Goal: Information Seeking & Learning: Check status

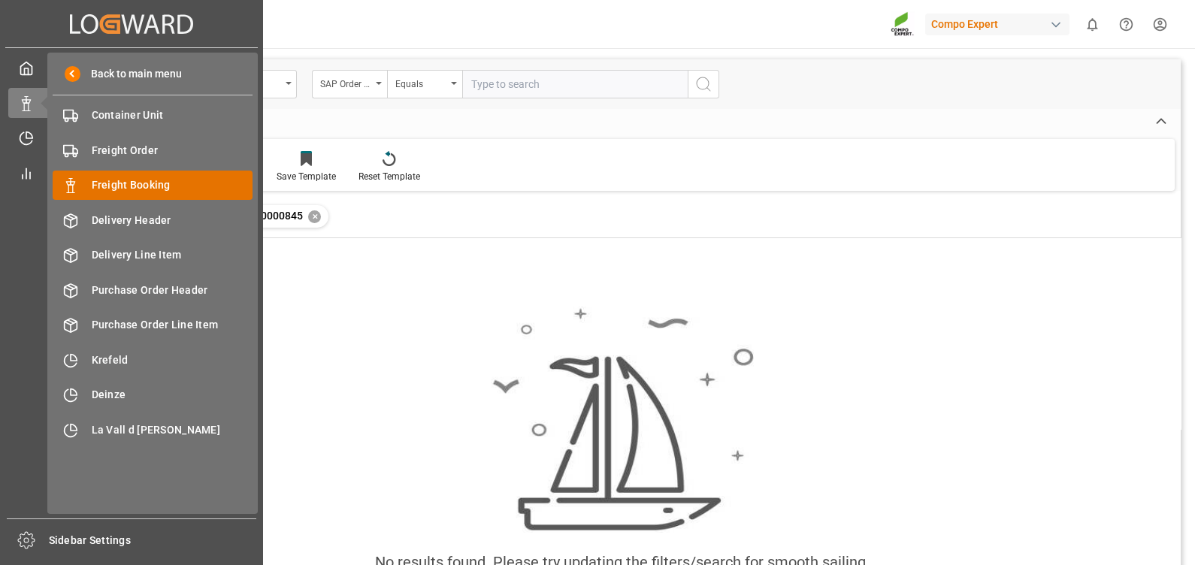
click at [142, 180] on span "Freight Booking" at bounding box center [173, 185] width 162 height 16
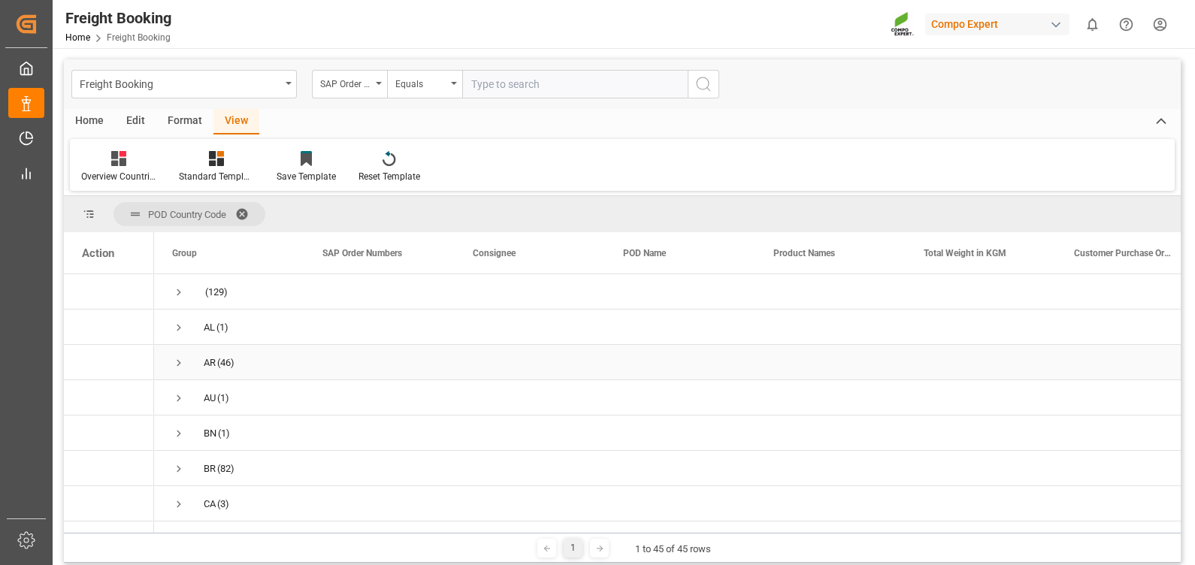
click at [181, 361] on span "Press SPACE to select this row." at bounding box center [179, 363] width 14 height 14
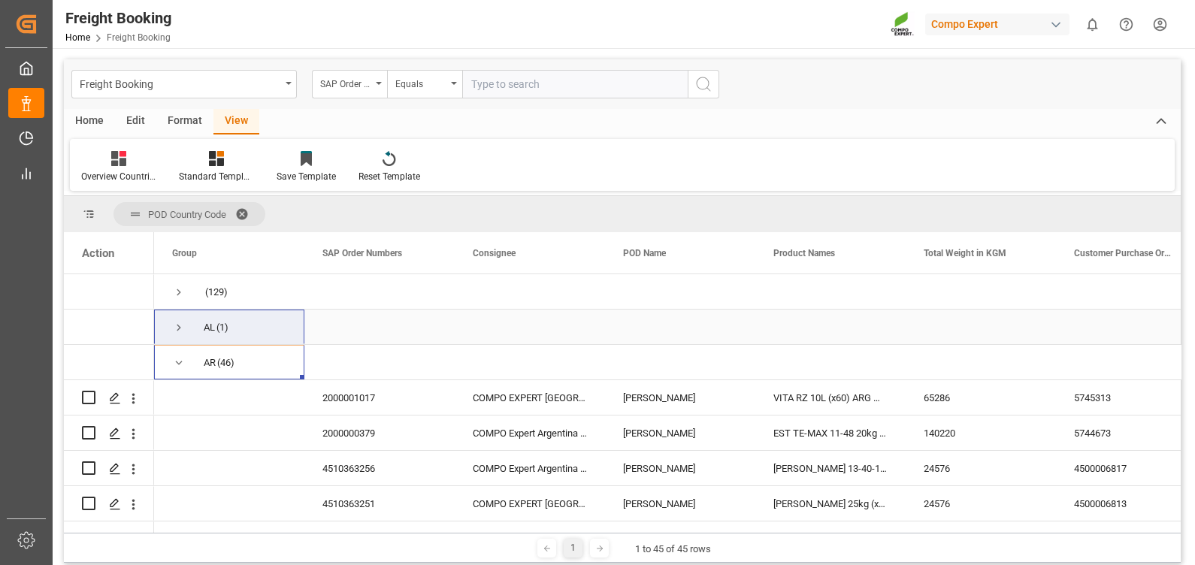
drag, startPoint x: 242, startPoint y: 364, endPoint x: 244, endPoint y: 323, distance: 40.6
click at [258, 368] on span "AR (46)" at bounding box center [229, 362] width 114 height 33
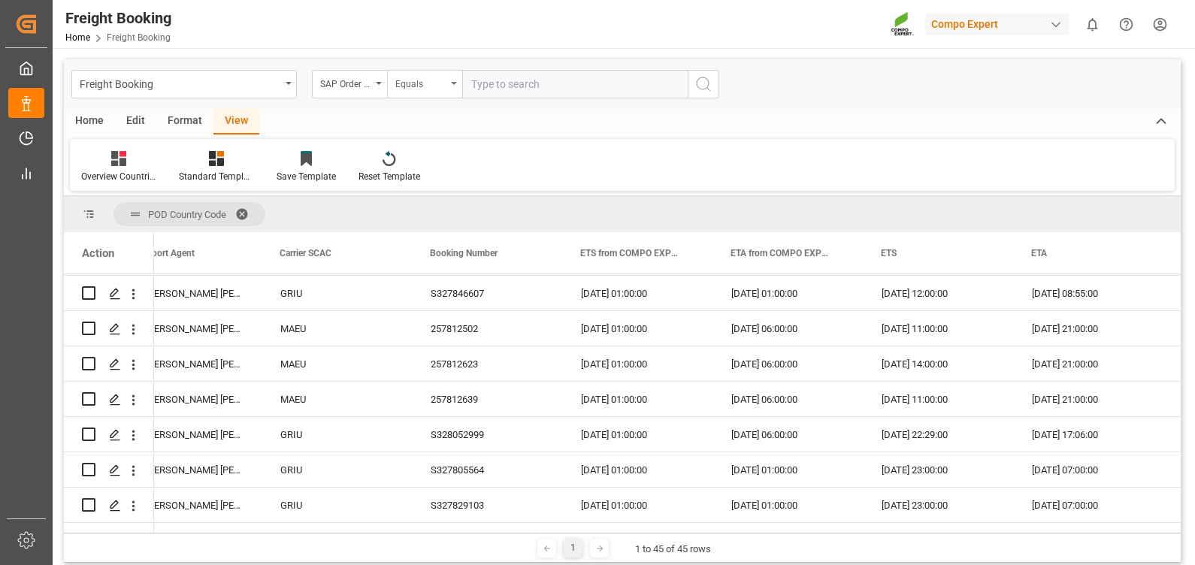
click at [448, 82] on div "Equals" at bounding box center [424, 84] width 75 height 29
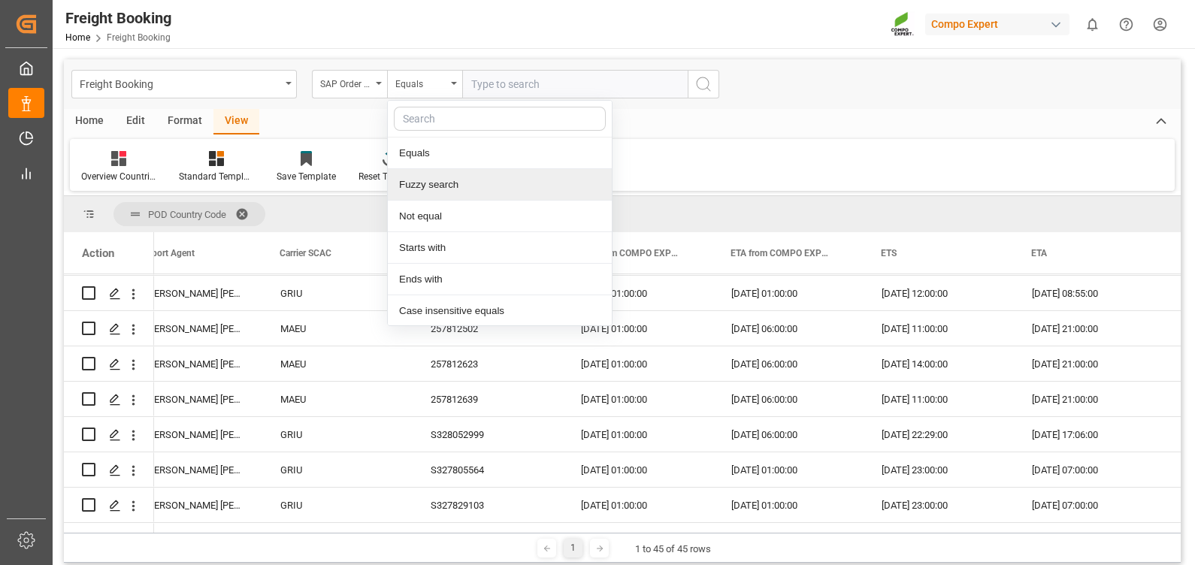
click at [451, 183] on div "Fuzzy search" at bounding box center [500, 185] width 224 height 32
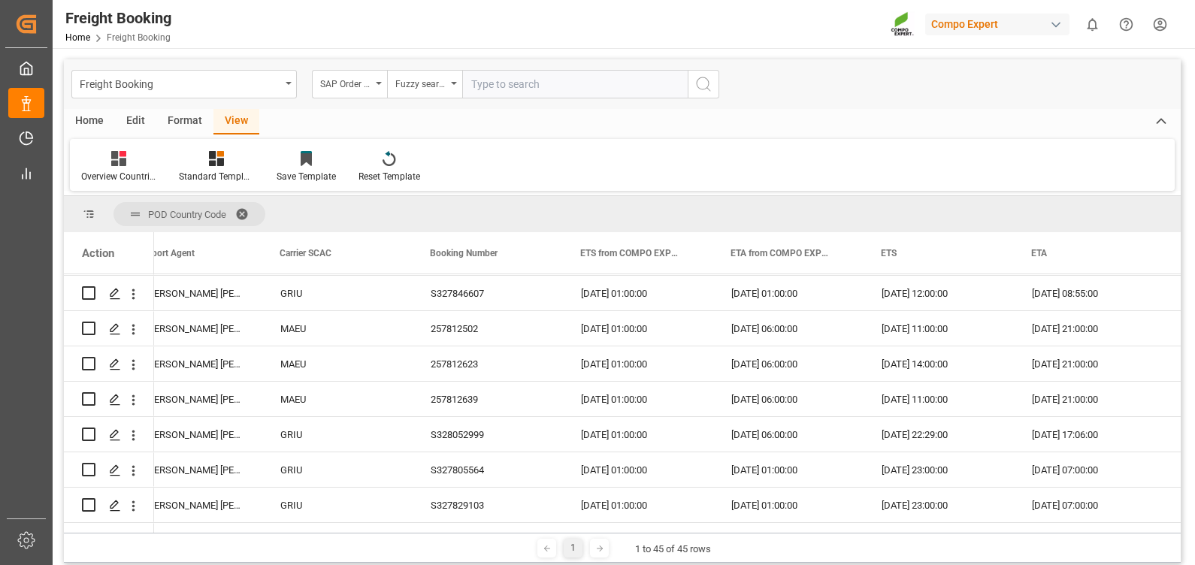
click at [512, 81] on input "text" at bounding box center [574, 84] width 225 height 29
paste input "2000000524"
type input "2000000524"
click at [704, 83] on icon "search button" at bounding box center [703, 84] width 18 height 18
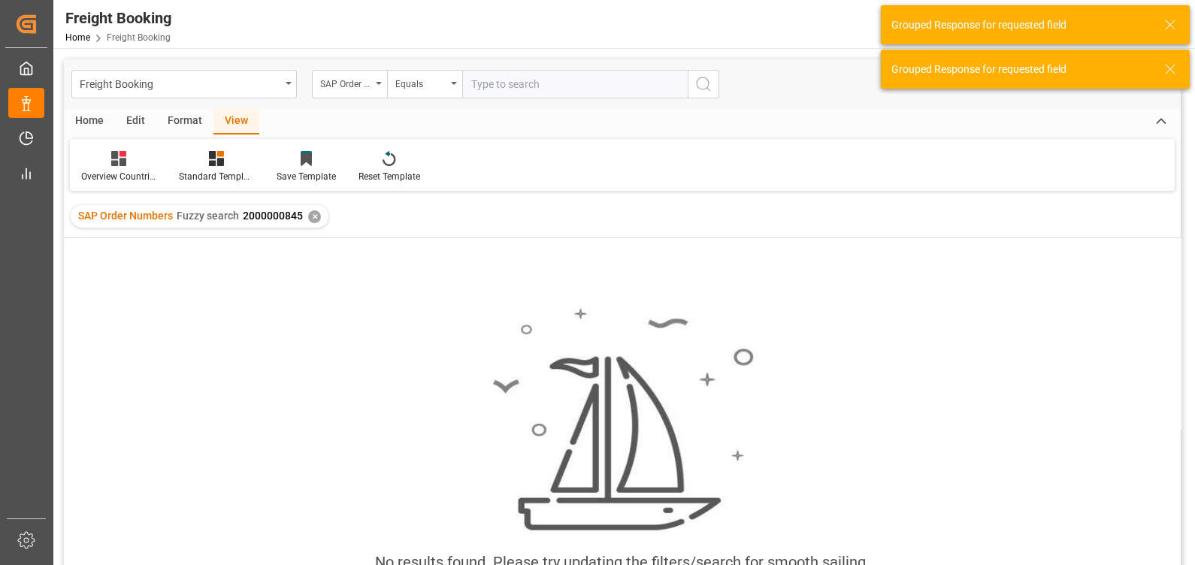
click at [308, 213] on div "✕" at bounding box center [314, 216] width 13 height 13
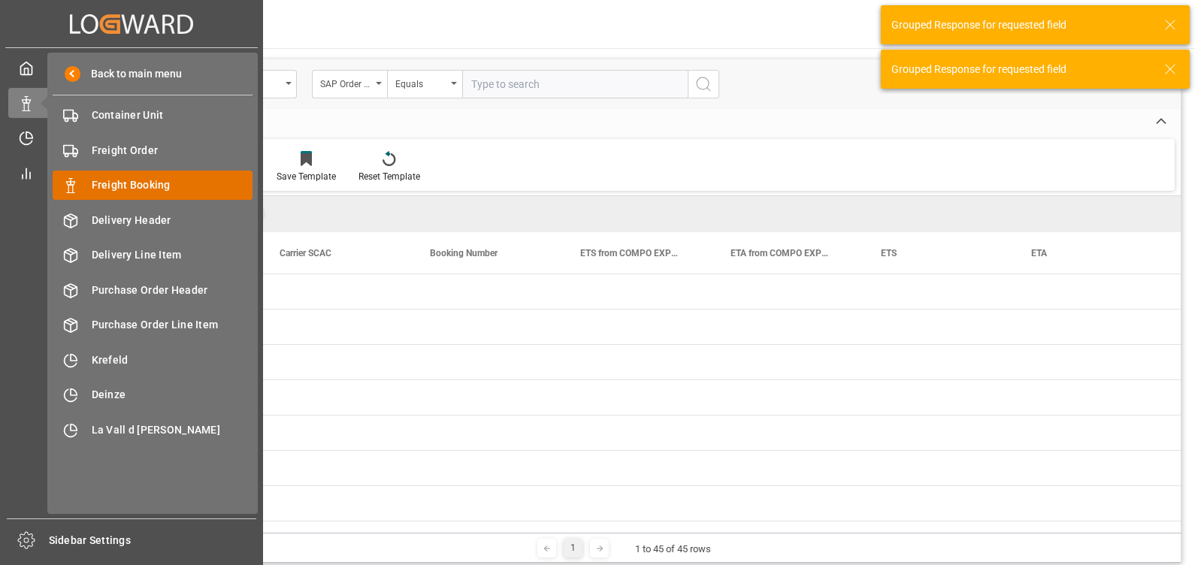
click at [159, 186] on span "Freight Booking" at bounding box center [173, 185] width 162 height 16
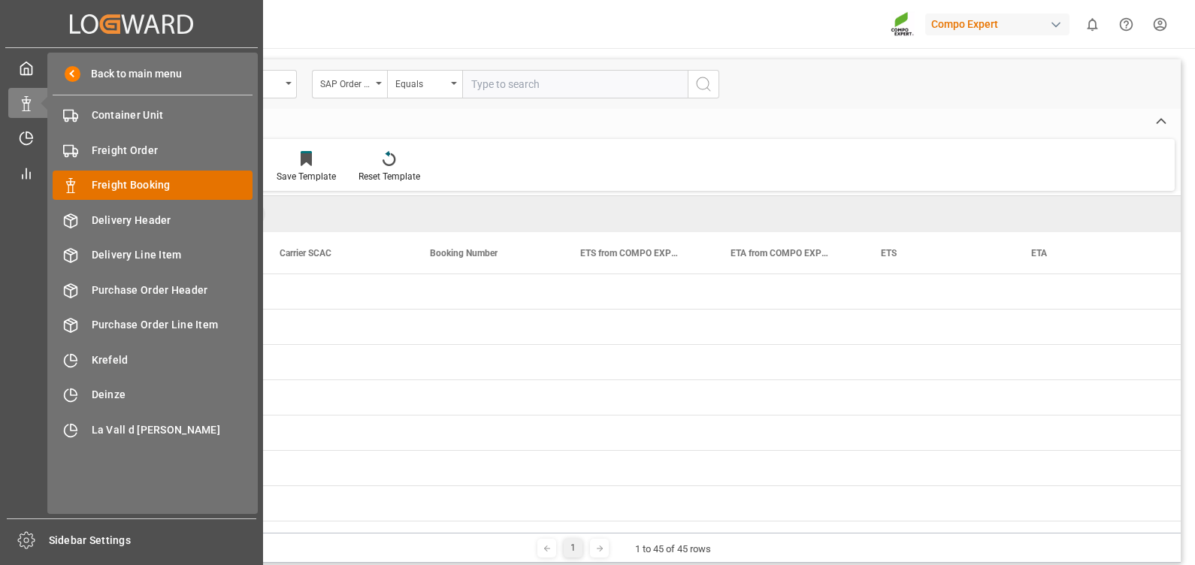
click at [114, 177] on span "Freight Booking" at bounding box center [173, 185] width 162 height 16
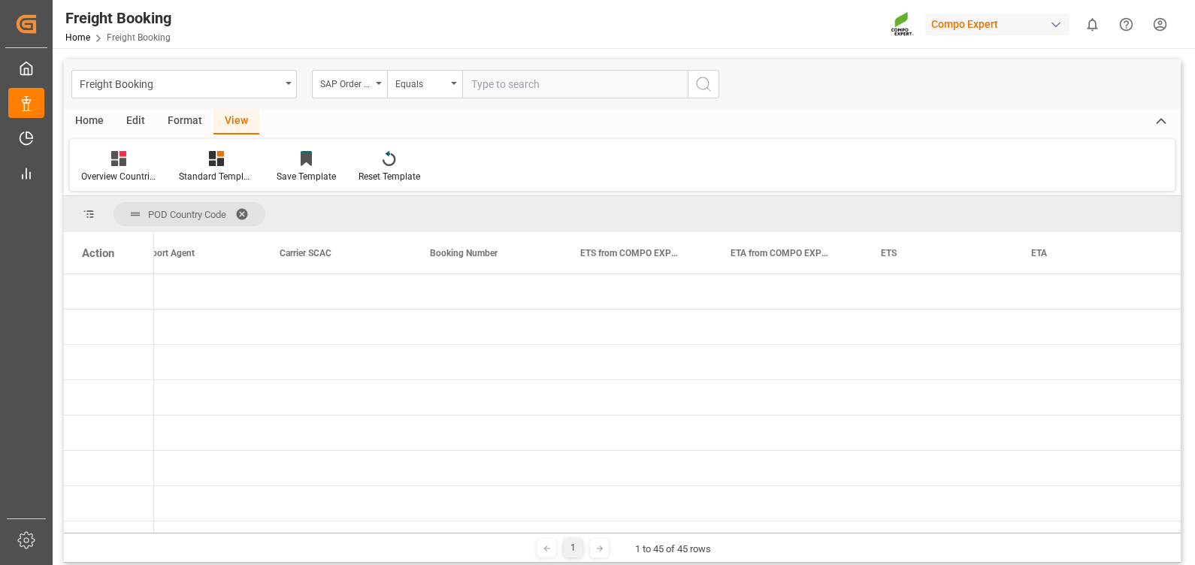
click at [112, 34] on span "Freight Booking" at bounding box center [139, 37] width 64 height 11
click at [128, 168] on div "Overview Countries" at bounding box center [119, 166] width 98 height 33
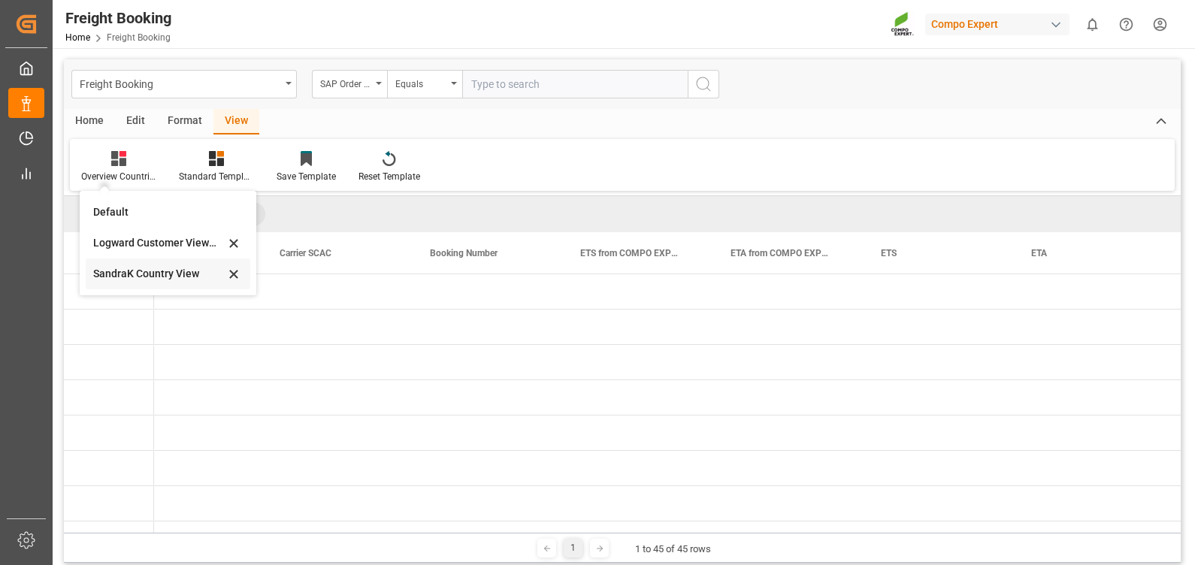
click at [159, 278] on div "SandraK Country View" at bounding box center [159, 274] width 132 height 16
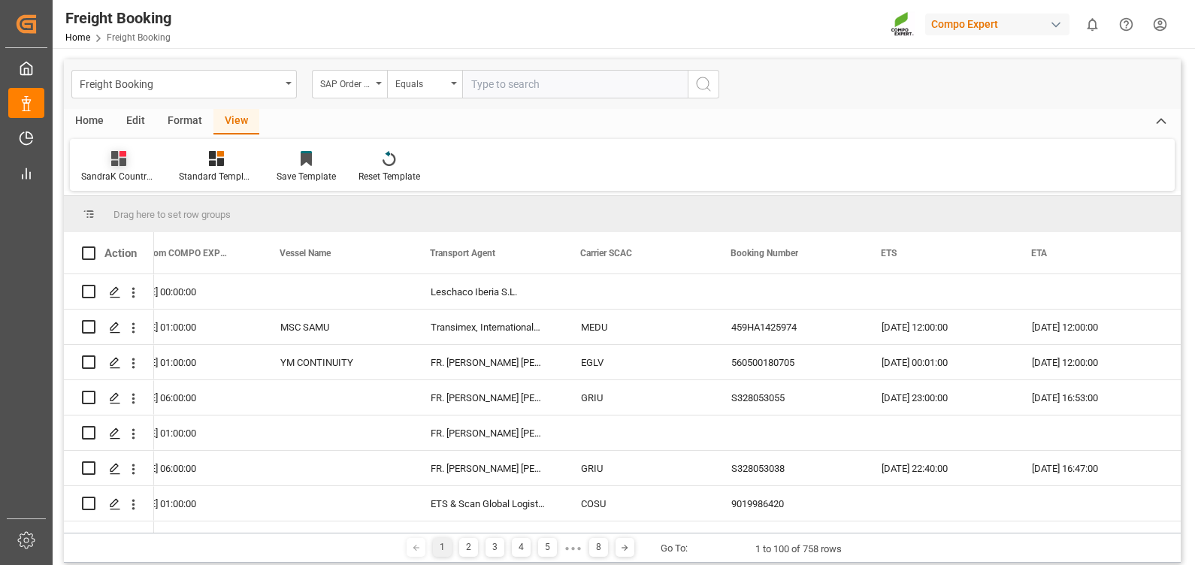
click at [113, 155] on icon at bounding box center [118, 158] width 15 height 15
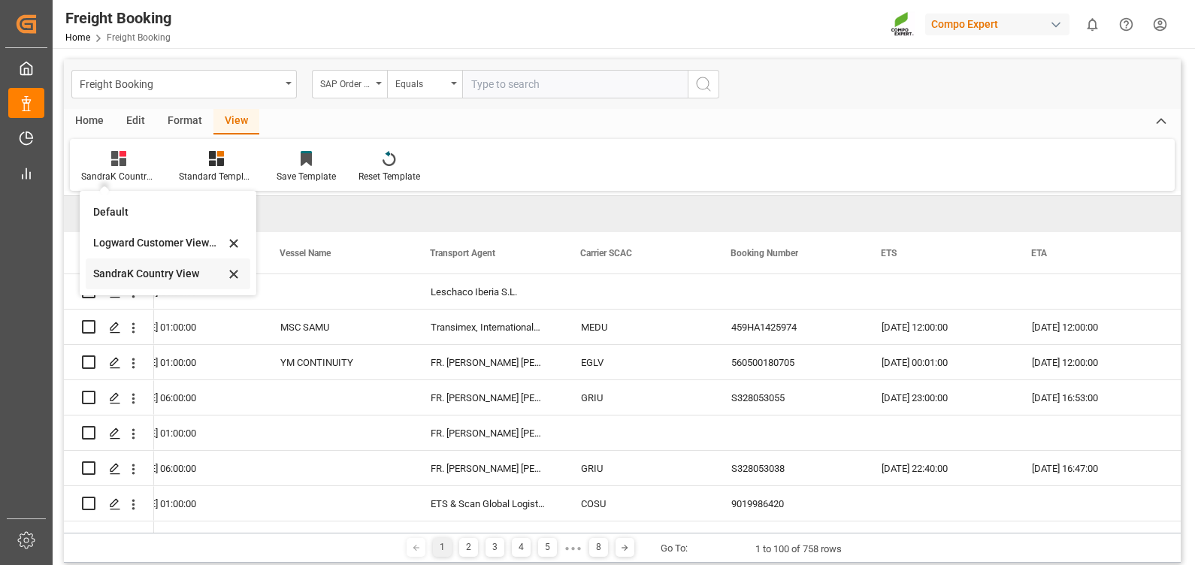
click at [138, 275] on div "SandraK Country View" at bounding box center [159, 274] width 132 height 16
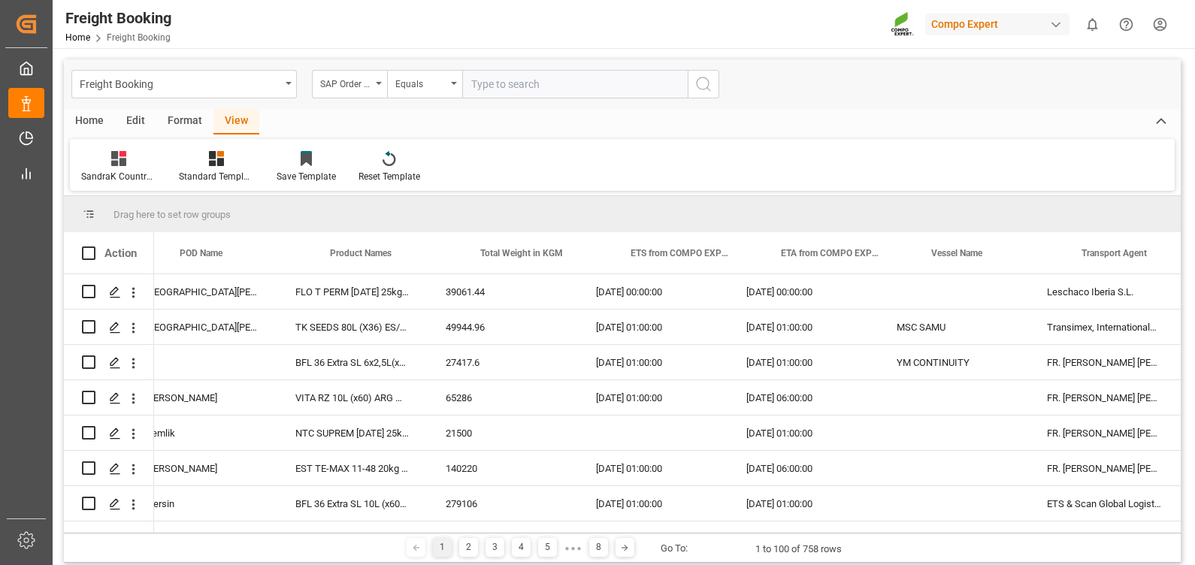
scroll to position [0, 413]
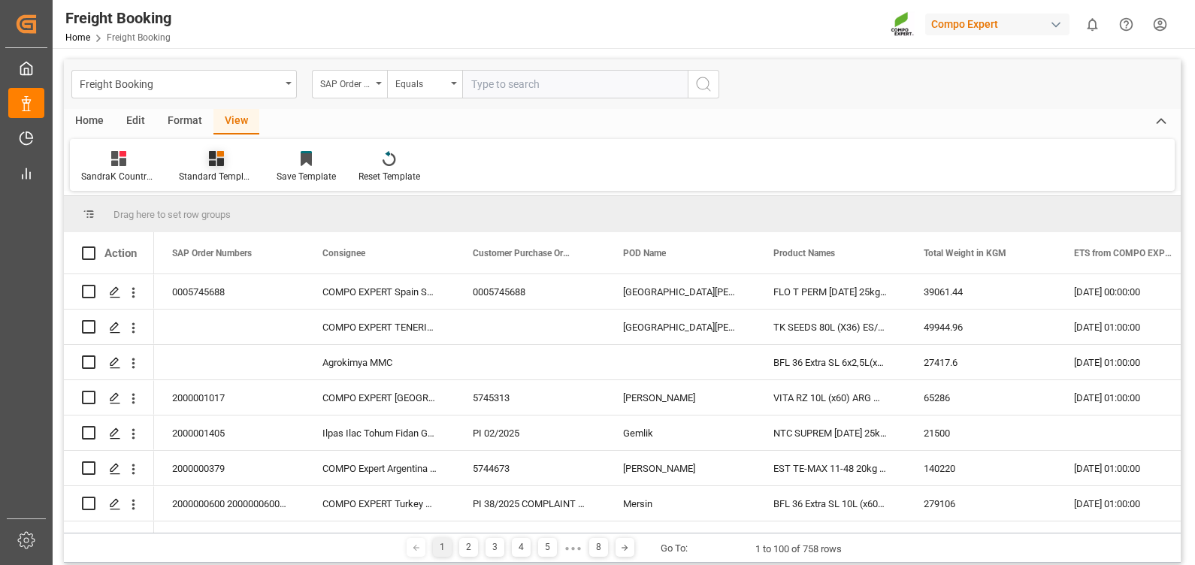
click at [214, 162] on icon at bounding box center [216, 158] width 15 height 15
click at [226, 212] on div "Overview Countries" at bounding box center [257, 212] width 132 height 16
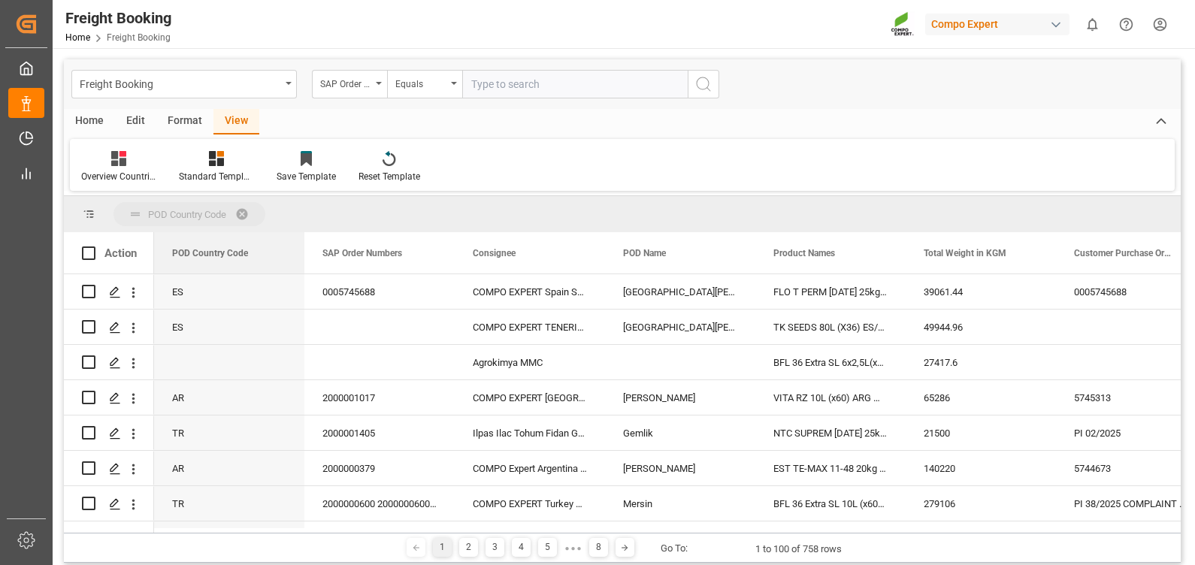
drag, startPoint x: 220, startPoint y: 248, endPoint x: 221, endPoint y: 225, distance: 23.3
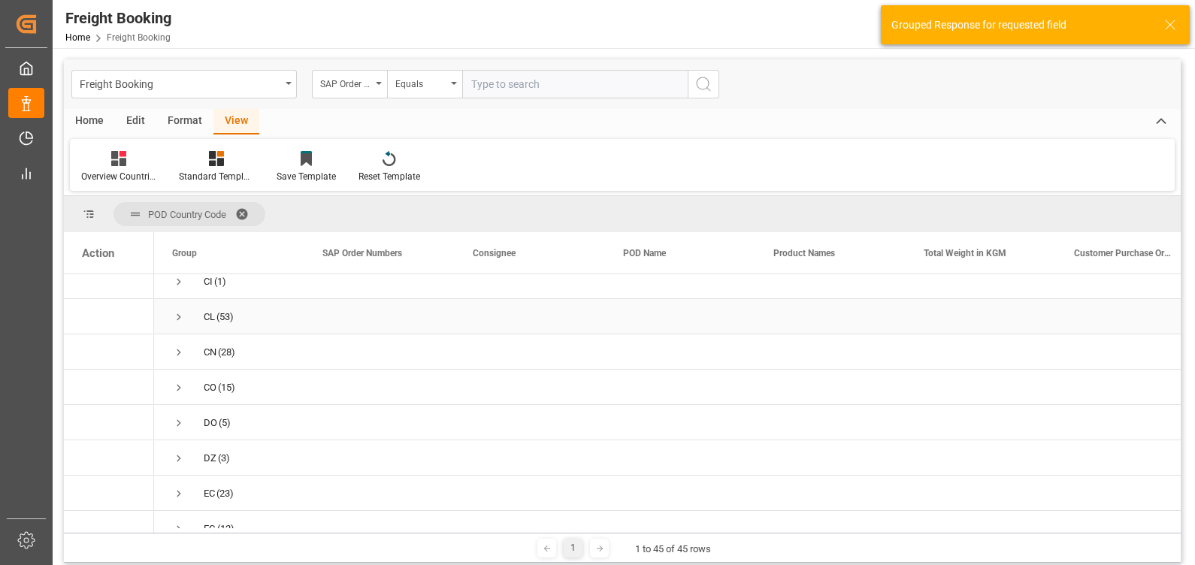
scroll to position [282, 0]
click at [177, 331] on span "Press SPACE to select this row." at bounding box center [179, 329] width 14 height 14
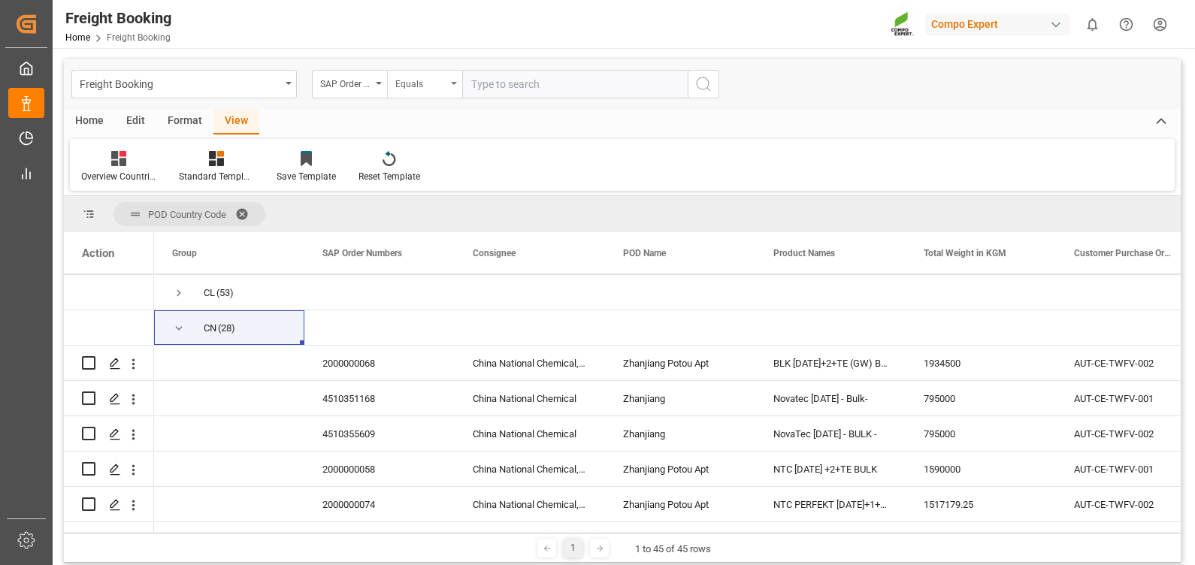
click at [418, 86] on div "Equals" at bounding box center [420, 82] width 51 height 17
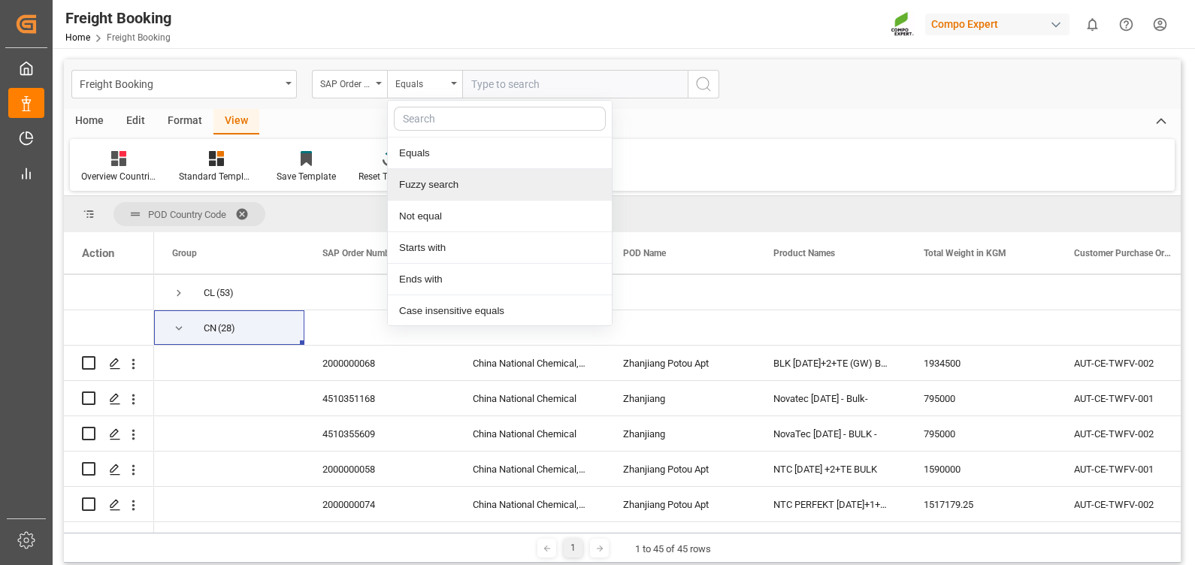
click at [434, 180] on div "Fuzzy search" at bounding box center [500, 185] width 224 height 32
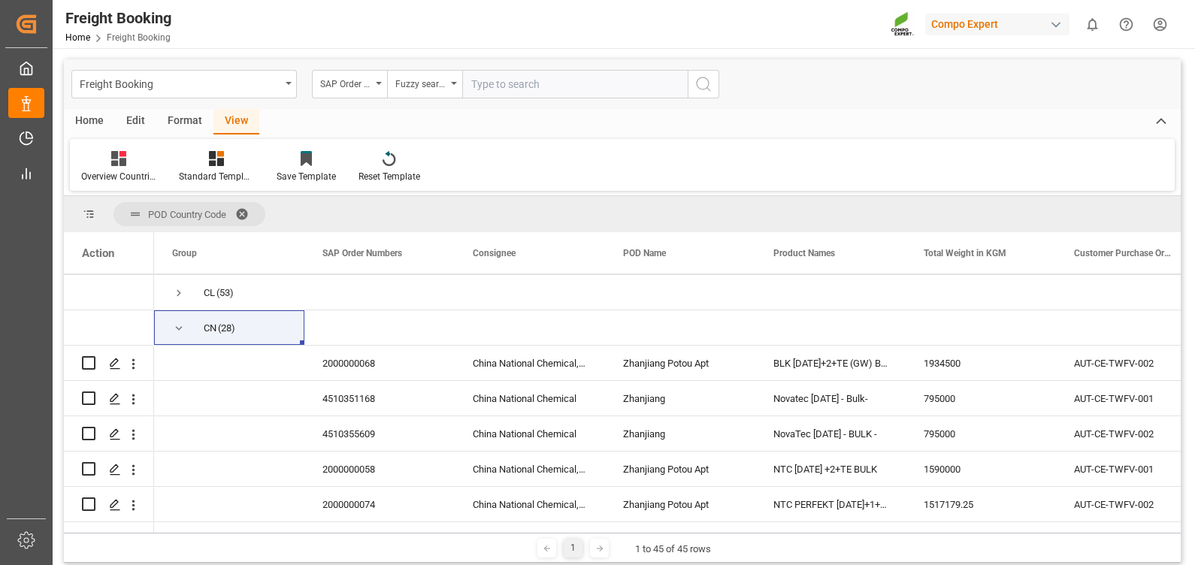
paste input "2000000524"
type input "2000000524"
click at [701, 86] on icon "search button" at bounding box center [703, 84] width 18 height 18
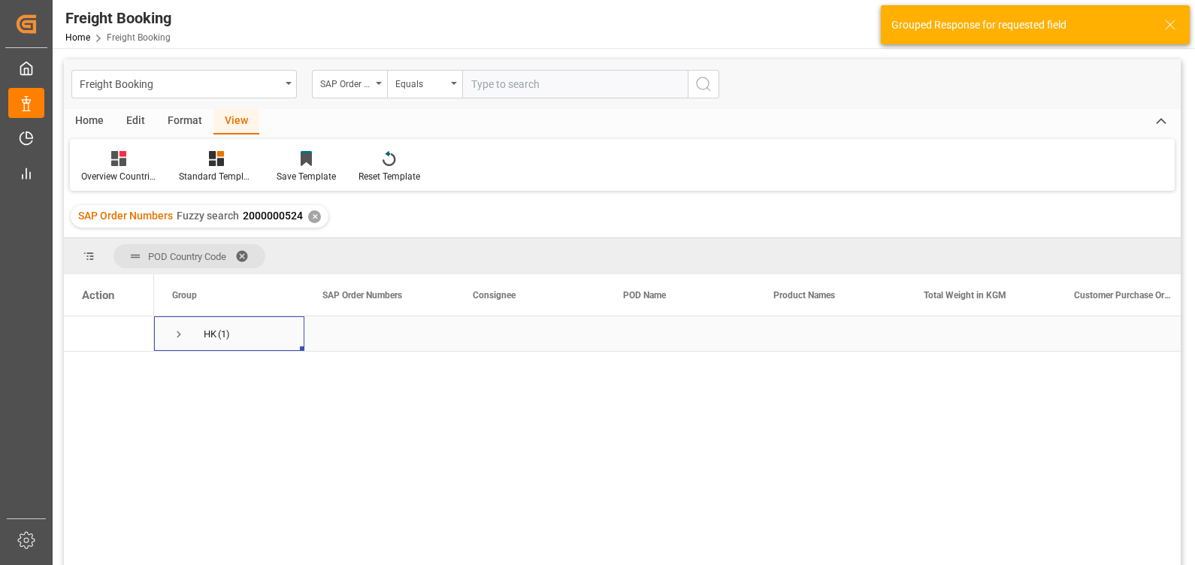
click at [184, 333] on span "Press SPACE to select this row." at bounding box center [179, 335] width 14 height 14
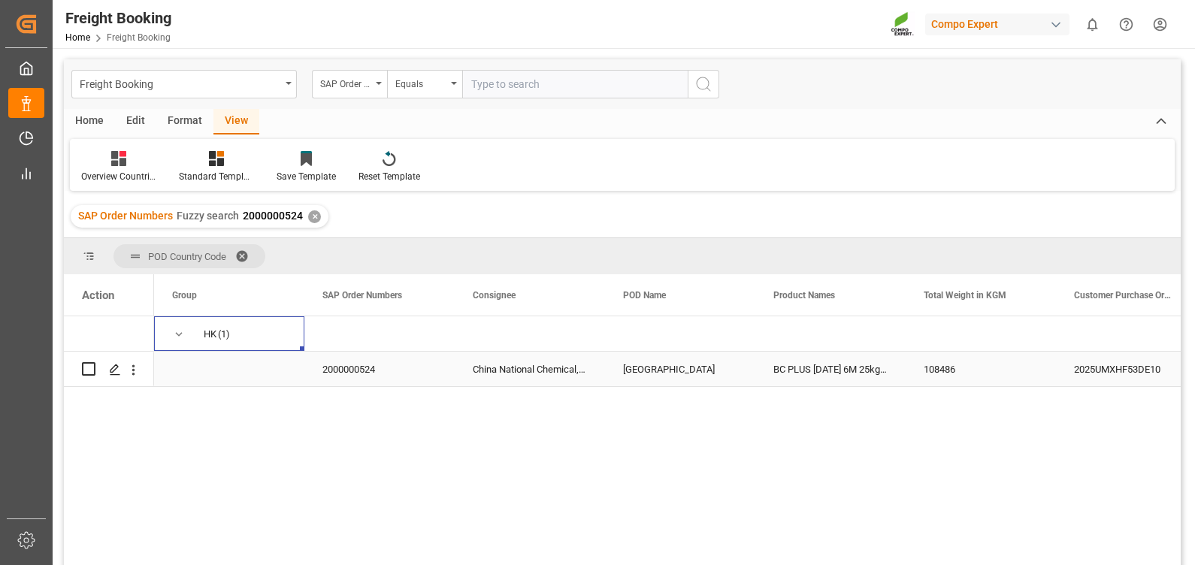
click at [809, 371] on div "BC PLUS [DATE] 6M 25kg (x42) WW" at bounding box center [830, 369] width 150 height 35
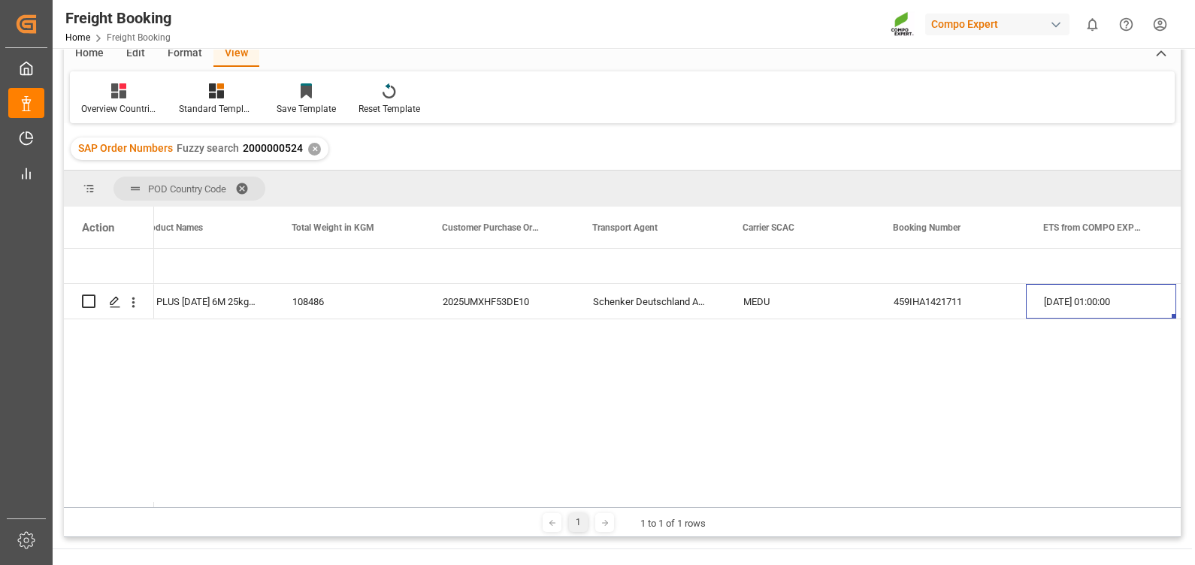
scroll to position [93, 0]
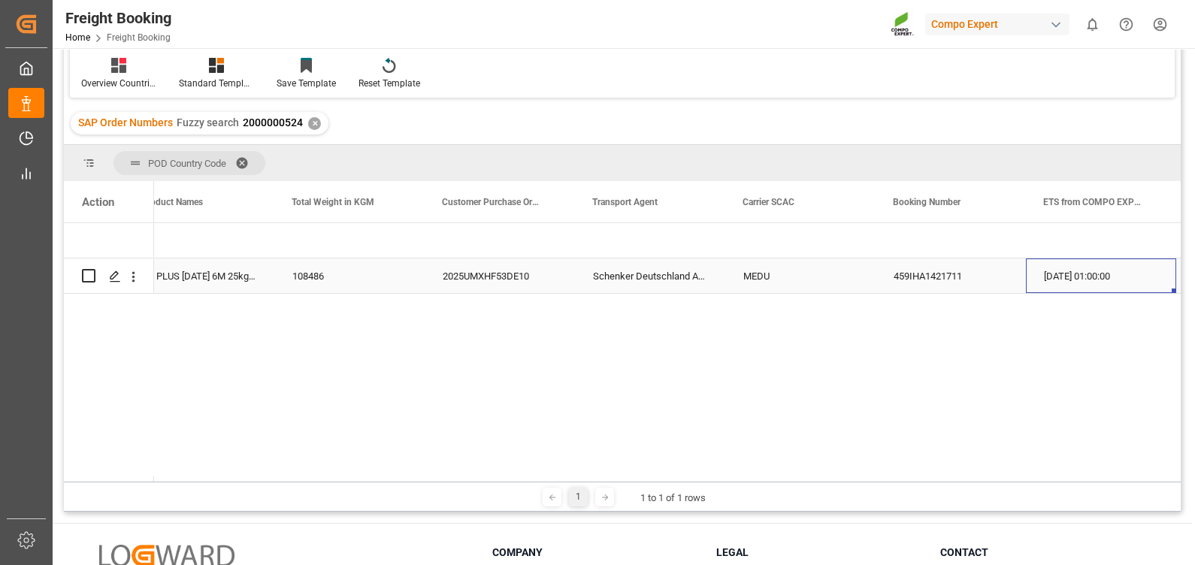
click at [1056, 277] on div "[DATE] 01:00:00" at bounding box center [1101, 276] width 150 height 35
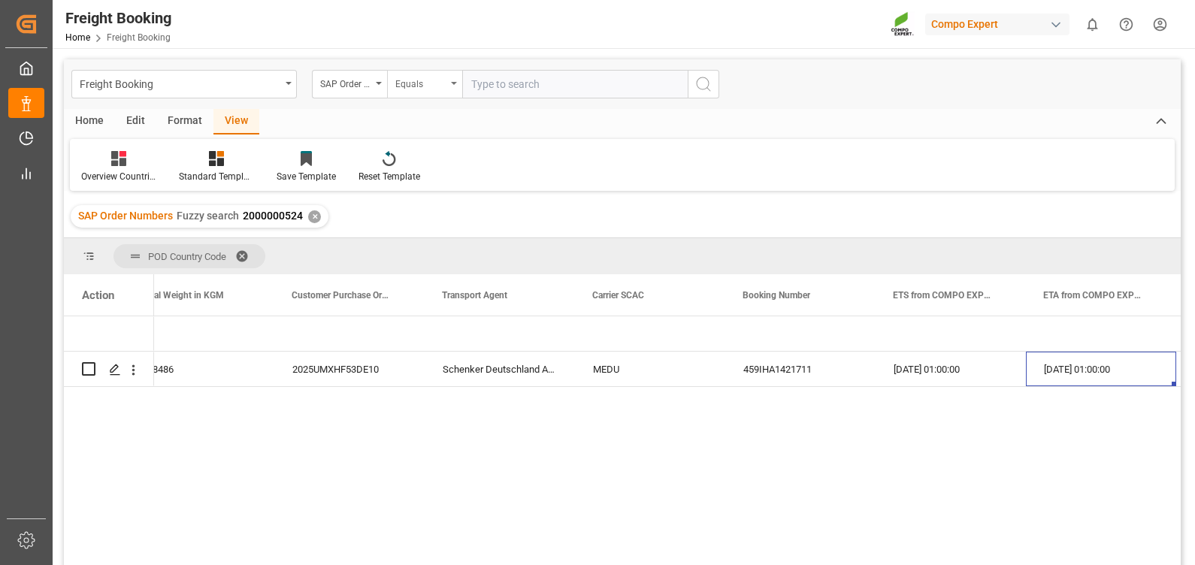
click at [425, 87] on div "Equals" at bounding box center [420, 82] width 51 height 17
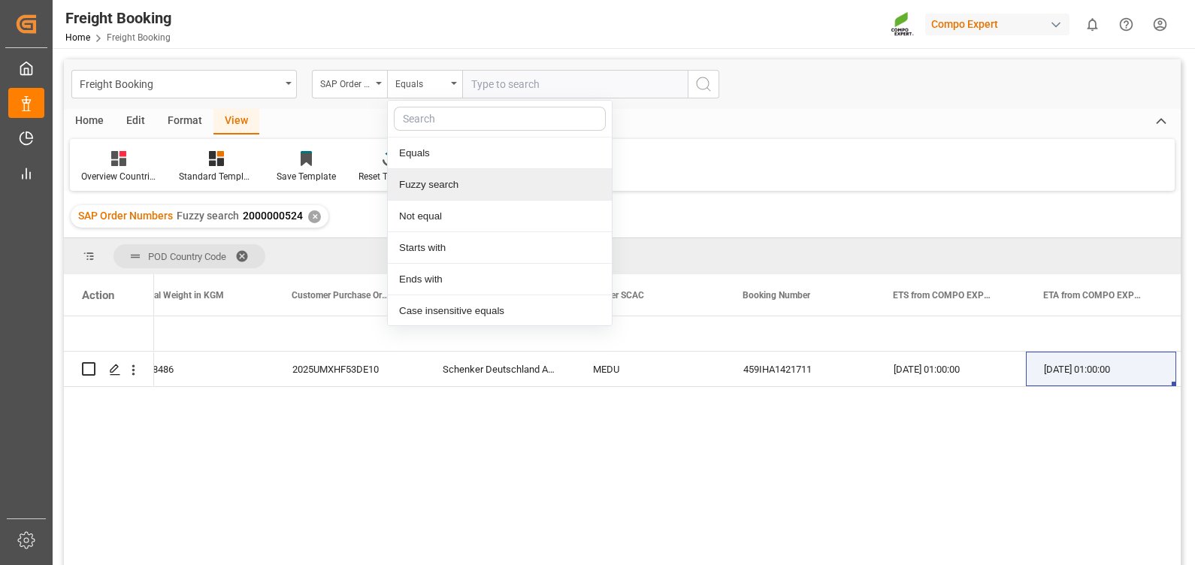
click at [440, 194] on div "Fuzzy search" at bounding box center [500, 185] width 224 height 32
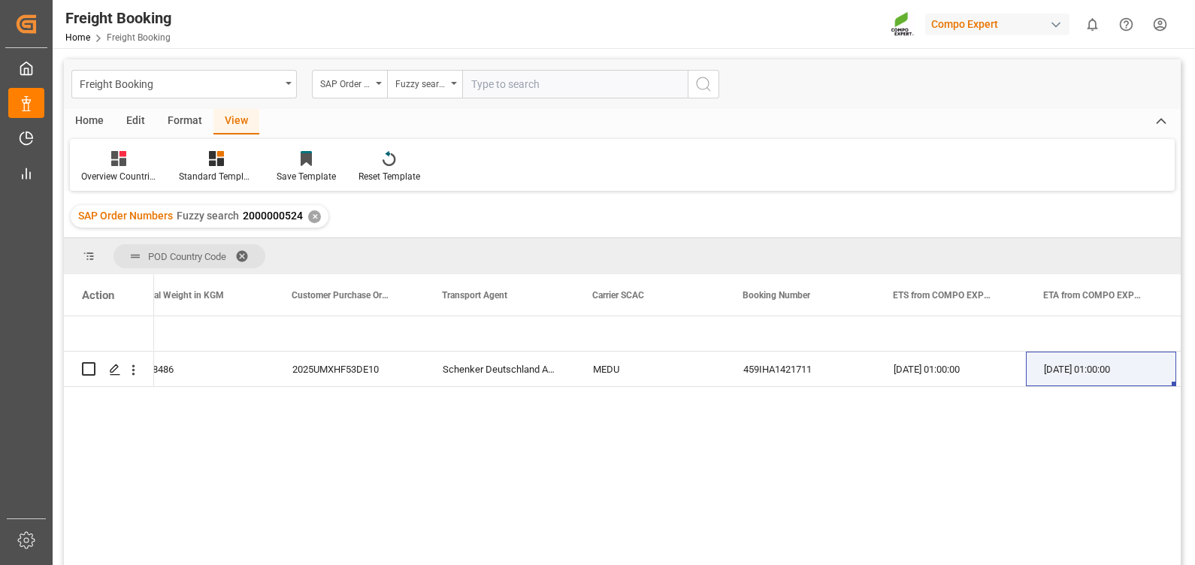
paste input "2000001027"
type input "2000001027"
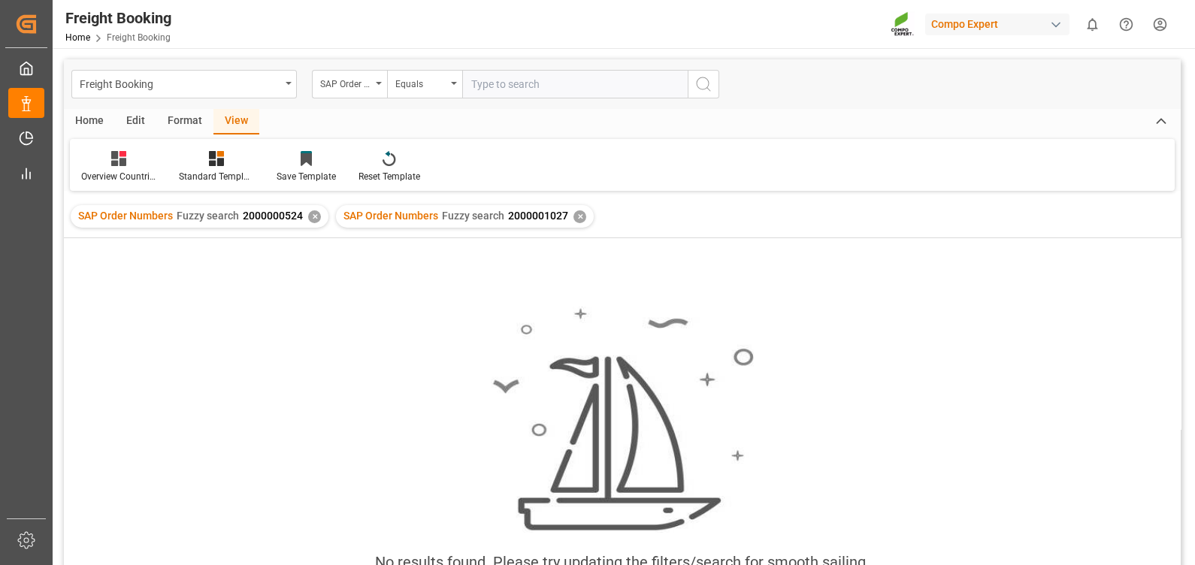
click at [308, 216] on div "✕" at bounding box center [314, 216] width 13 height 13
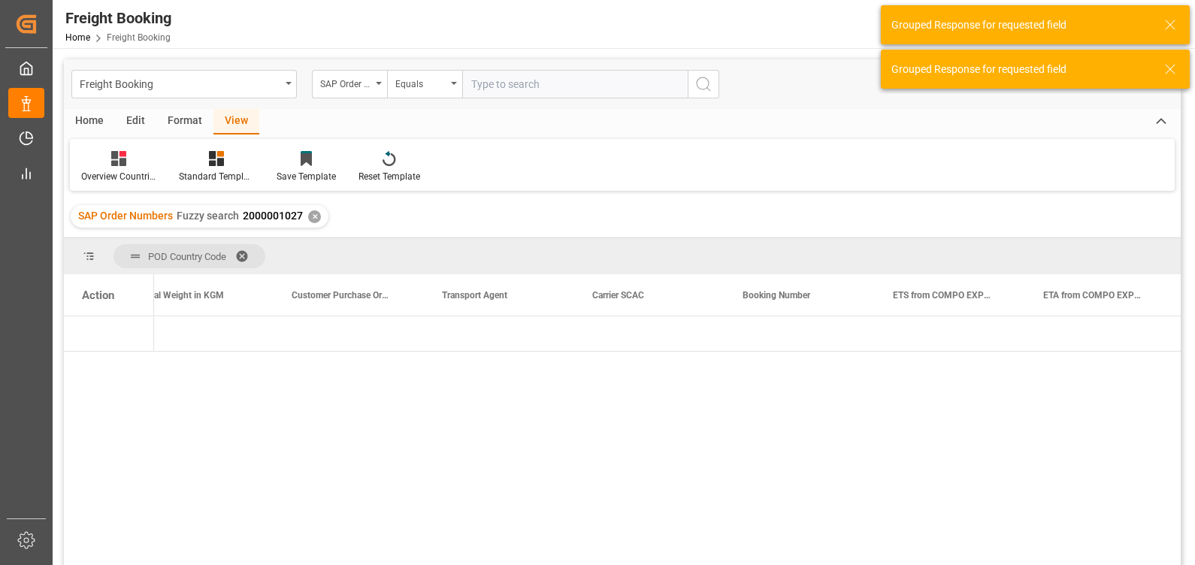
click at [315, 218] on div "✕" at bounding box center [314, 216] width 13 height 13
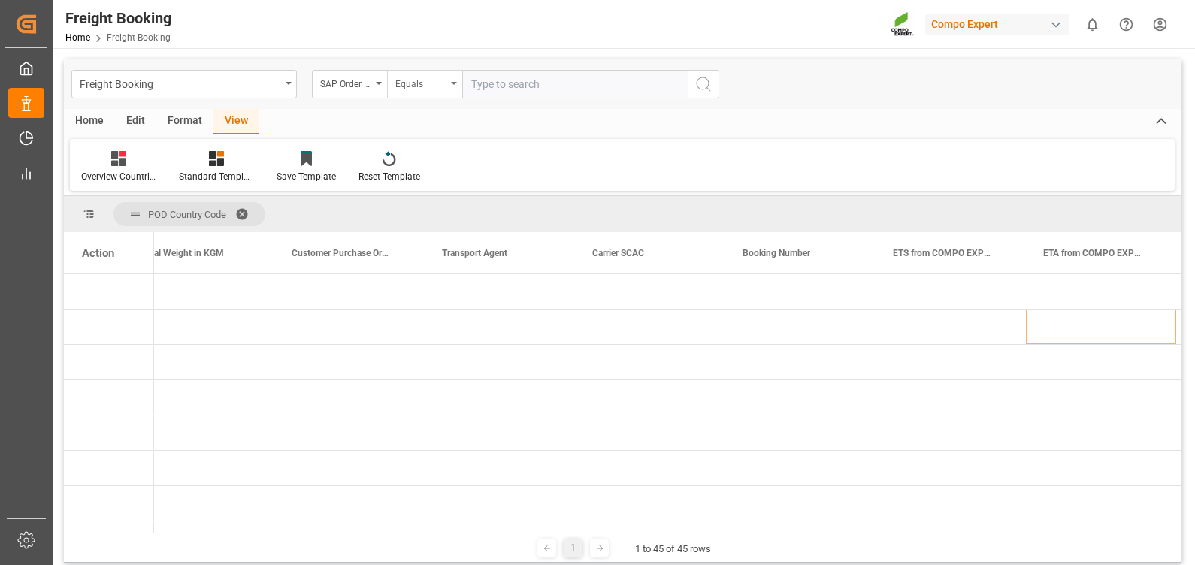
click at [402, 83] on div "Equals" at bounding box center [420, 82] width 51 height 17
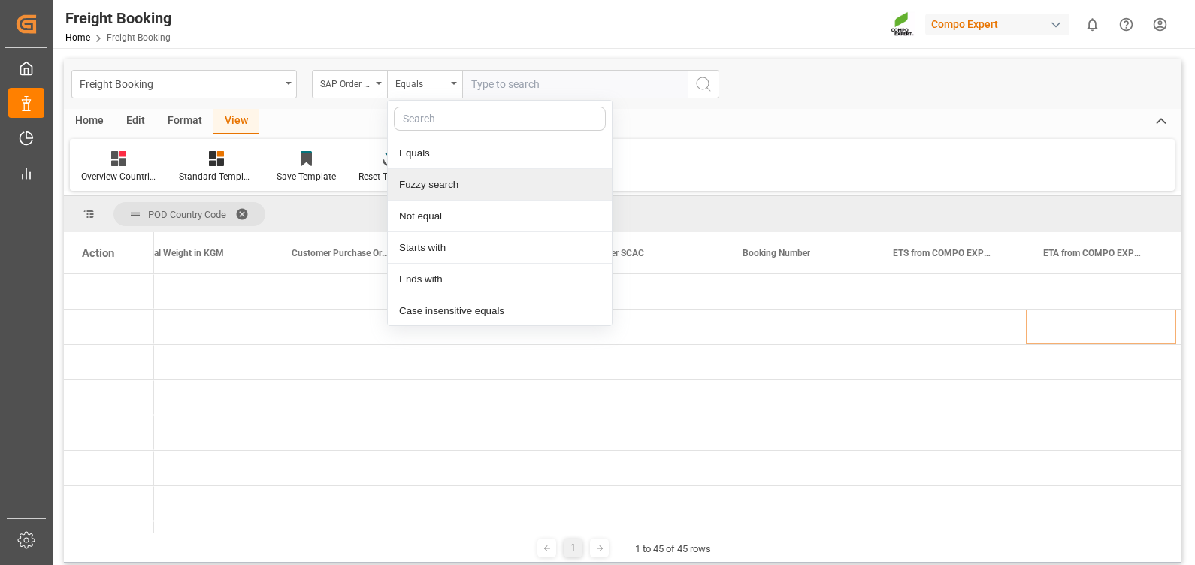
click at [424, 183] on div "Fuzzy search" at bounding box center [500, 185] width 224 height 32
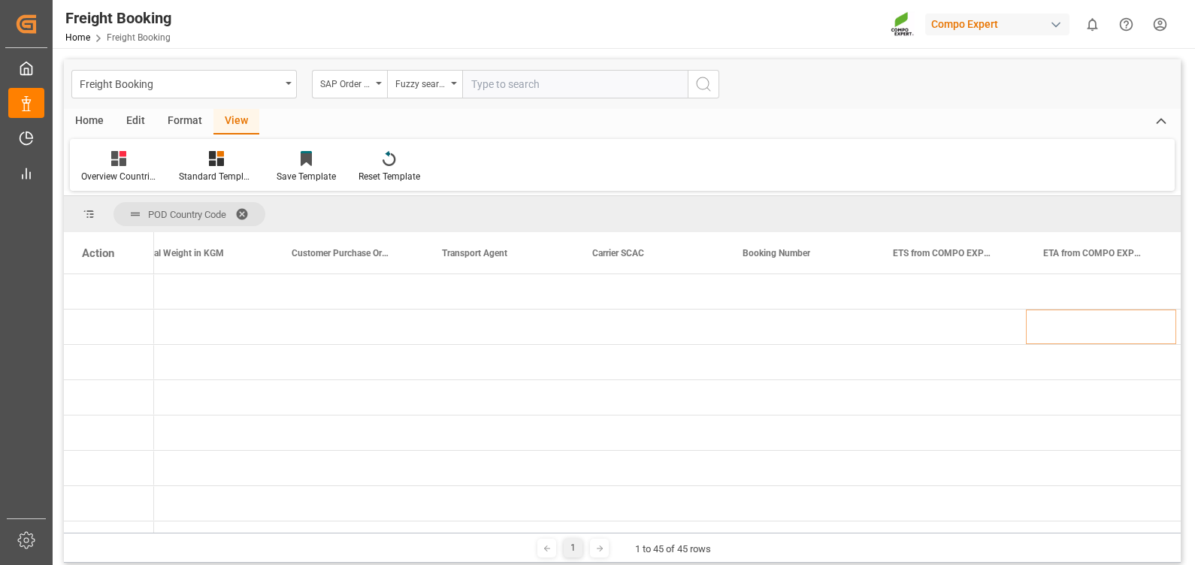
paste input "2000000442"
type input "2000000442"
click at [697, 86] on icon "search button" at bounding box center [703, 84] width 18 height 18
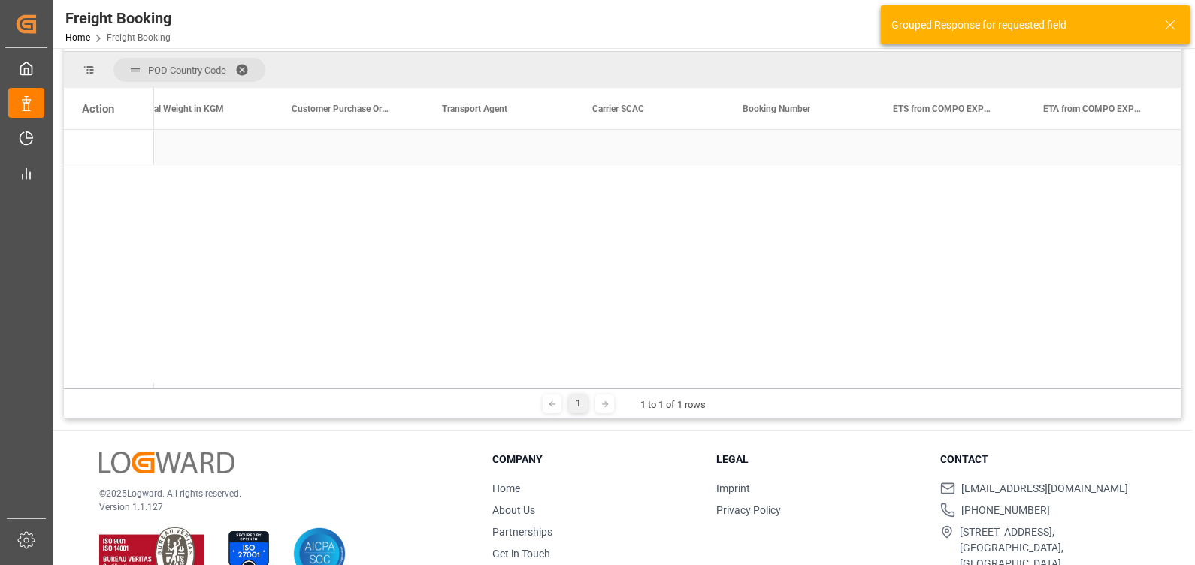
scroll to position [222, 0]
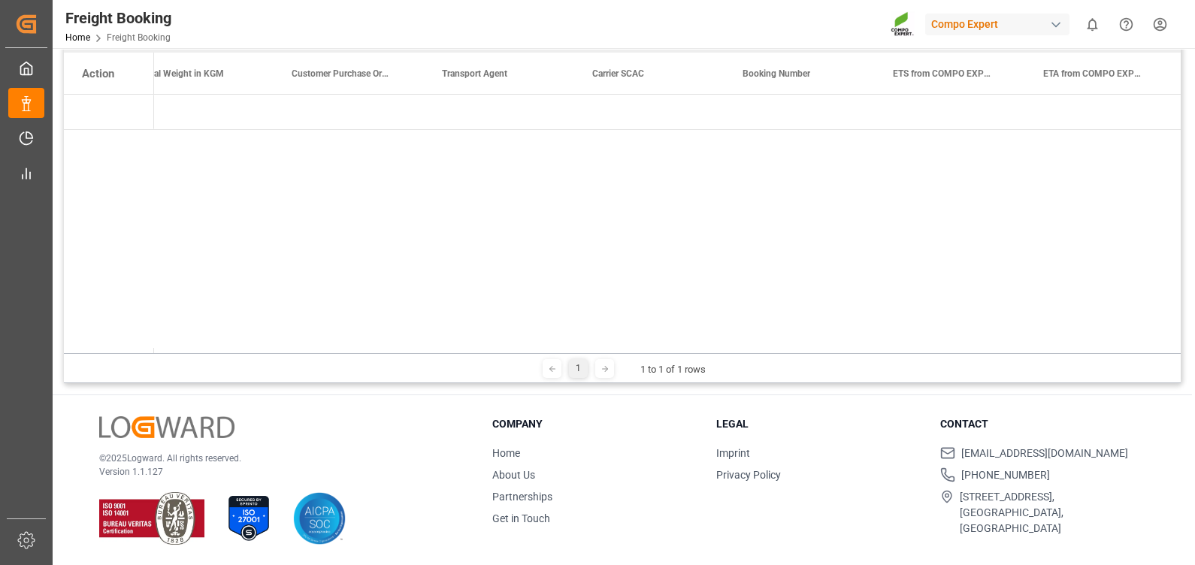
click at [577, 361] on div "1" at bounding box center [578, 368] width 19 height 19
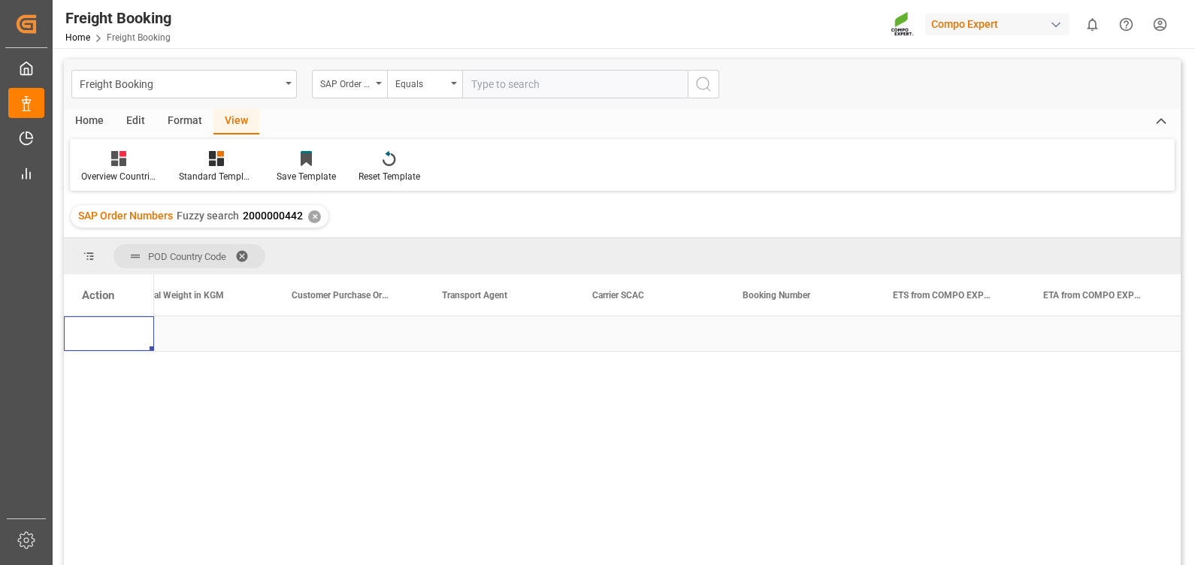
click at [114, 319] on div "Press SPACE to select this row." at bounding box center [109, 333] width 90 height 35
click at [199, 312] on div "Total Weight in KGM" at bounding box center [191, 294] width 101 height 41
click at [410, 91] on div "Equals" at bounding box center [424, 84] width 75 height 29
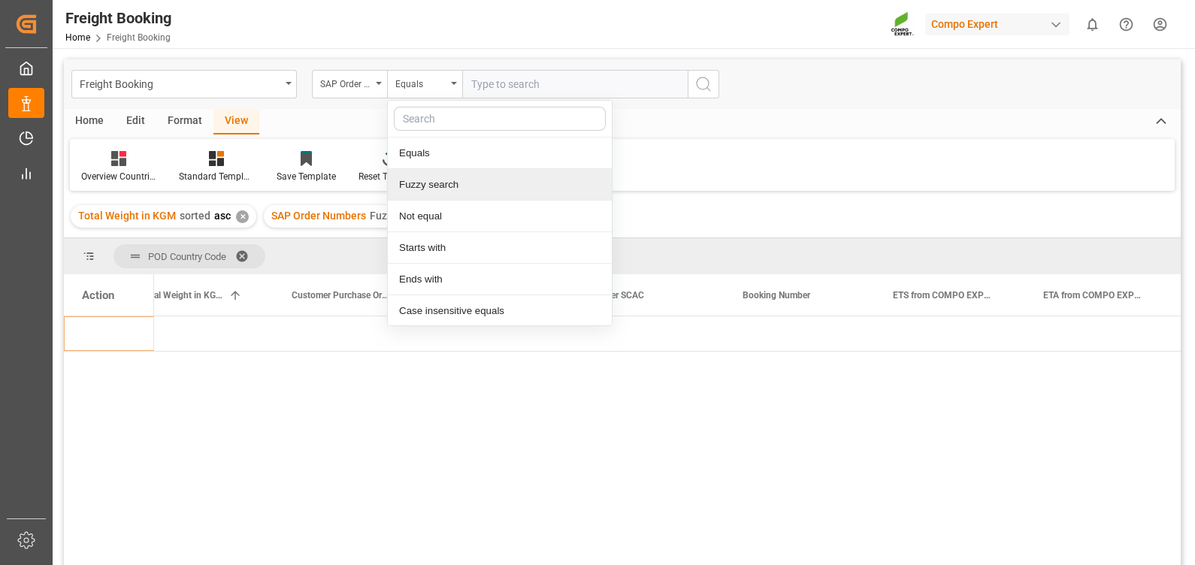
click at [425, 179] on div "Fuzzy search" at bounding box center [500, 185] width 224 height 32
click at [425, 179] on div "Reset Template" at bounding box center [389, 166] width 84 height 33
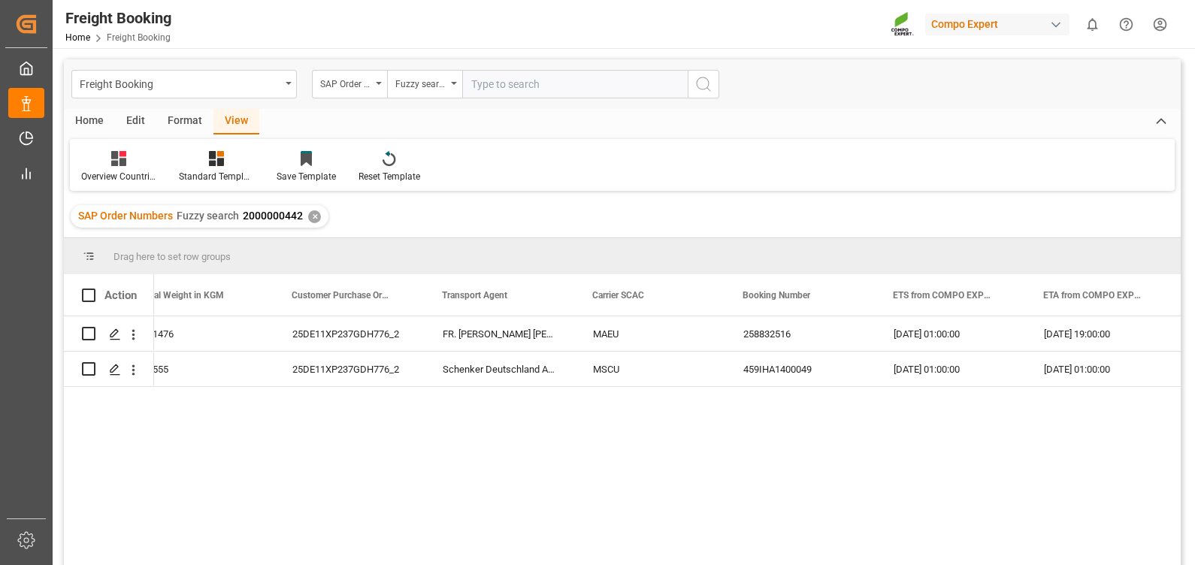
click at [484, 78] on input "text" at bounding box center [574, 84] width 225 height 29
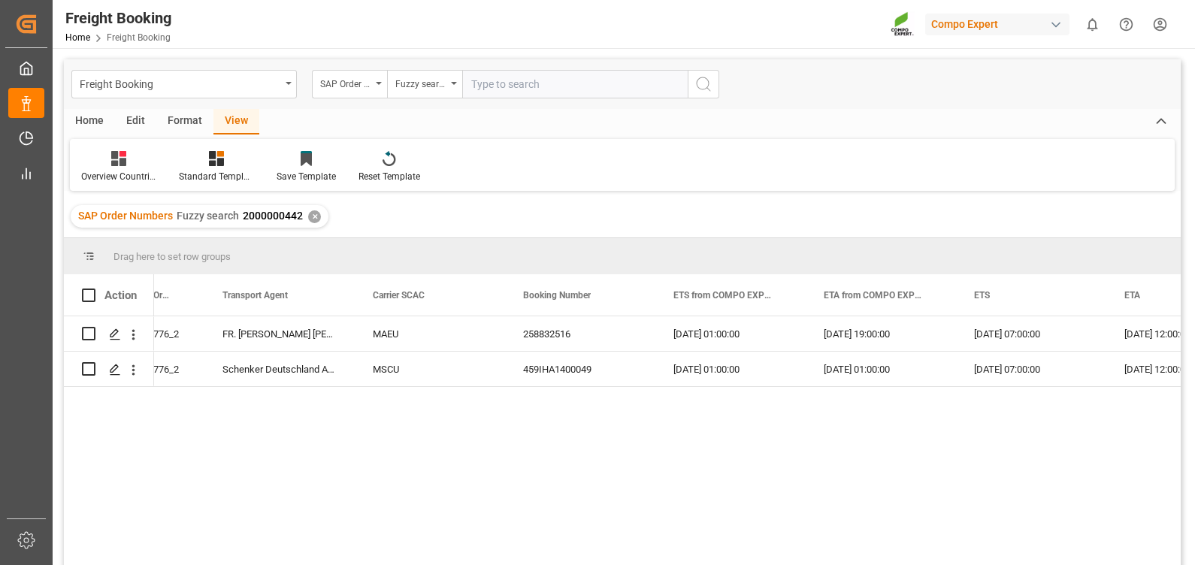
click at [507, 88] on input "text" at bounding box center [574, 84] width 225 height 29
paste input "2000000537"
type input "2000000537"
click at [699, 84] on icon "search button" at bounding box center [703, 84] width 18 height 18
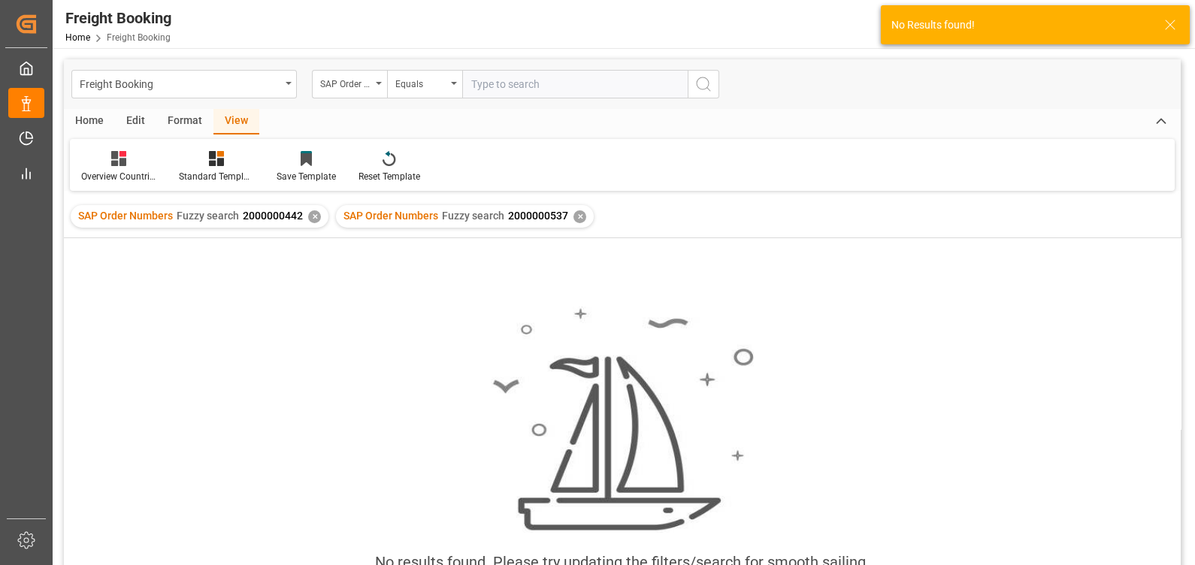
click at [309, 218] on div "✕" at bounding box center [314, 216] width 13 height 13
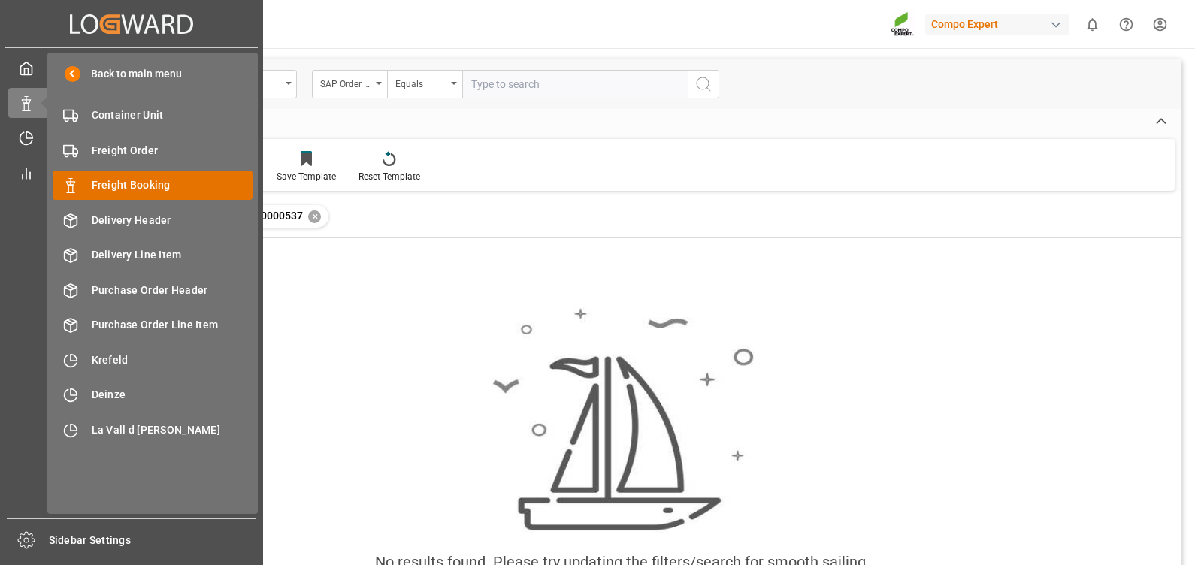
click at [179, 188] on span "Freight Booking" at bounding box center [173, 185] width 162 height 16
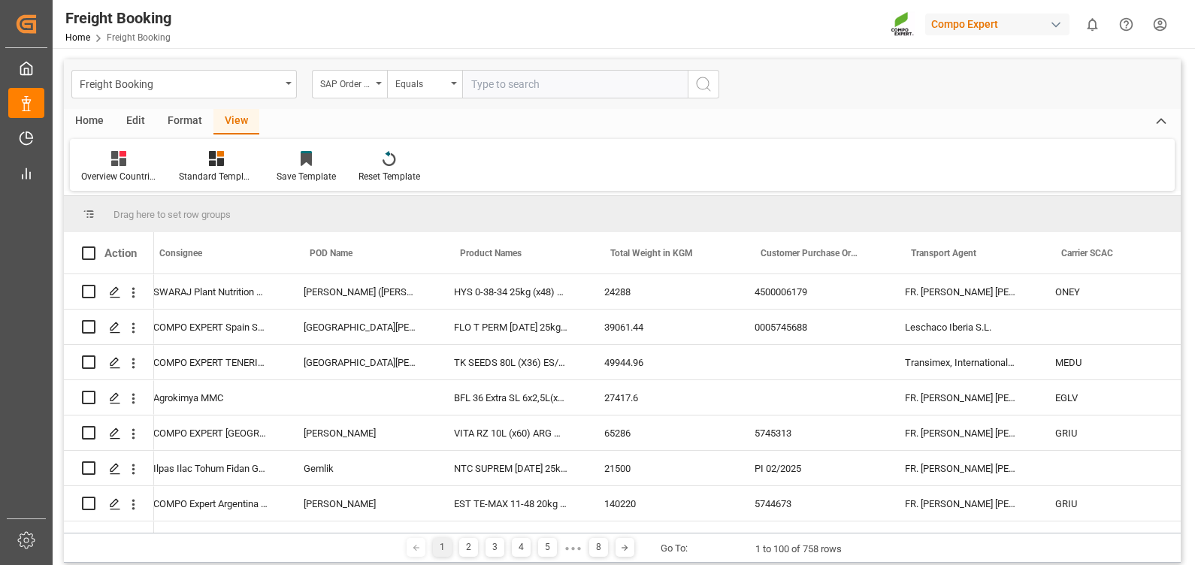
scroll to position [0, 284]
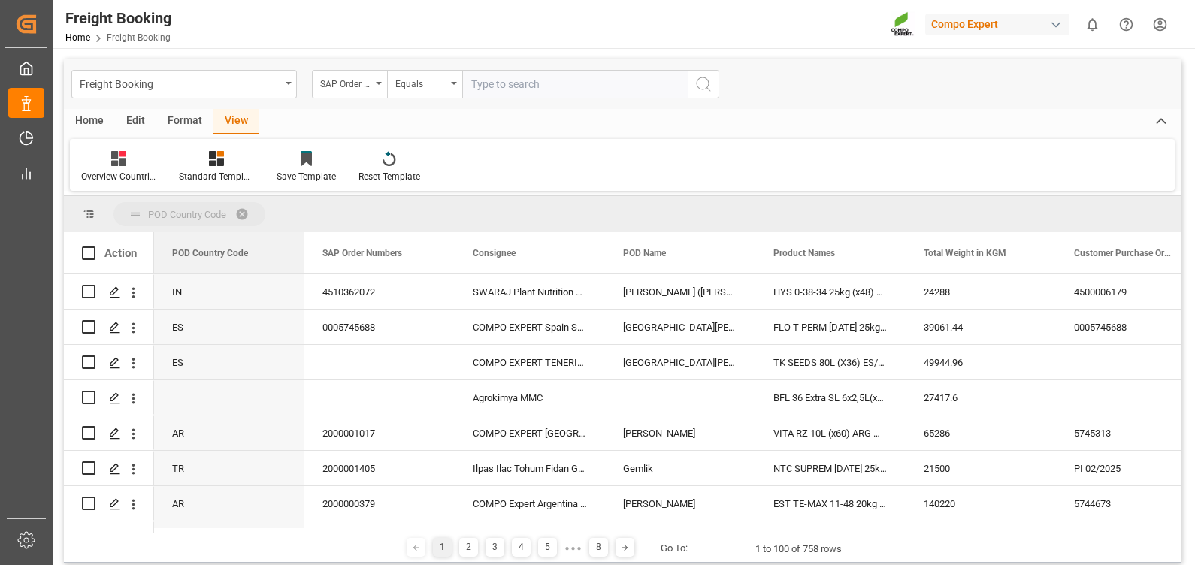
drag, startPoint x: 188, startPoint y: 256, endPoint x: 177, endPoint y: 209, distance: 47.9
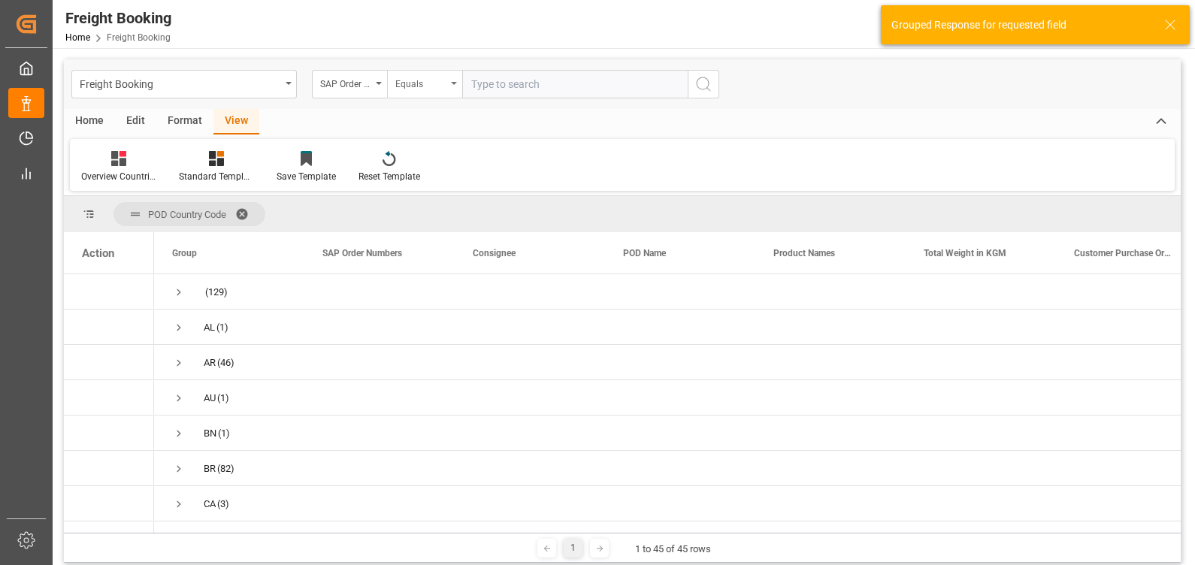
click at [429, 85] on div "Equals" at bounding box center [420, 82] width 51 height 17
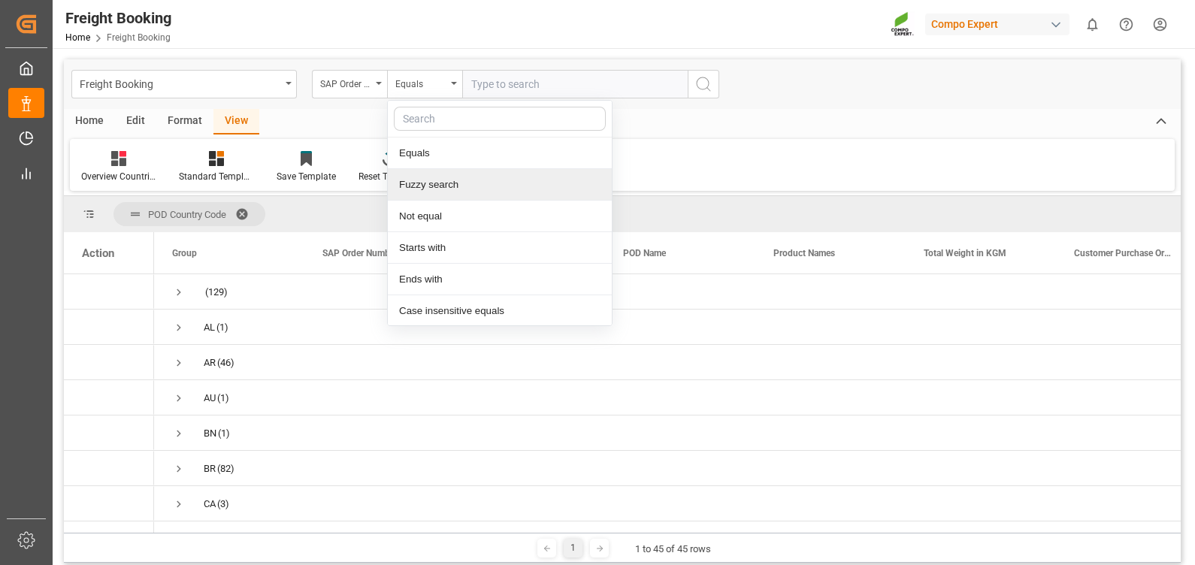
click at [440, 188] on div "Fuzzy search" at bounding box center [500, 185] width 224 height 32
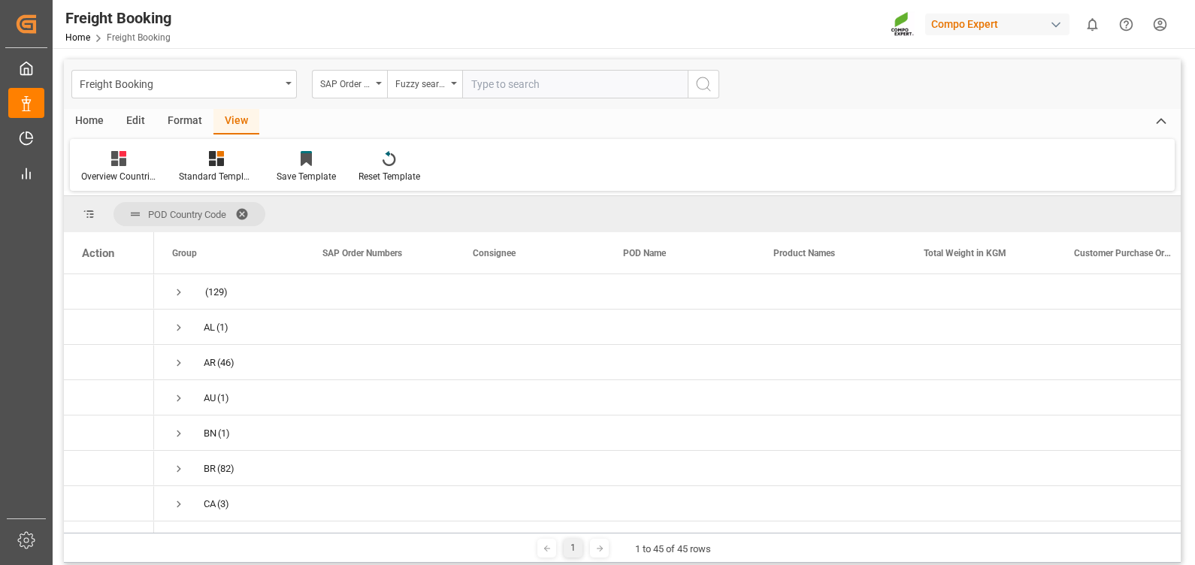
paste input "2000000537"
type input "2000000537"
click at [701, 76] on icon "search button" at bounding box center [703, 84] width 18 height 18
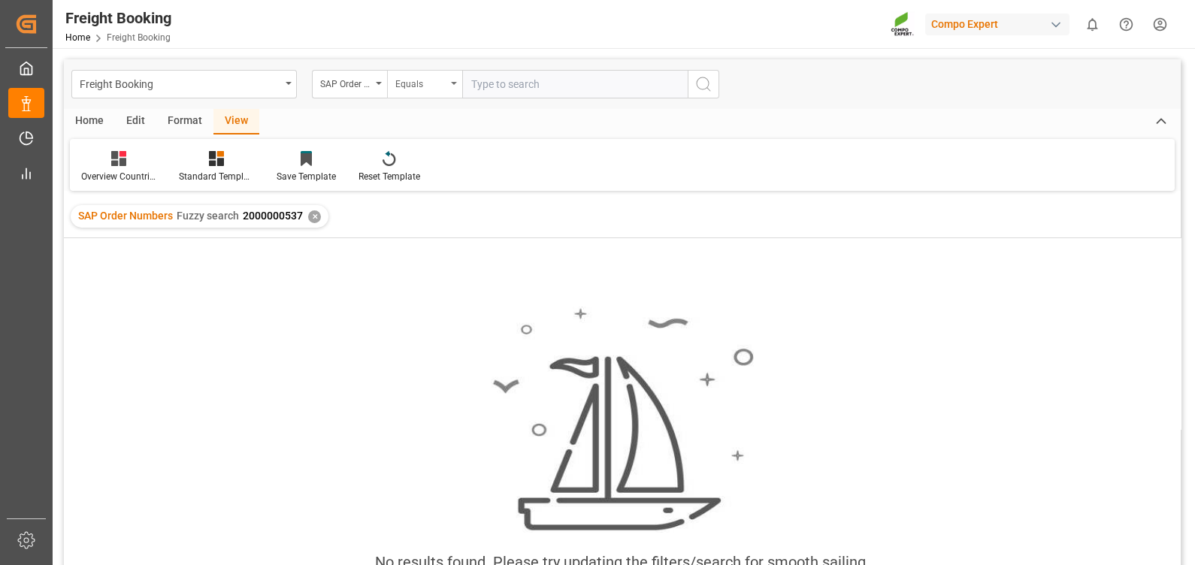
click at [436, 90] on div "Equals" at bounding box center [424, 84] width 75 height 29
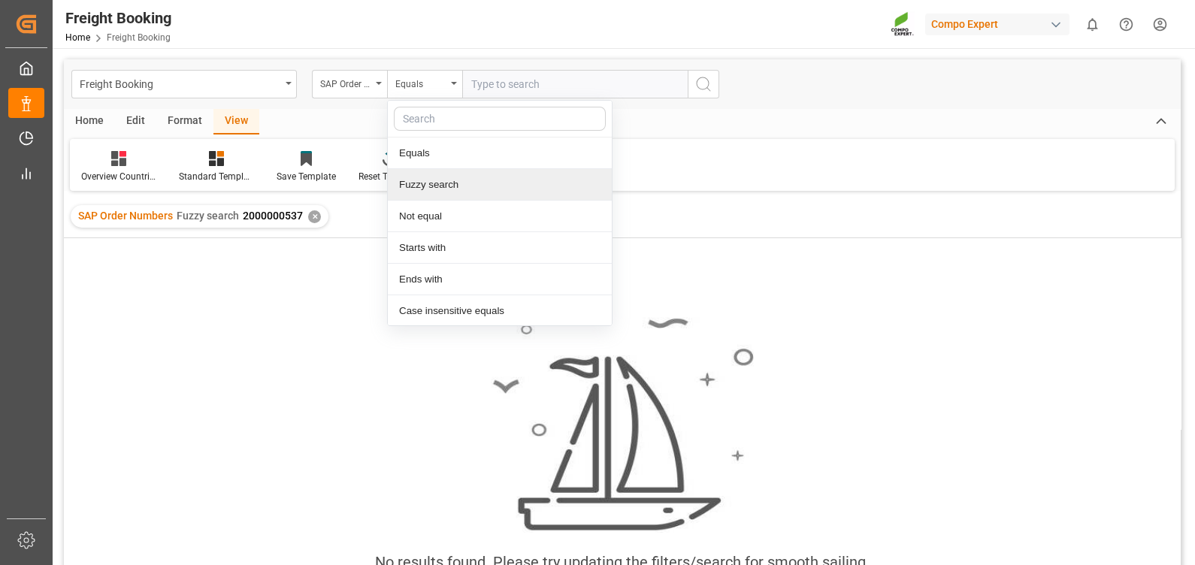
click at [461, 195] on div "Fuzzy search" at bounding box center [500, 185] width 224 height 32
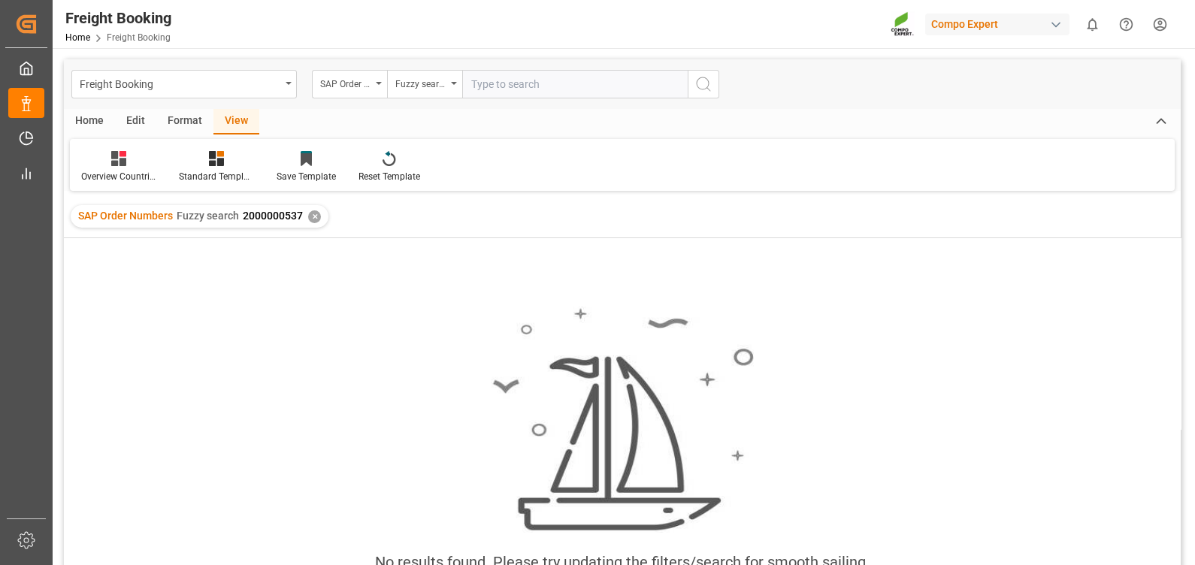
paste input "2000000058"
type input "2000000058"
click at [706, 83] on icon "search button" at bounding box center [703, 84] width 18 height 18
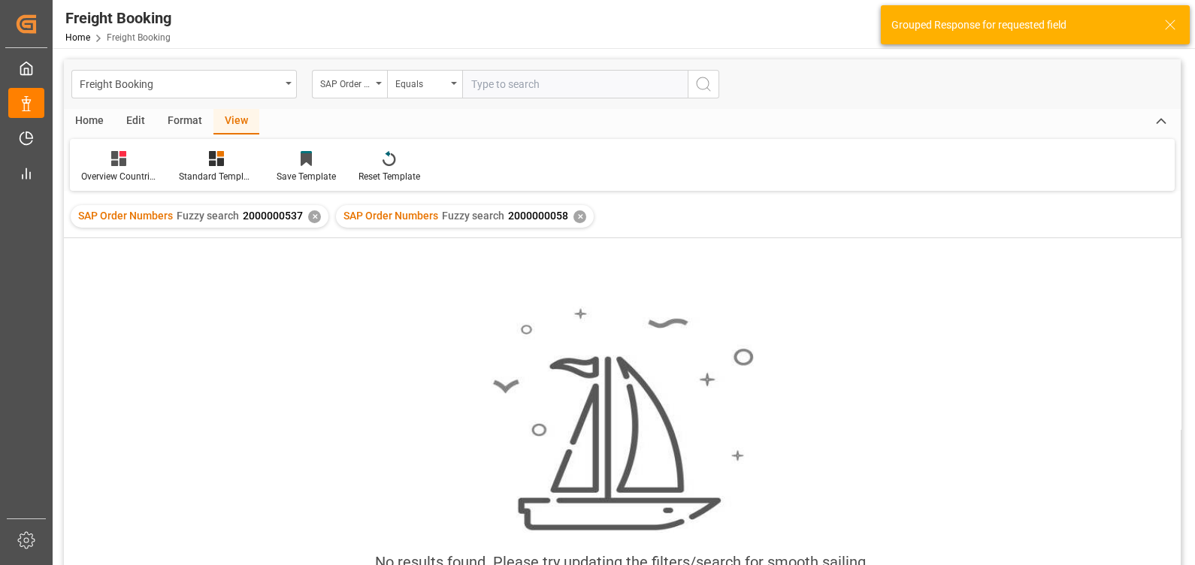
click at [310, 216] on div "✕" at bounding box center [314, 216] width 13 height 13
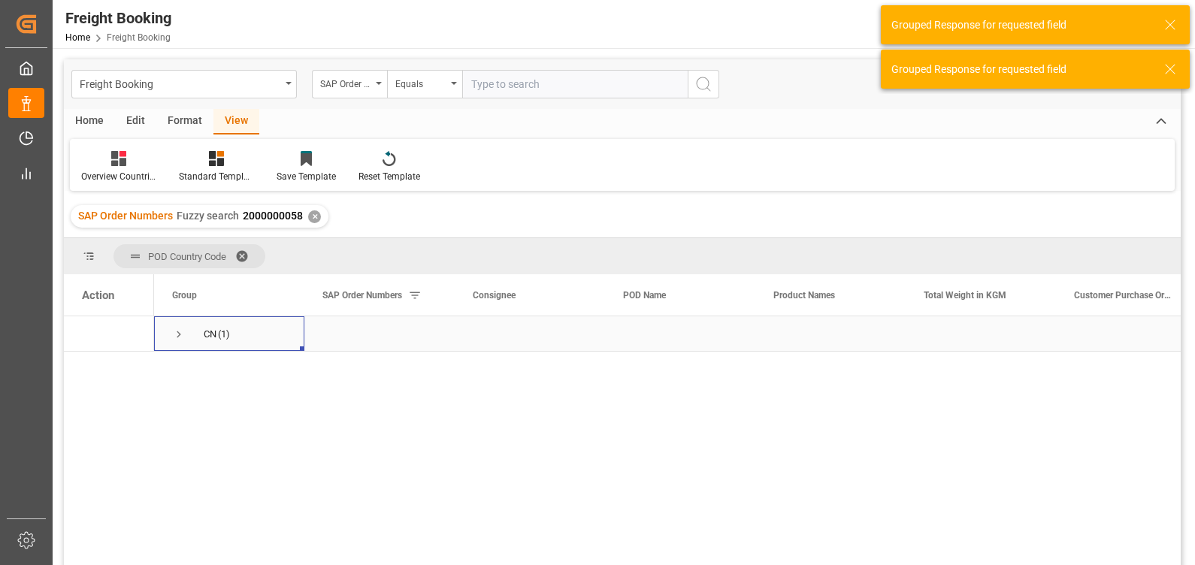
click at [177, 332] on span "Press SPACE to select this row." at bounding box center [179, 335] width 14 height 14
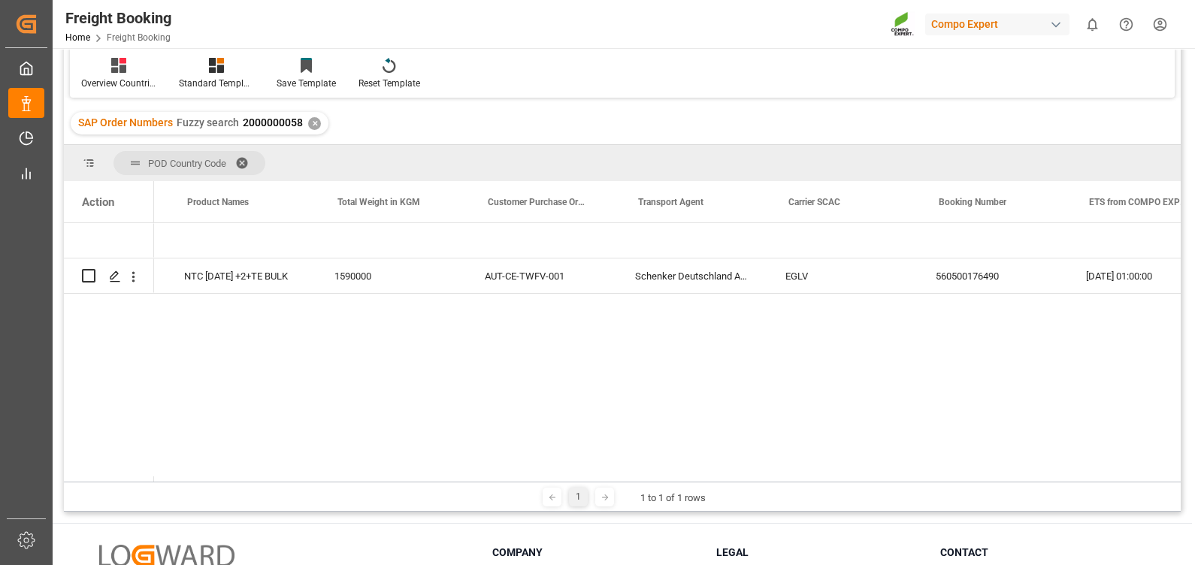
scroll to position [0, 722]
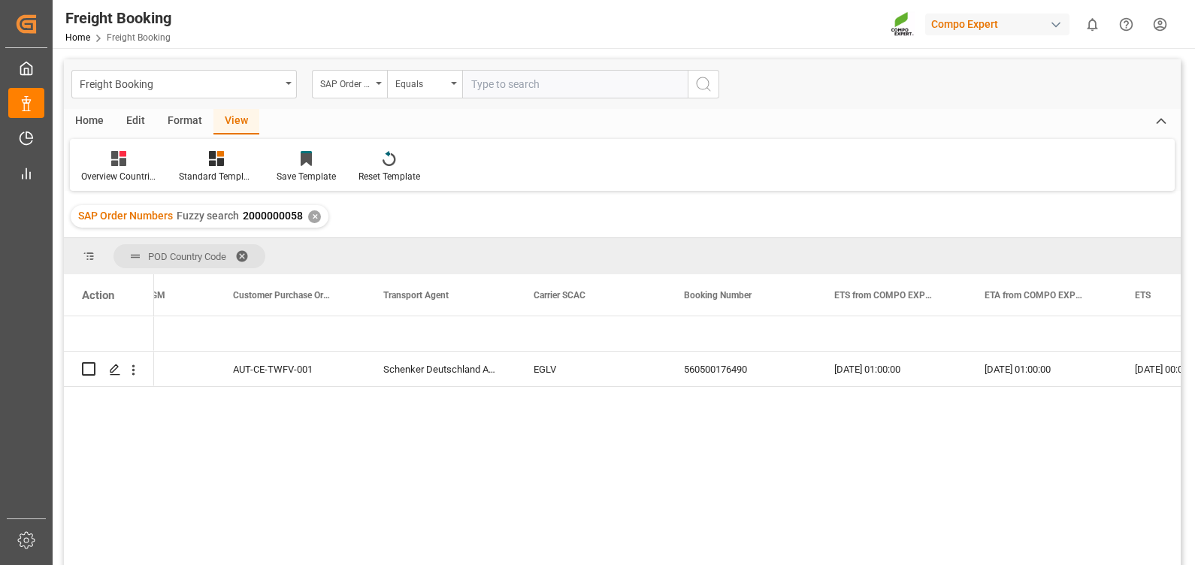
click at [316, 220] on div "✕" at bounding box center [314, 216] width 13 height 13
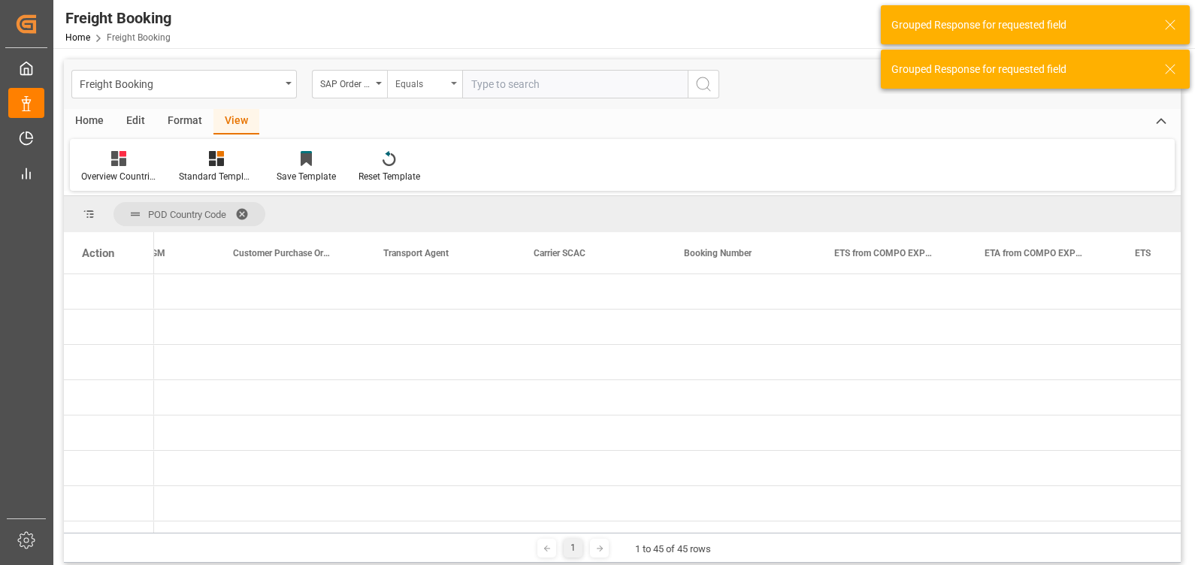
click at [406, 83] on div "Equals" at bounding box center [420, 82] width 51 height 17
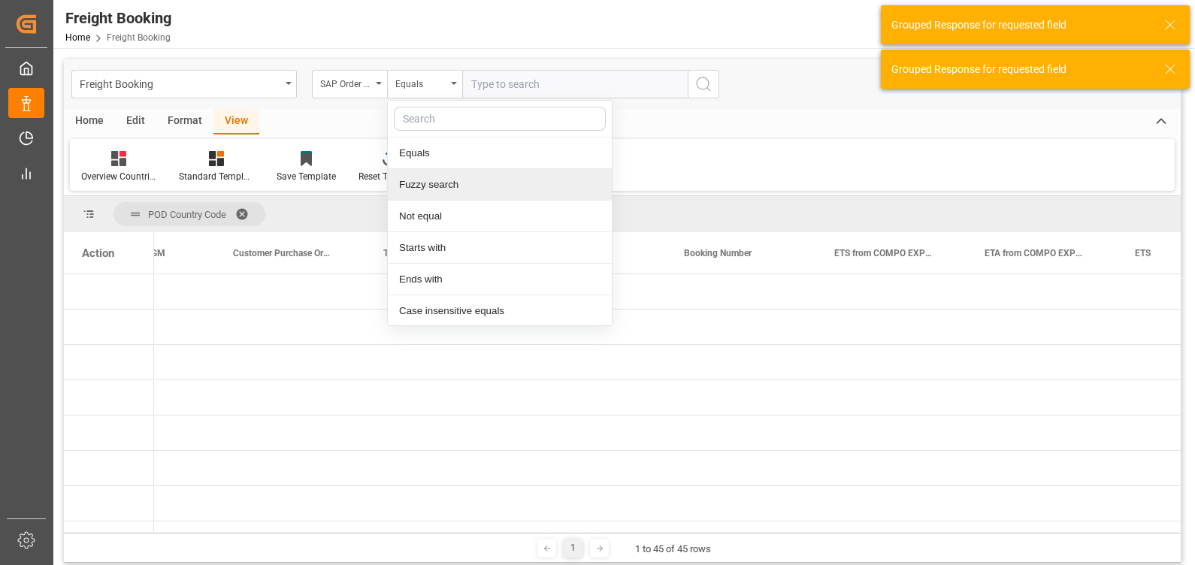
click at [430, 178] on div "Fuzzy search" at bounding box center [500, 185] width 224 height 32
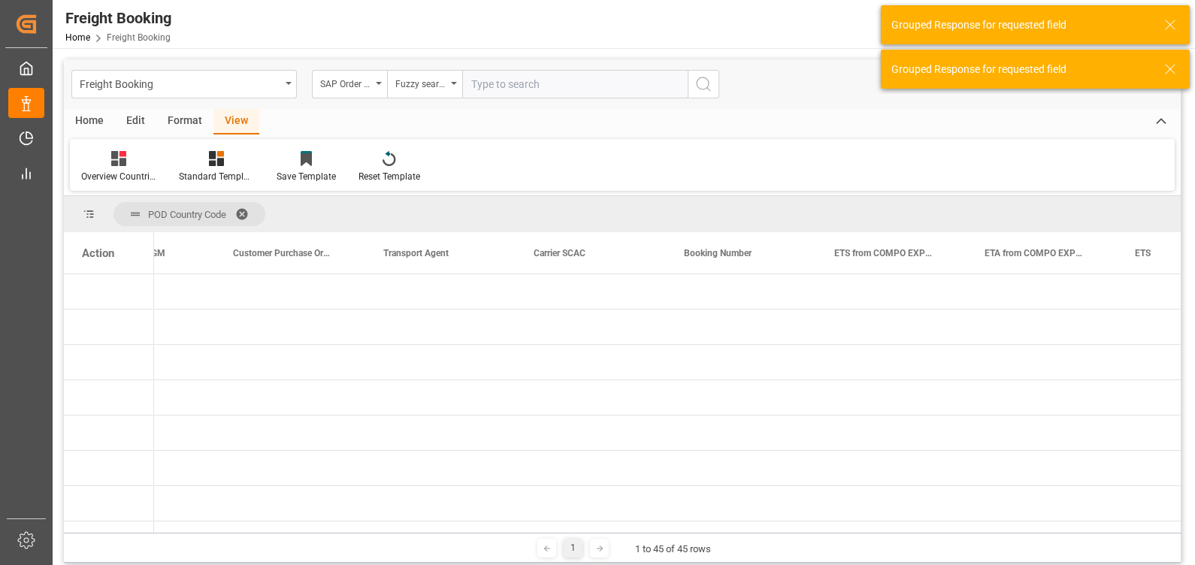
click at [495, 82] on input "text" at bounding box center [574, 84] width 225 height 29
paste input "2000001158"
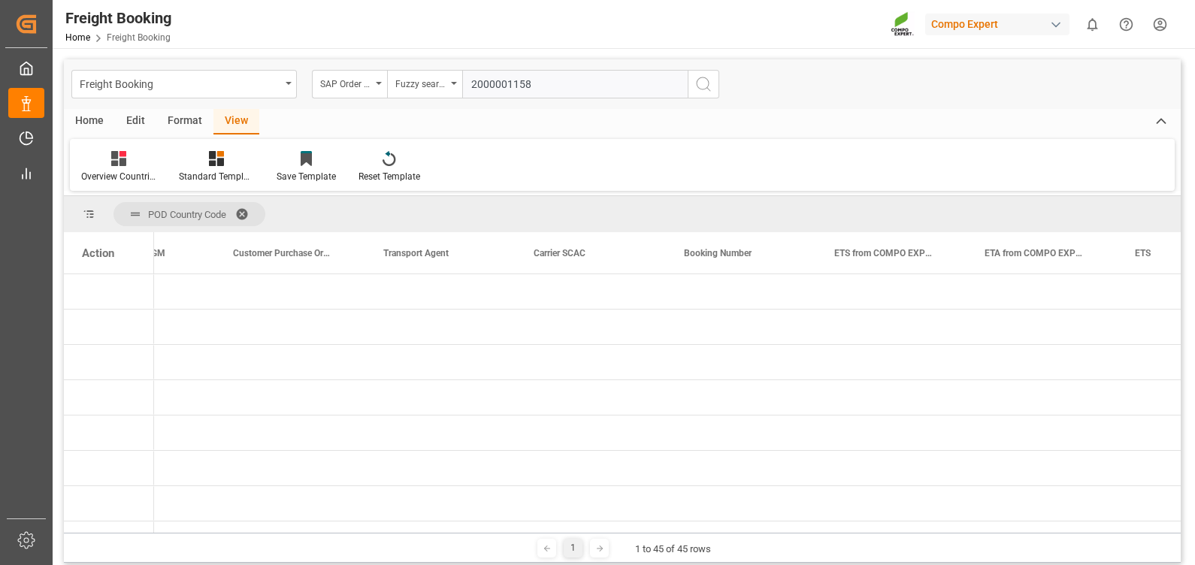
type input "2000001158"
click at [701, 85] on icon "search button" at bounding box center [703, 84] width 18 height 18
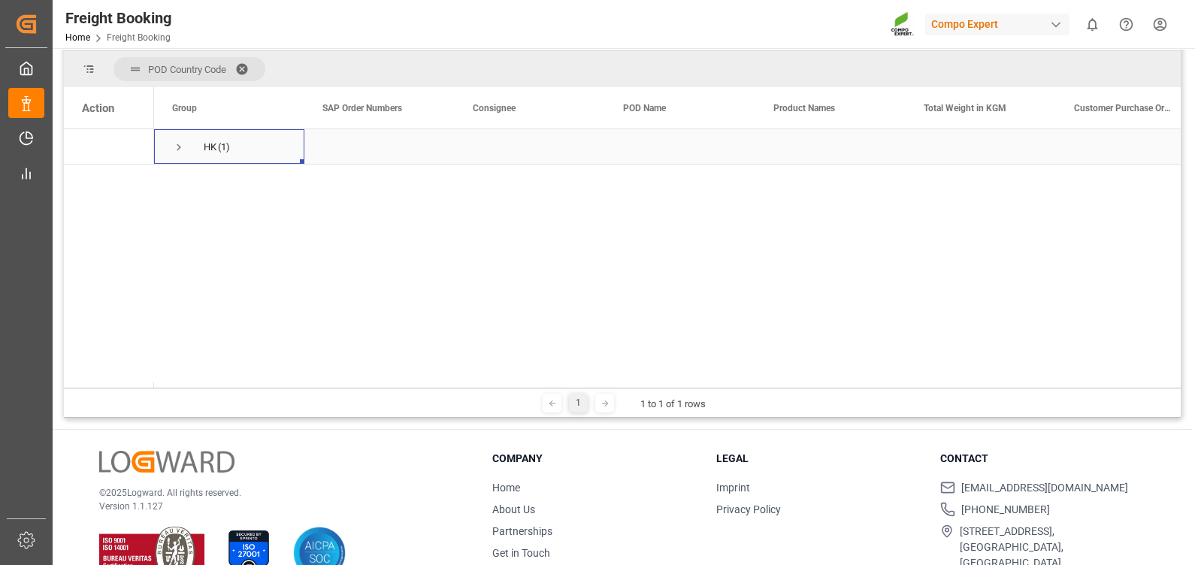
click at [180, 147] on span "Press SPACE to select this row." at bounding box center [179, 148] width 14 height 14
drag, startPoint x: 537, startPoint y: 382, endPoint x: 670, endPoint y: 372, distance: 132.6
click at [670, 372] on div "Action Group SAP Order Numbers Consignee" at bounding box center [622, 237] width 1117 height 301
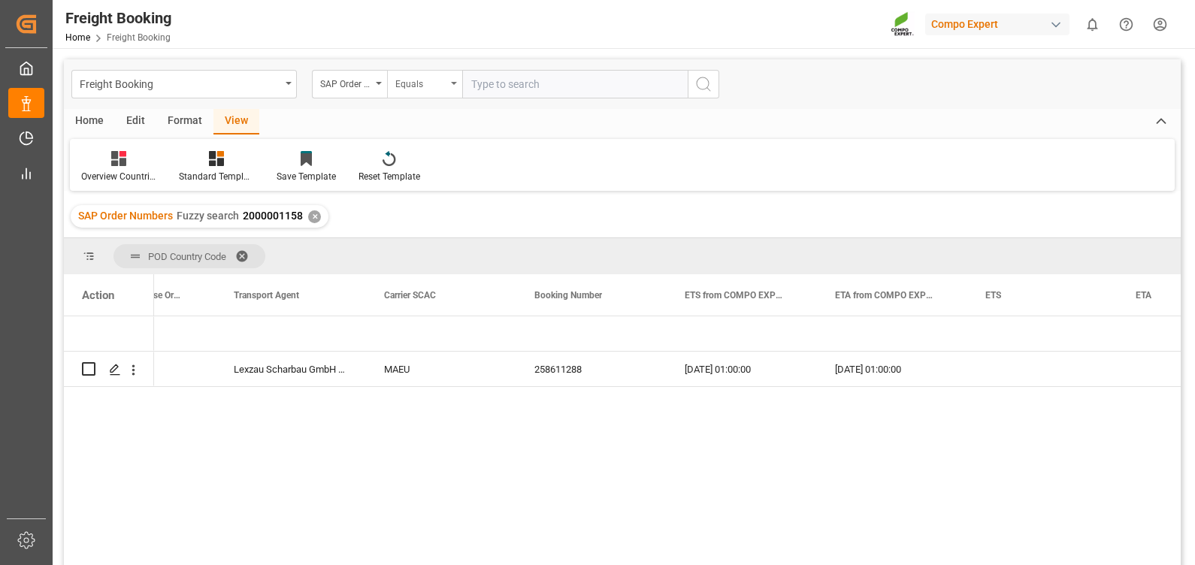
click at [419, 77] on div "Equals" at bounding box center [420, 82] width 51 height 17
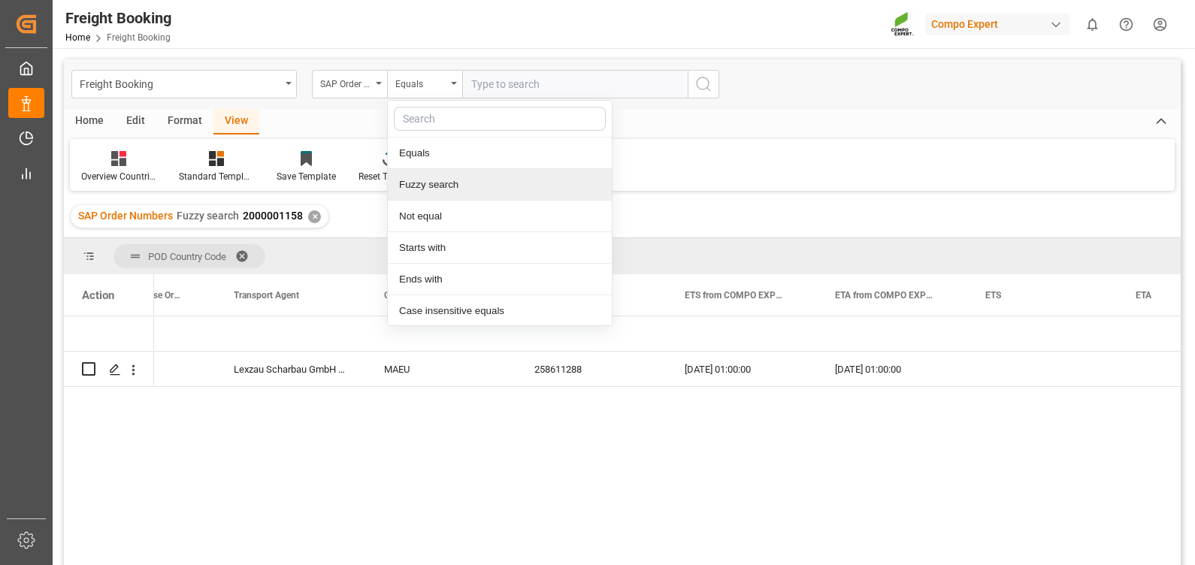
click at [427, 182] on div "Fuzzy search" at bounding box center [500, 185] width 224 height 32
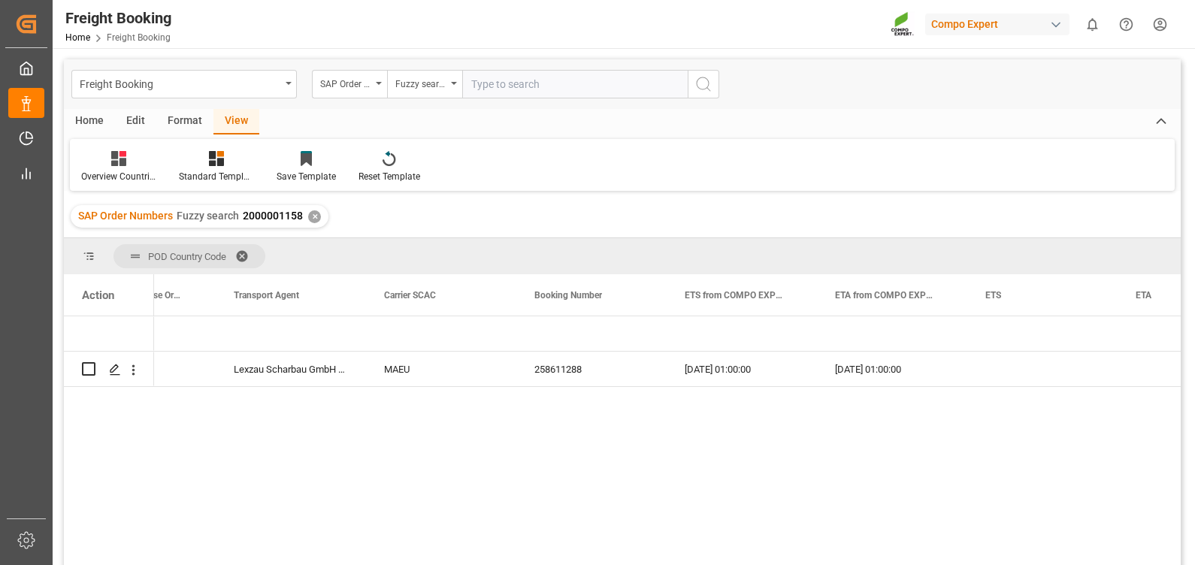
paste input "2000001027"
type input "2000001027"
click at [701, 88] on icon "search button" at bounding box center [703, 84] width 18 height 18
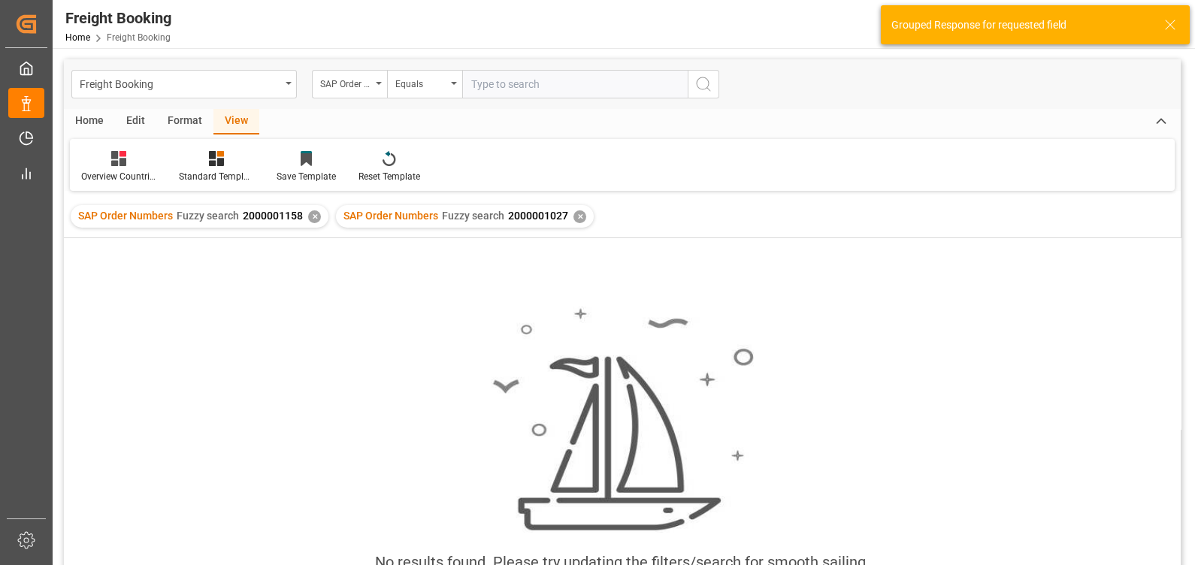
click at [309, 214] on div "✕" at bounding box center [314, 216] width 13 height 13
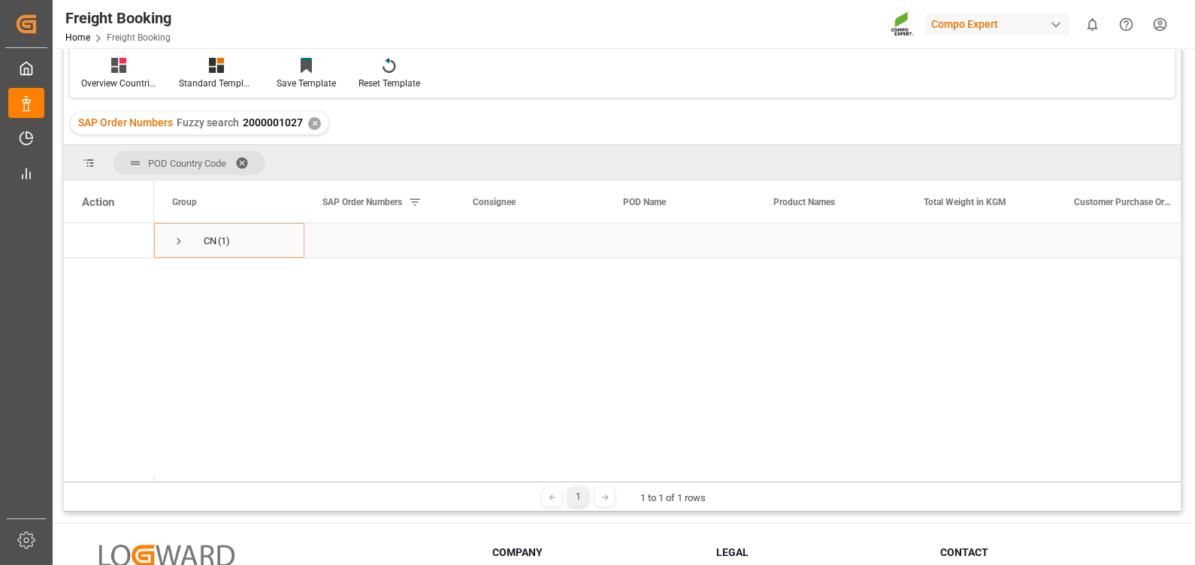
click at [179, 240] on span "Press SPACE to select this row." at bounding box center [179, 242] width 14 height 14
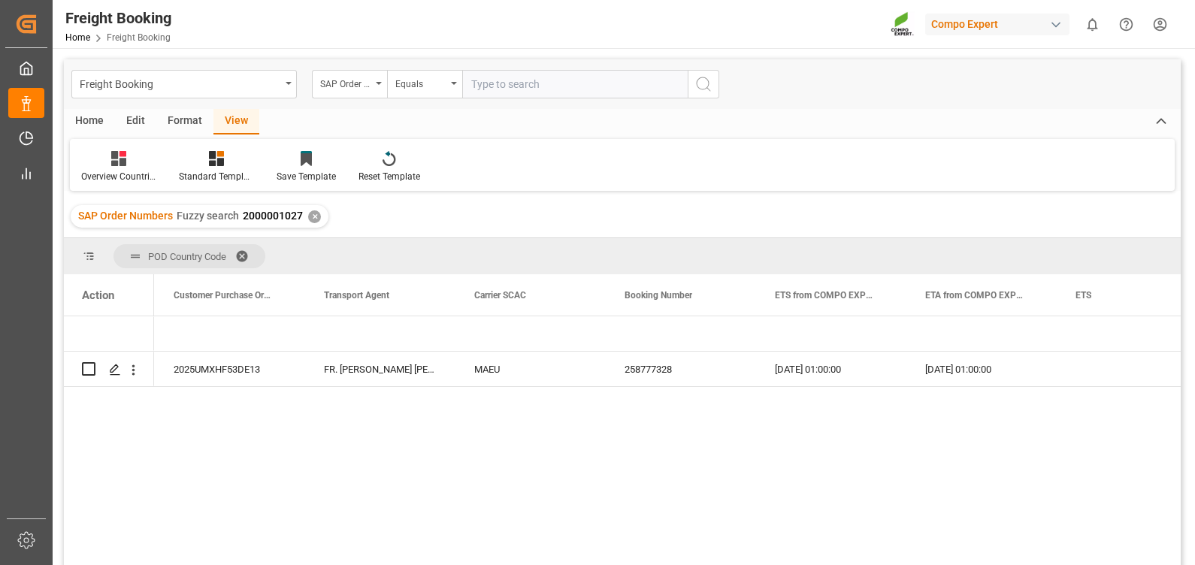
click at [312, 217] on div "✕" at bounding box center [314, 216] width 13 height 13
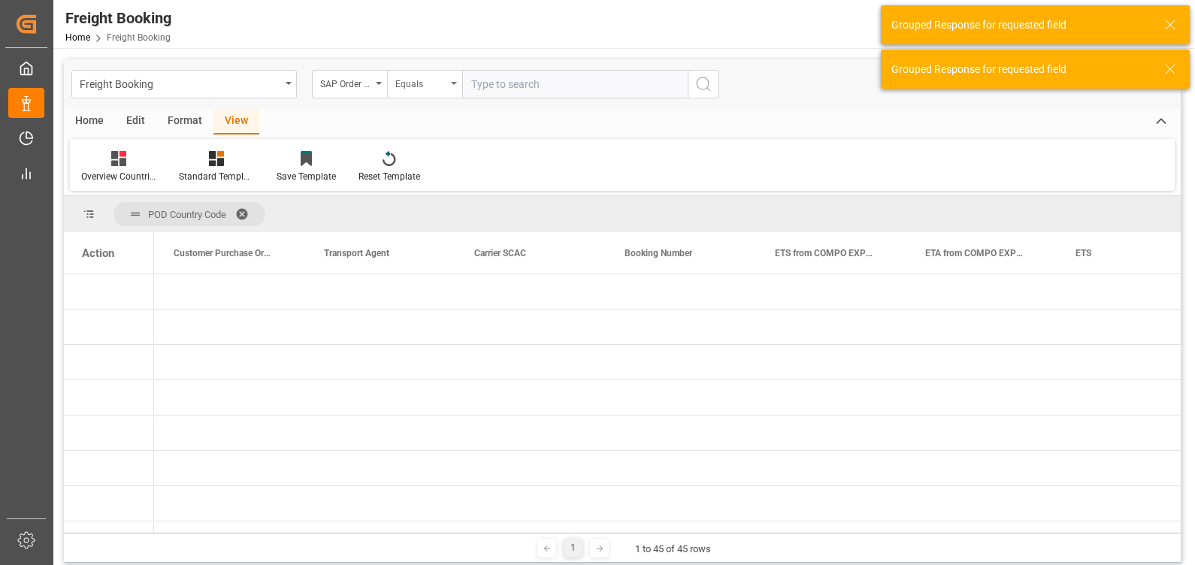
click at [436, 80] on div "Equals" at bounding box center [420, 82] width 51 height 17
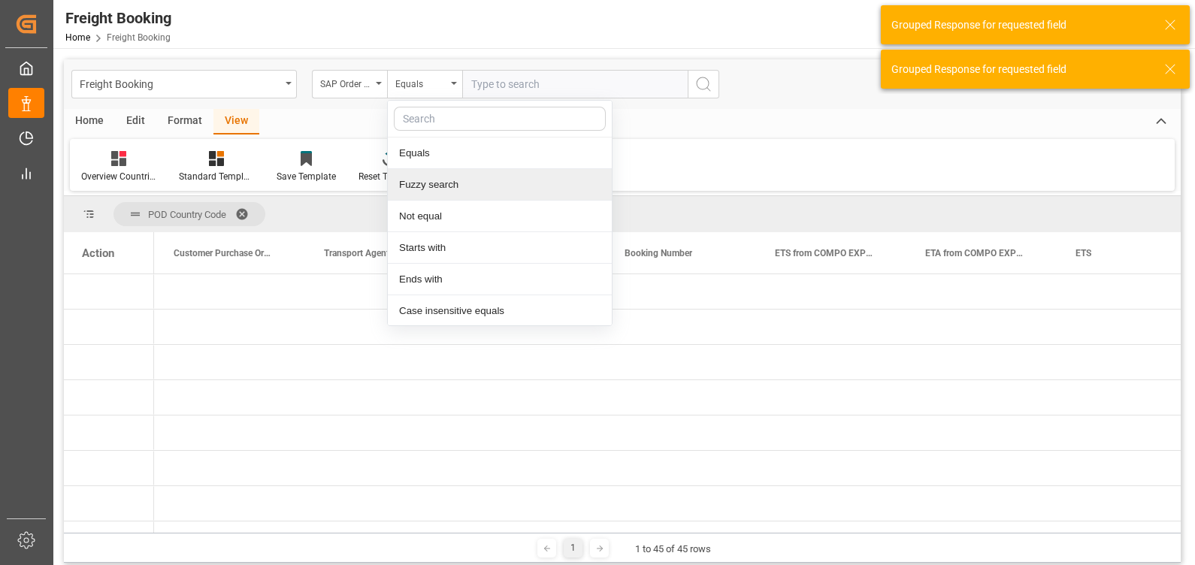
click at [428, 181] on div "Fuzzy search" at bounding box center [500, 185] width 224 height 32
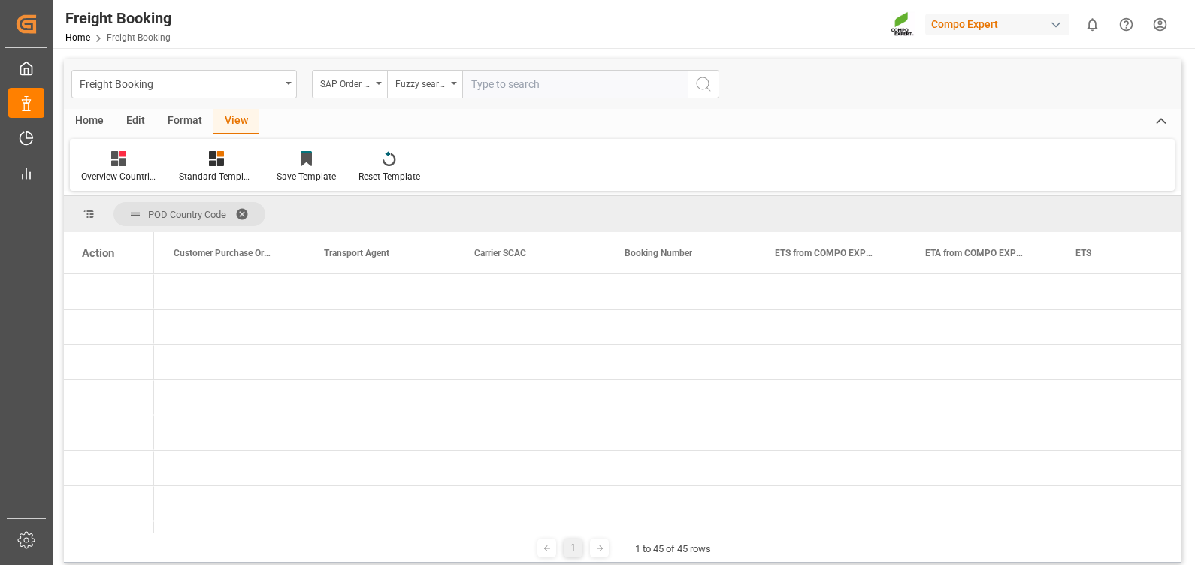
paste input "2000000241"
type input "2000000241"
click at [702, 83] on icon "search button" at bounding box center [703, 84] width 18 height 18
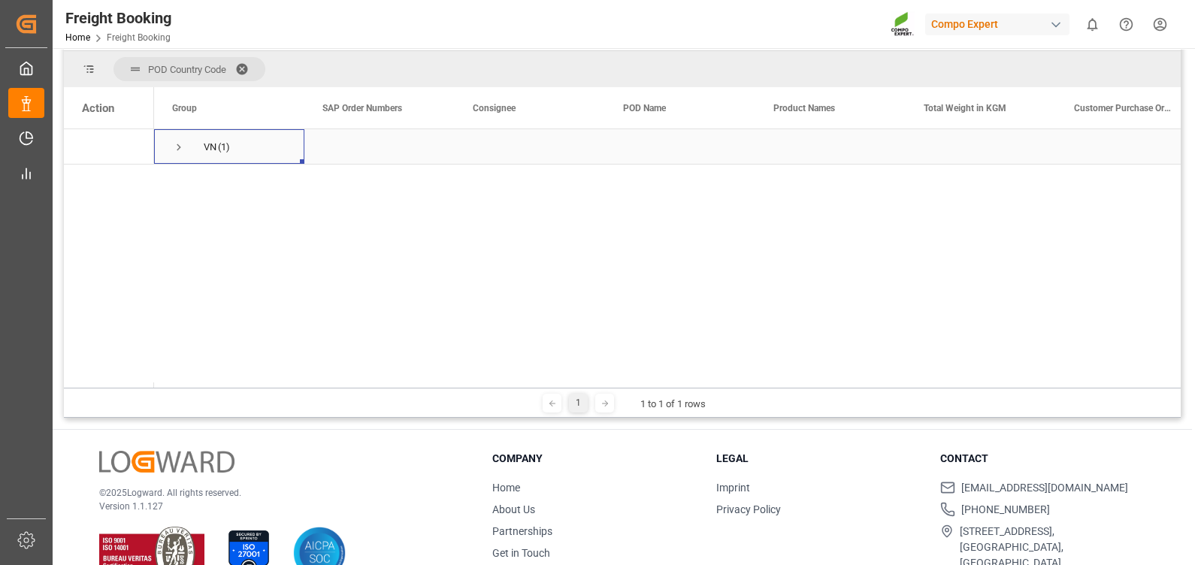
click at [177, 147] on span "Press SPACE to select this row." at bounding box center [179, 148] width 14 height 14
click at [361, 179] on div "2000000241" at bounding box center [379, 182] width 150 height 35
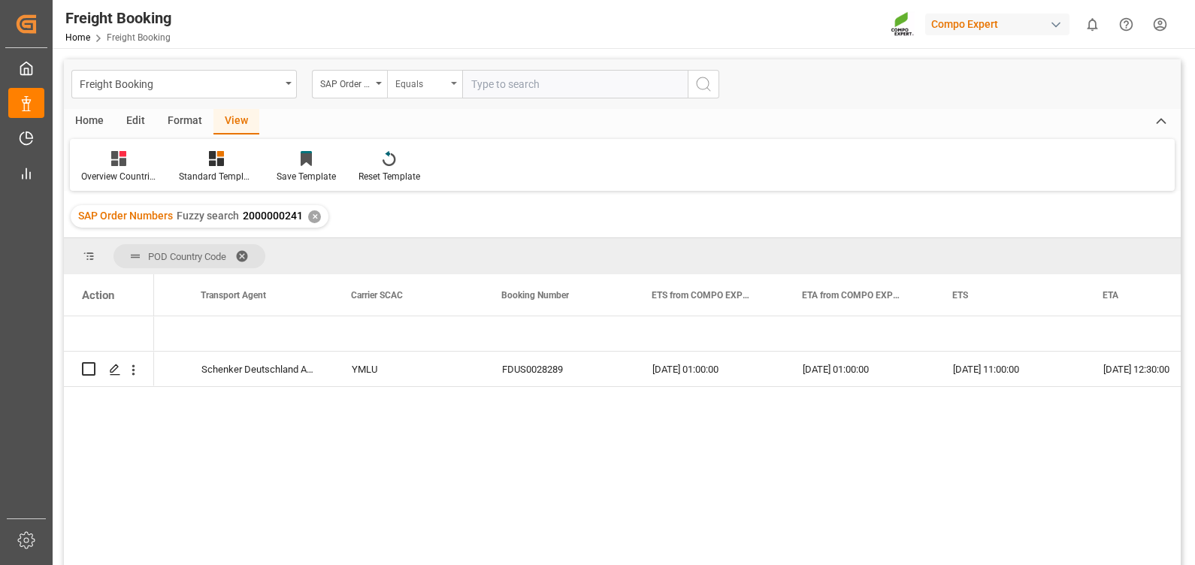
click at [423, 85] on div "Equals" at bounding box center [420, 82] width 51 height 17
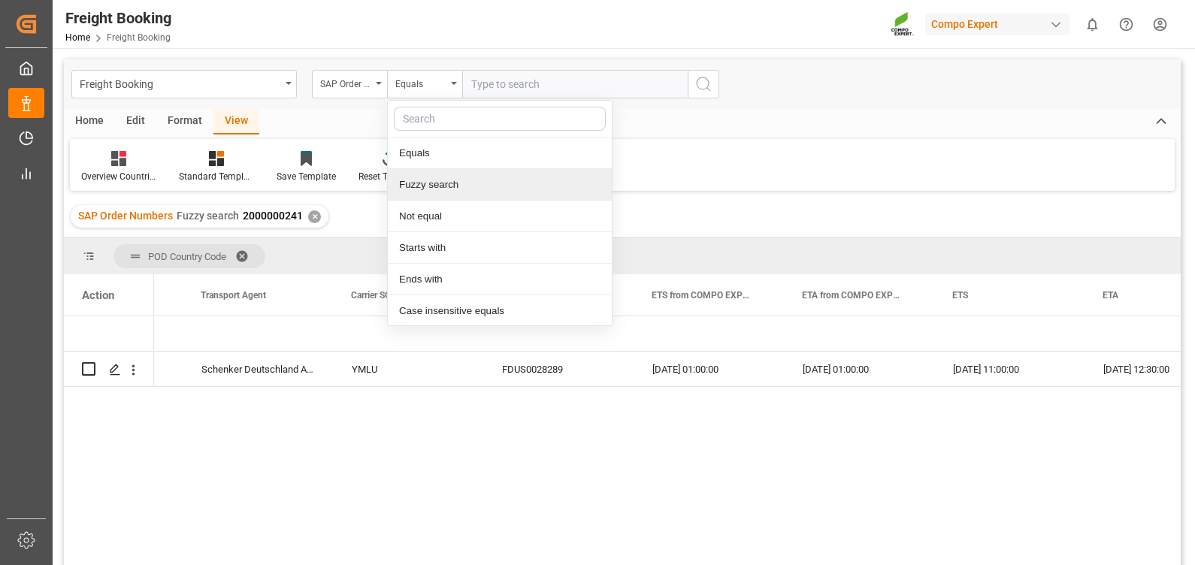
click at [410, 188] on div "Fuzzy search" at bounding box center [500, 185] width 224 height 32
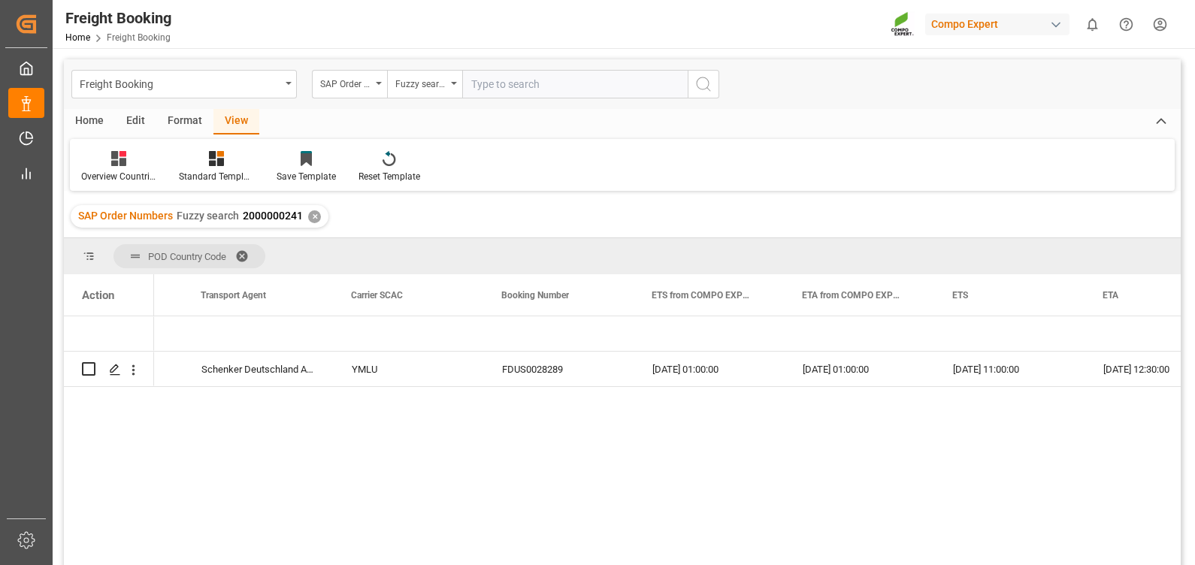
paste input "2000000077"
type input "2000000077"
click at [710, 91] on icon "search button" at bounding box center [703, 84] width 18 height 18
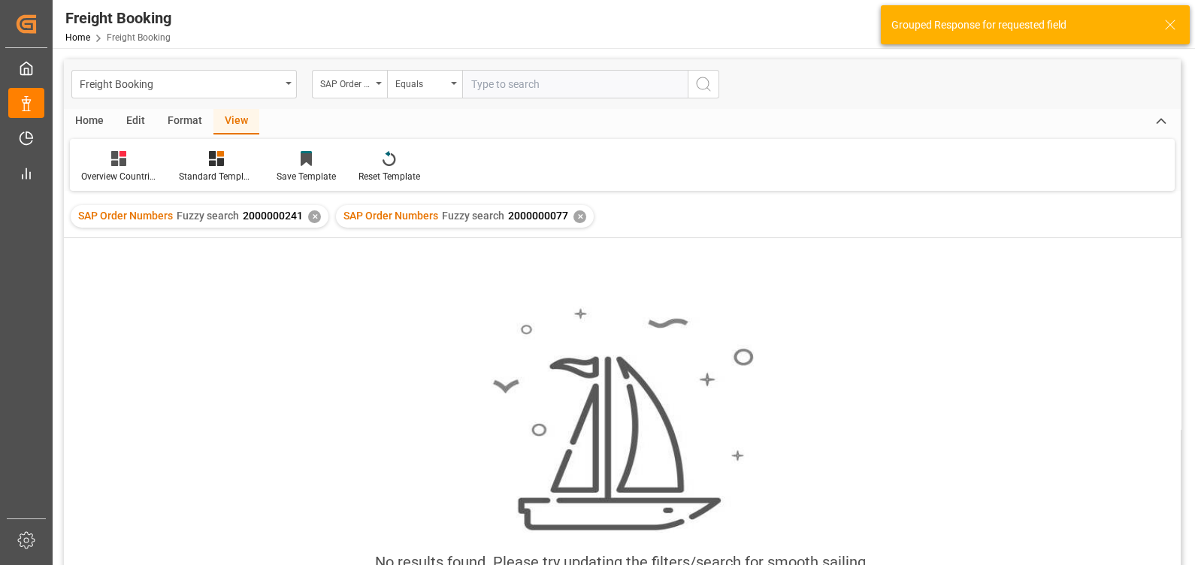
click at [311, 218] on div "✕" at bounding box center [314, 216] width 13 height 13
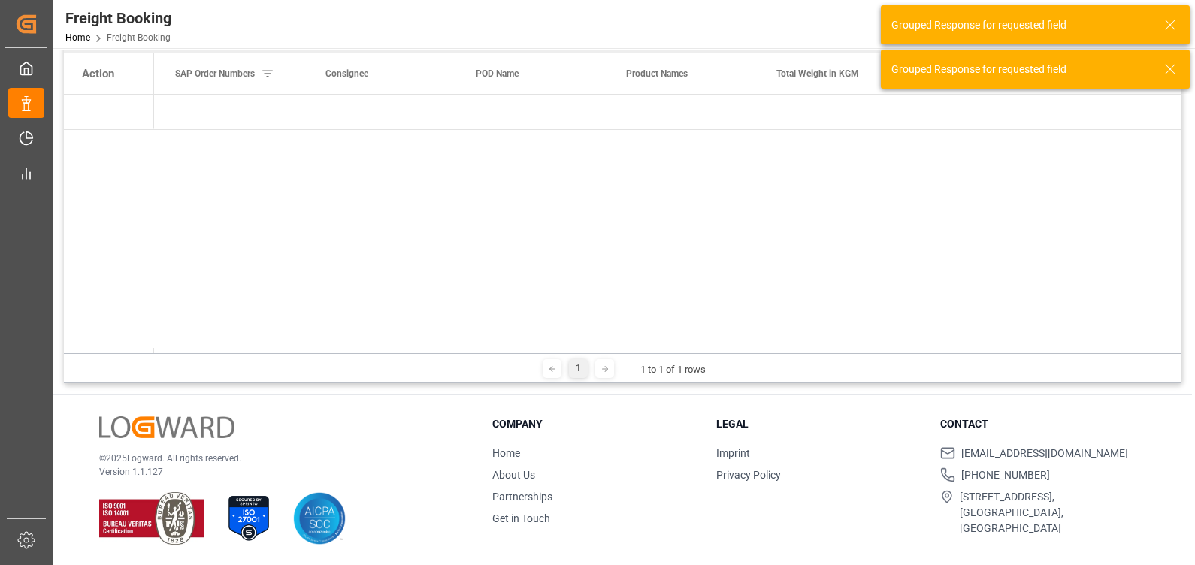
scroll to position [0, 87]
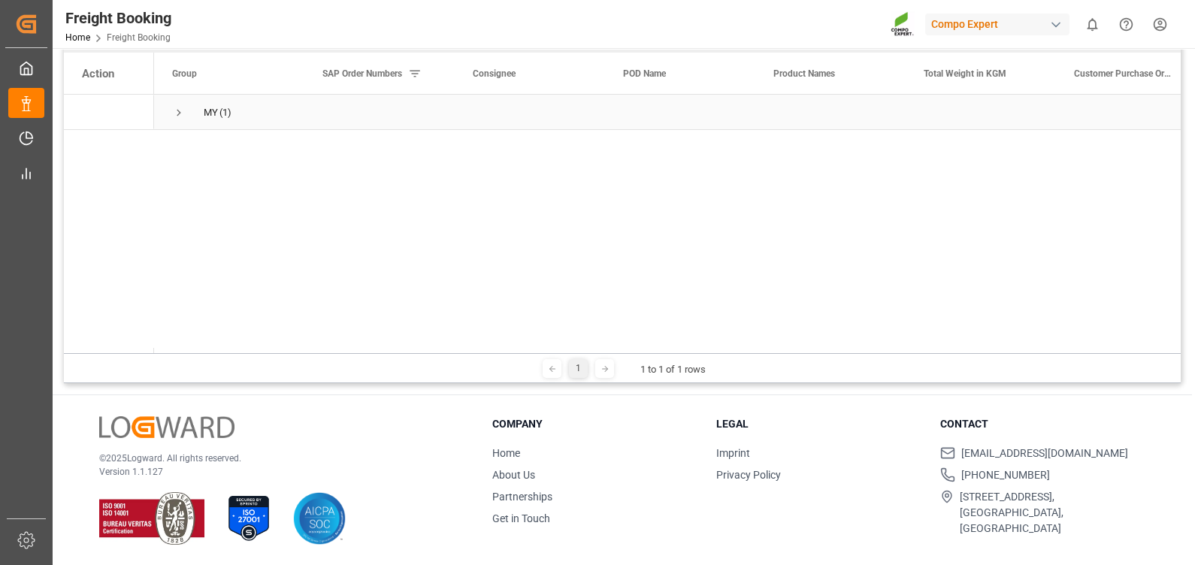
click at [177, 111] on span "Press SPACE to select this row." at bounding box center [179, 113] width 14 height 14
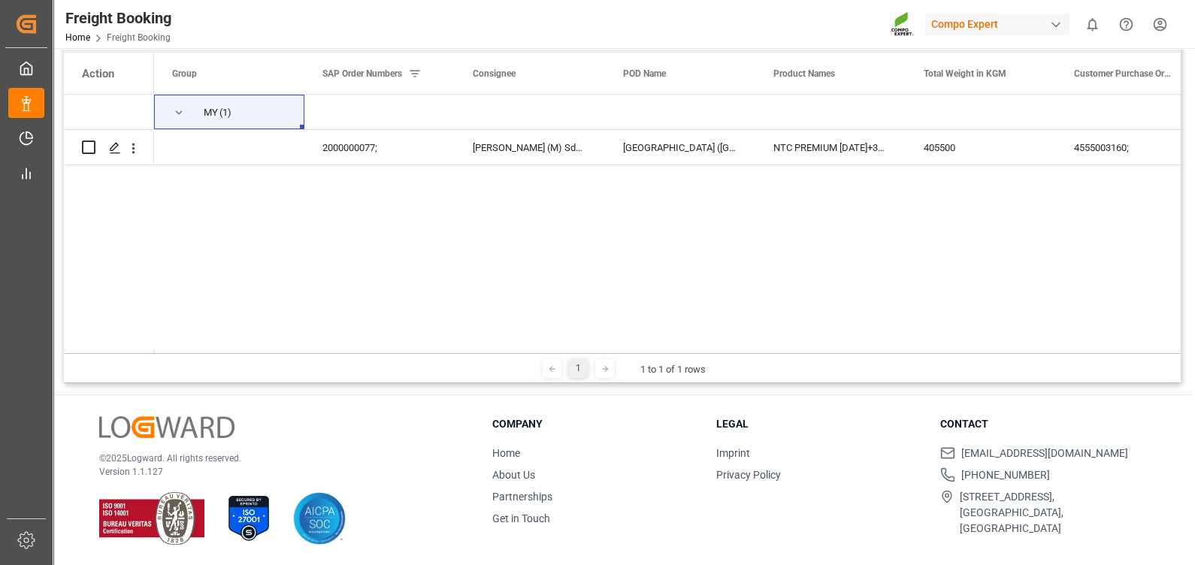
drag, startPoint x: 486, startPoint y: 348, endPoint x: 743, endPoint y: 327, distance: 257.9
click at [743, 327] on div "Action Group SAP Order Numbers Consignee" at bounding box center [622, 203] width 1117 height 301
click at [265, 312] on div "MY (1) 2000000077; [PERSON_NAME] (M) Sdn Bhd, [STREET_ADDRESS] PREMIUM [DATE]+3…" at bounding box center [667, 224] width 1027 height 259
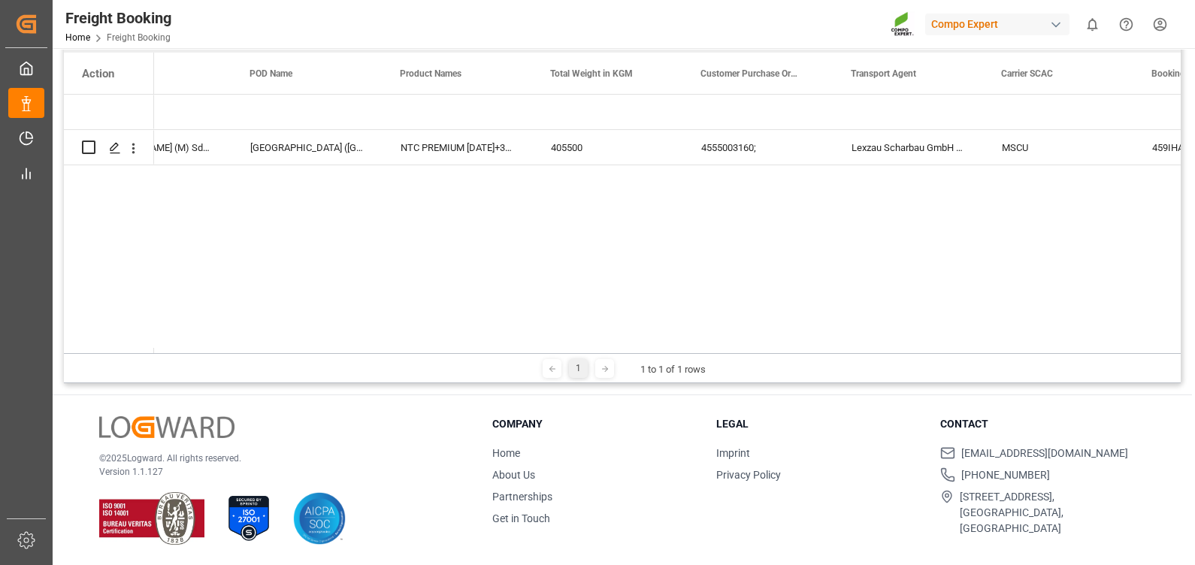
scroll to position [0, 374]
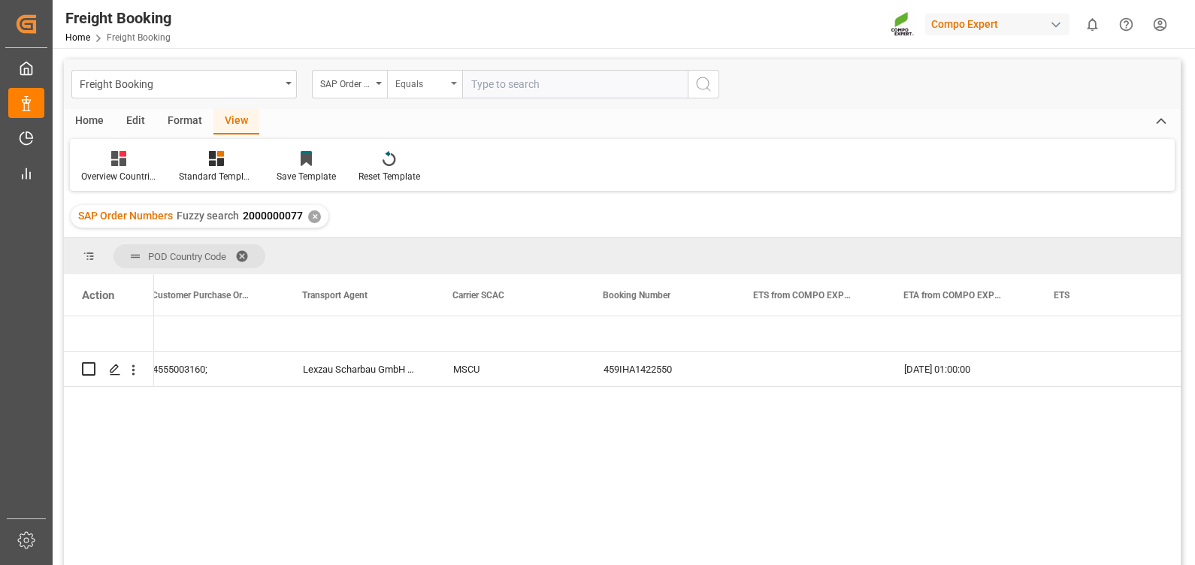
click at [435, 82] on div "Equals" at bounding box center [420, 82] width 51 height 17
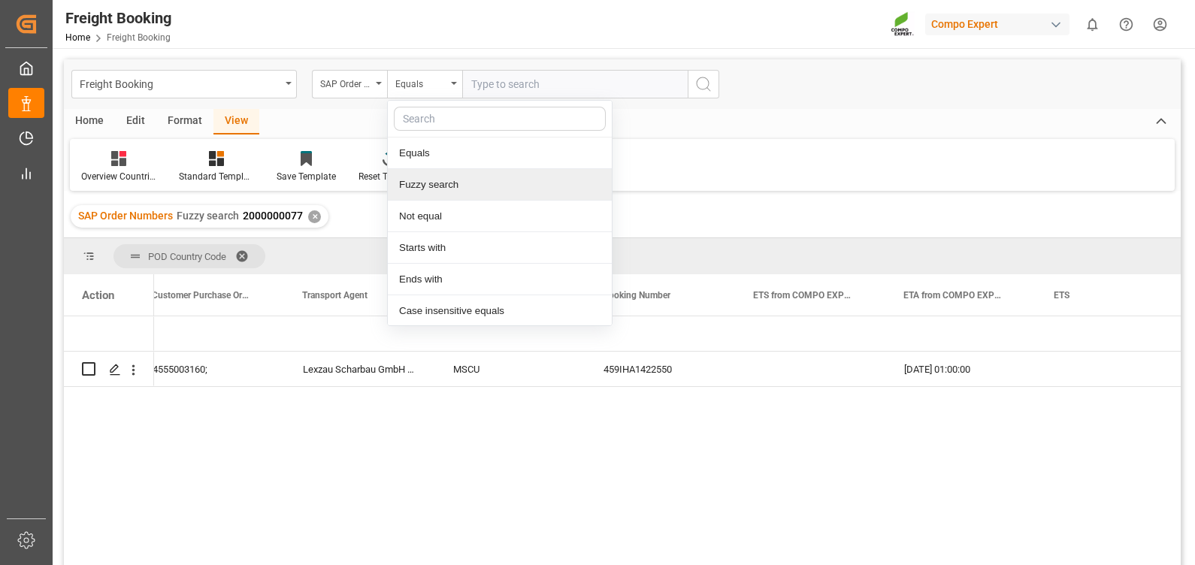
click at [423, 182] on div "Fuzzy search" at bounding box center [500, 185] width 224 height 32
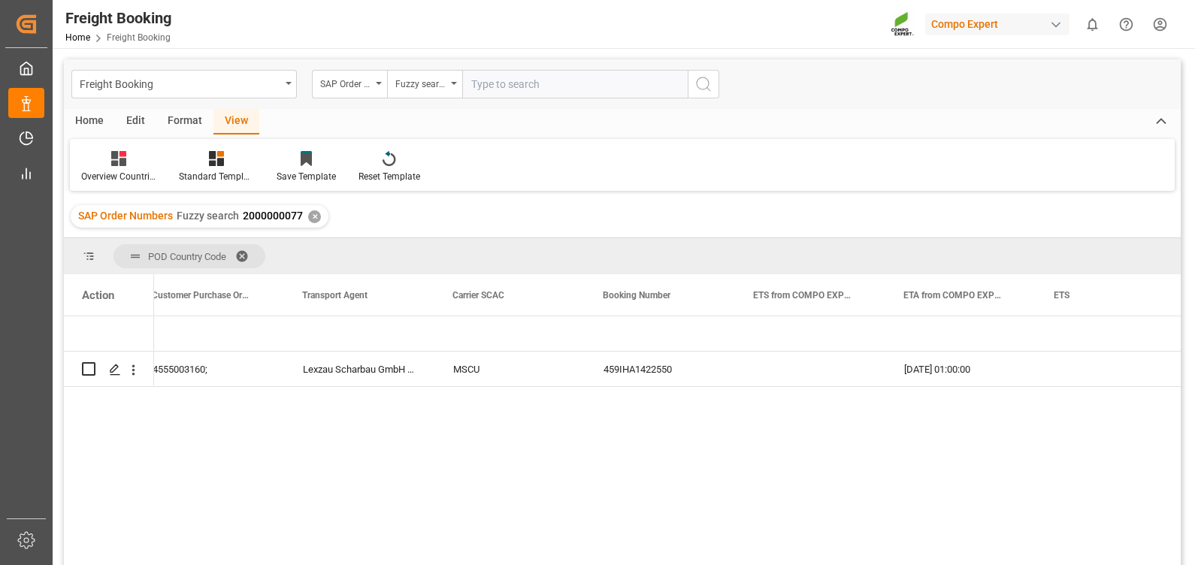
paste input "2000000327"
type input "2000000327"
click at [696, 88] on icon "search button" at bounding box center [703, 84] width 18 height 18
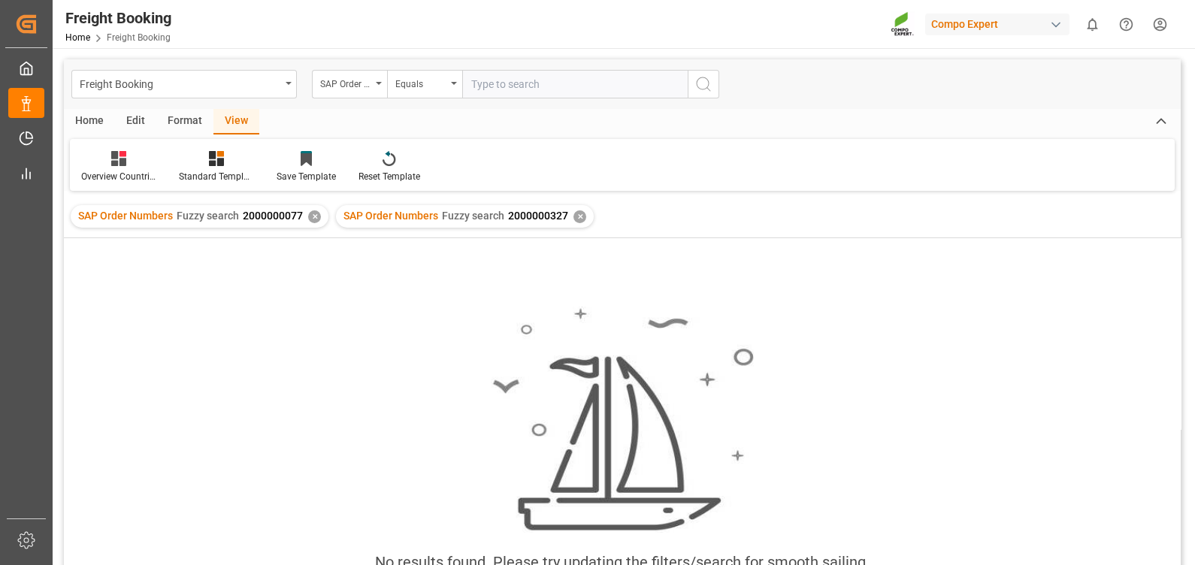
click at [573, 213] on div "✕" at bounding box center [579, 216] width 13 height 13
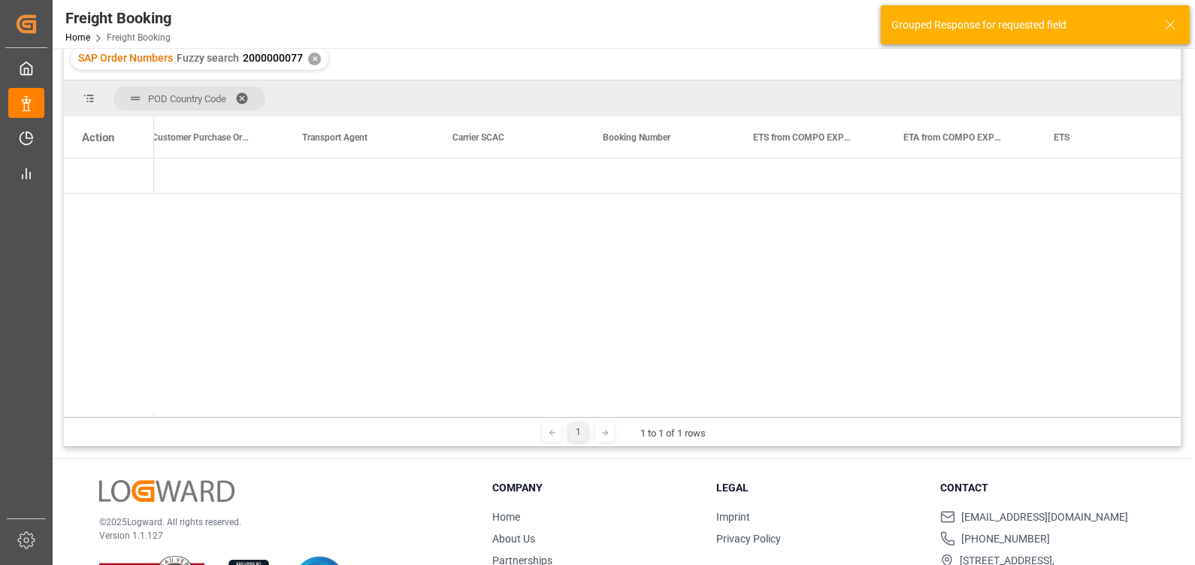
scroll to position [187, 0]
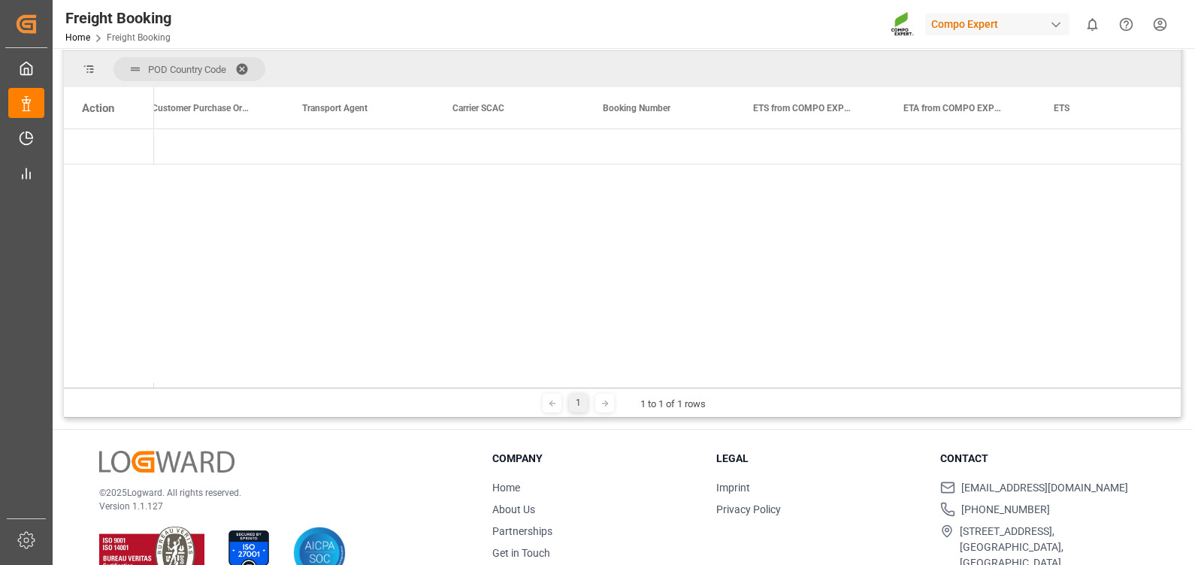
drag, startPoint x: 729, startPoint y: 382, endPoint x: 407, endPoint y: 392, distance: 321.8
click at [366, 399] on div "POD Country Code Drag here to set column labels Action Total Weight in KGM Cust…" at bounding box center [622, 234] width 1117 height 367
click at [180, 146] on span "Press SPACE to select this row." at bounding box center [179, 148] width 14 height 14
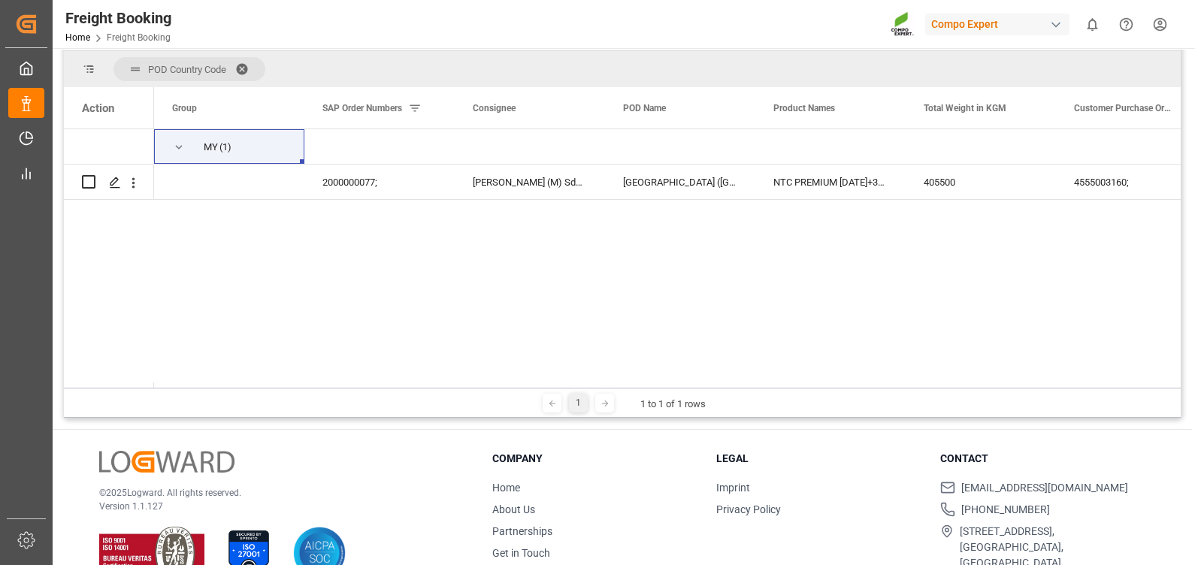
drag, startPoint x: 327, startPoint y: 382, endPoint x: 700, endPoint y: 372, distance: 372.9
click at [700, 372] on div "Action Group SAP Order Numbers Consignee" at bounding box center [622, 237] width 1117 height 301
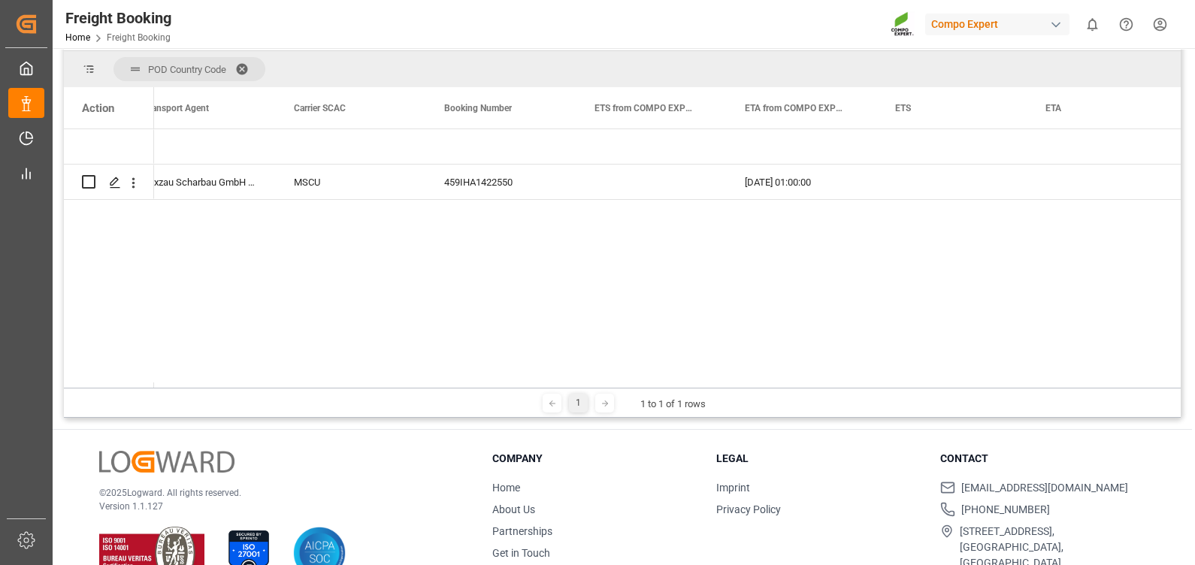
scroll to position [0, 1085]
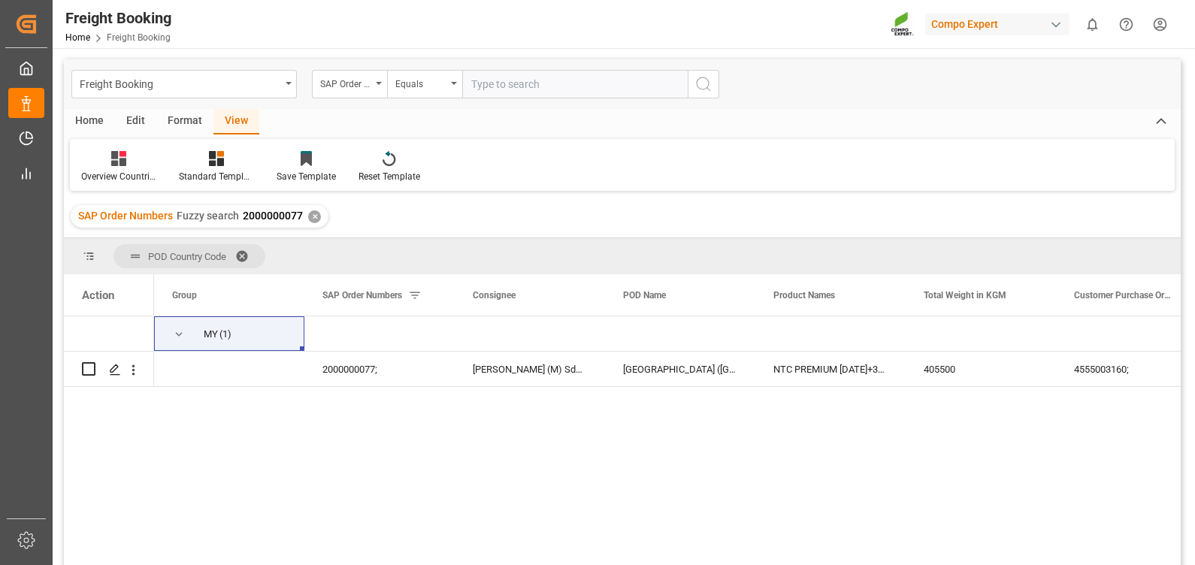
click at [310, 215] on div "✕" at bounding box center [314, 216] width 13 height 13
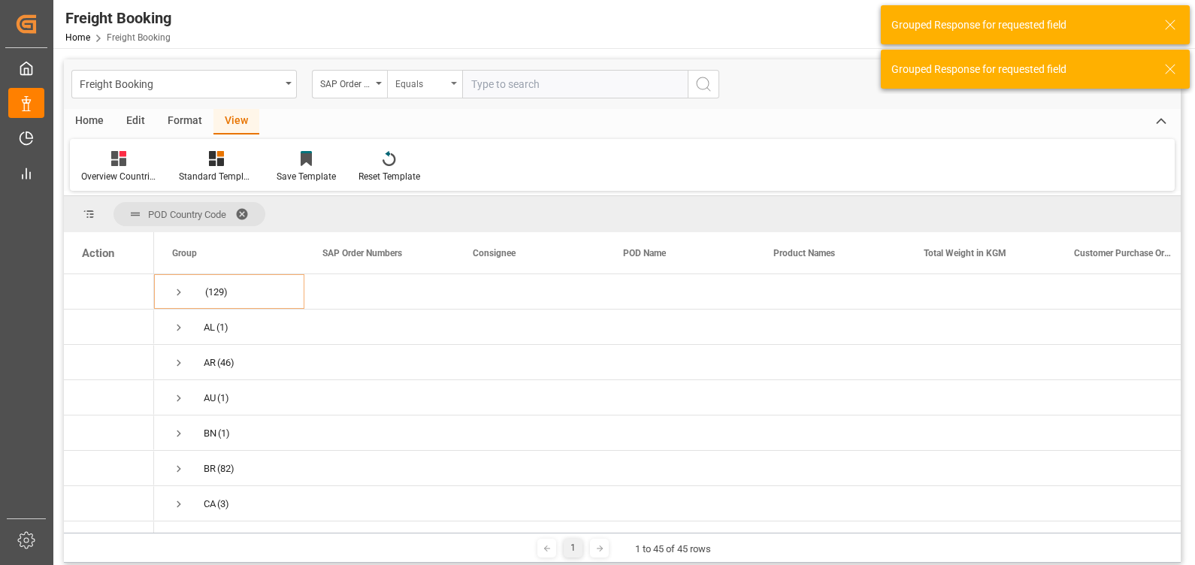
click at [409, 83] on div "Equals" at bounding box center [420, 82] width 51 height 17
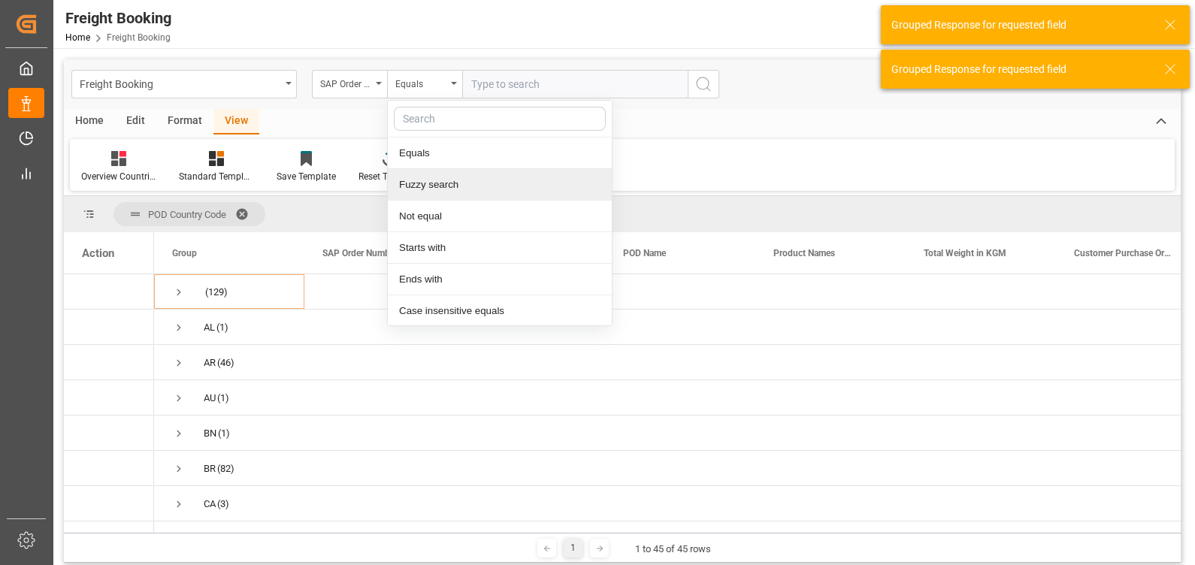
click at [431, 186] on div "Fuzzy search" at bounding box center [500, 185] width 224 height 32
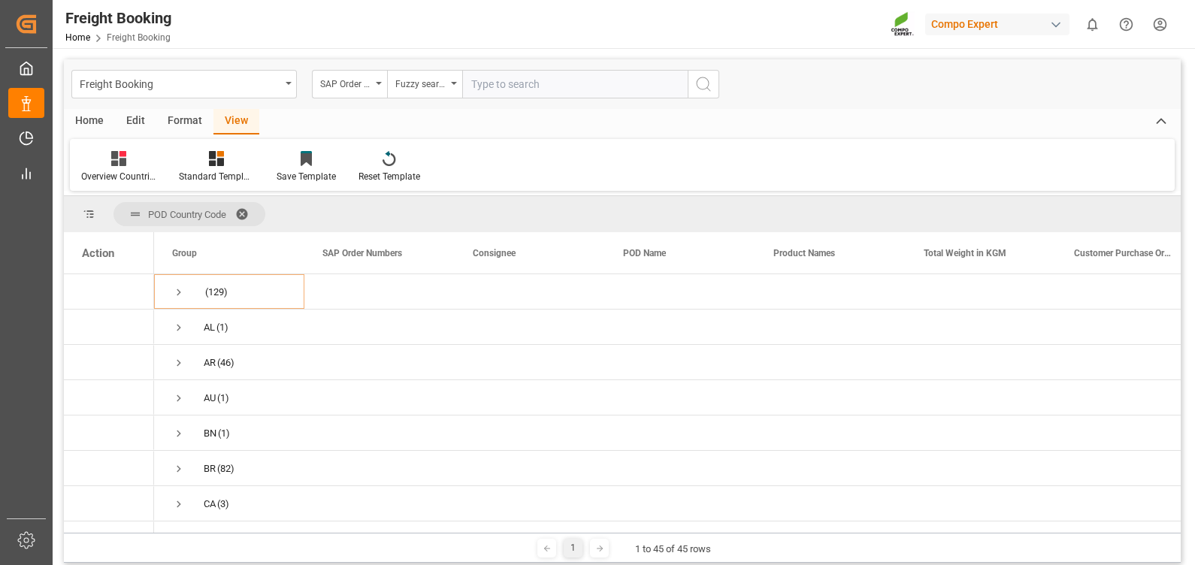
paste input "2000000327"
type input "2000000327"
click at [704, 89] on circle "search button" at bounding box center [703, 83] width 12 height 12
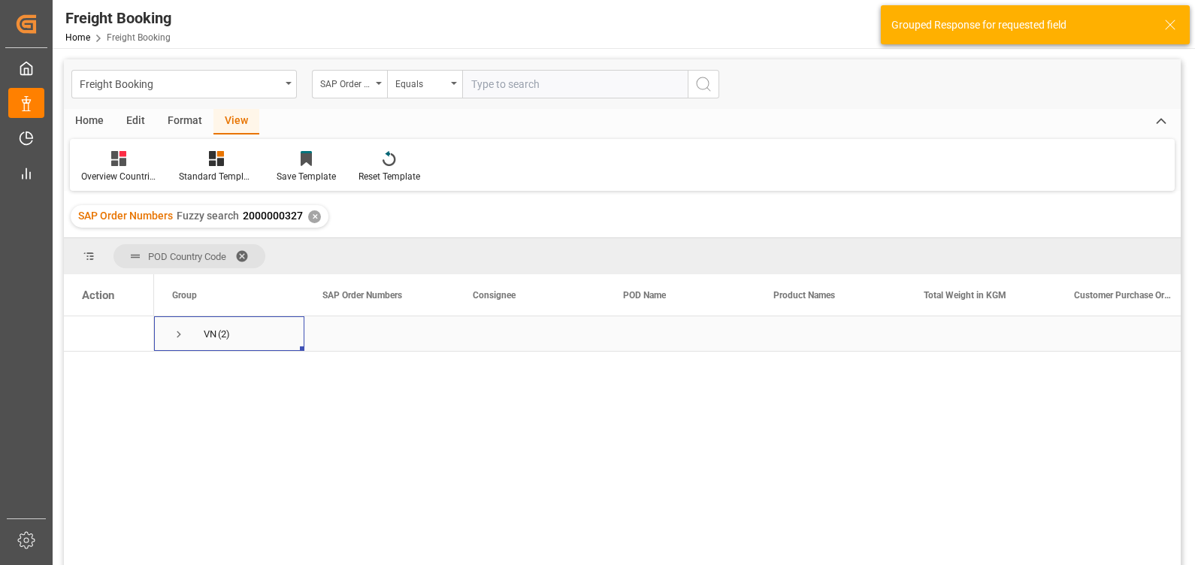
click at [176, 332] on span "Press SPACE to select this row." at bounding box center [179, 335] width 14 height 14
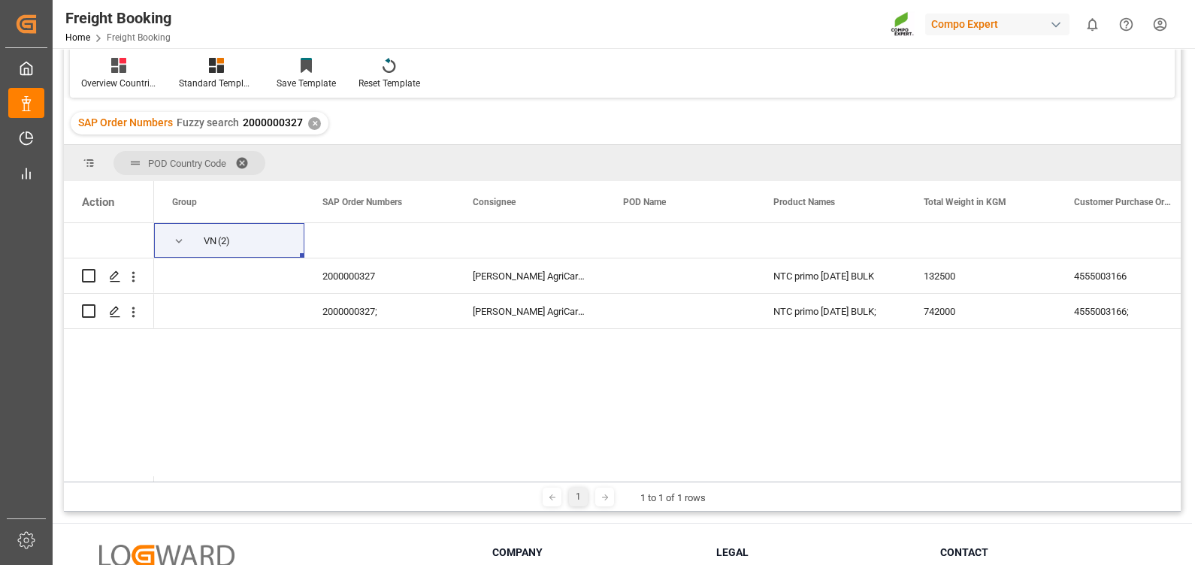
drag, startPoint x: 560, startPoint y: 476, endPoint x: 710, endPoint y: 477, distance: 149.6
click at [710, 477] on div at bounding box center [667, 479] width 1027 height 5
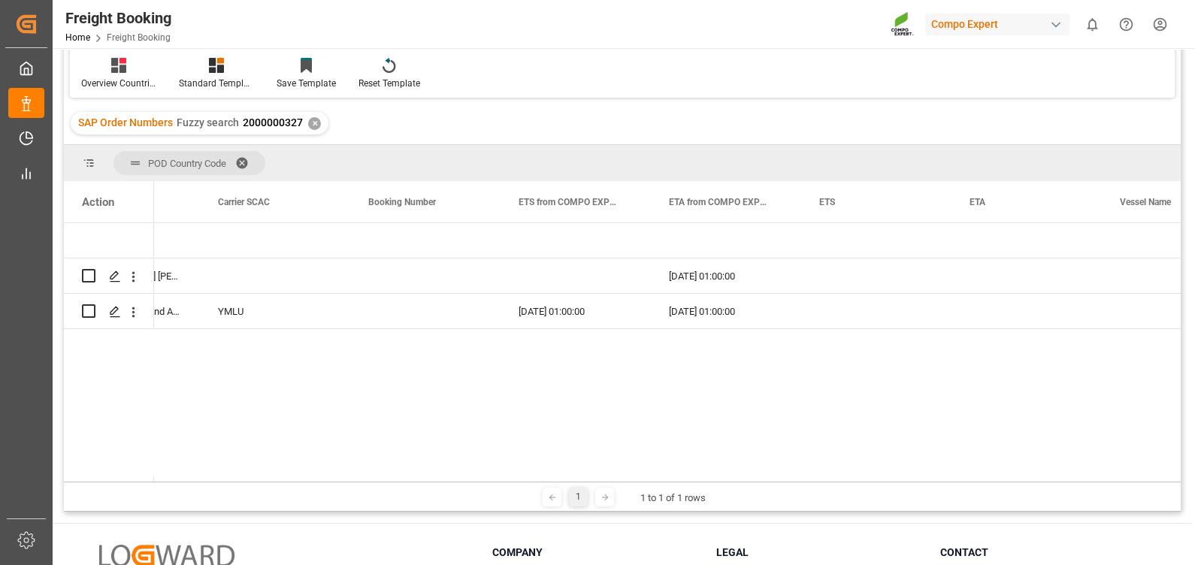
click at [314, 123] on div "✕" at bounding box center [314, 123] width 13 height 13
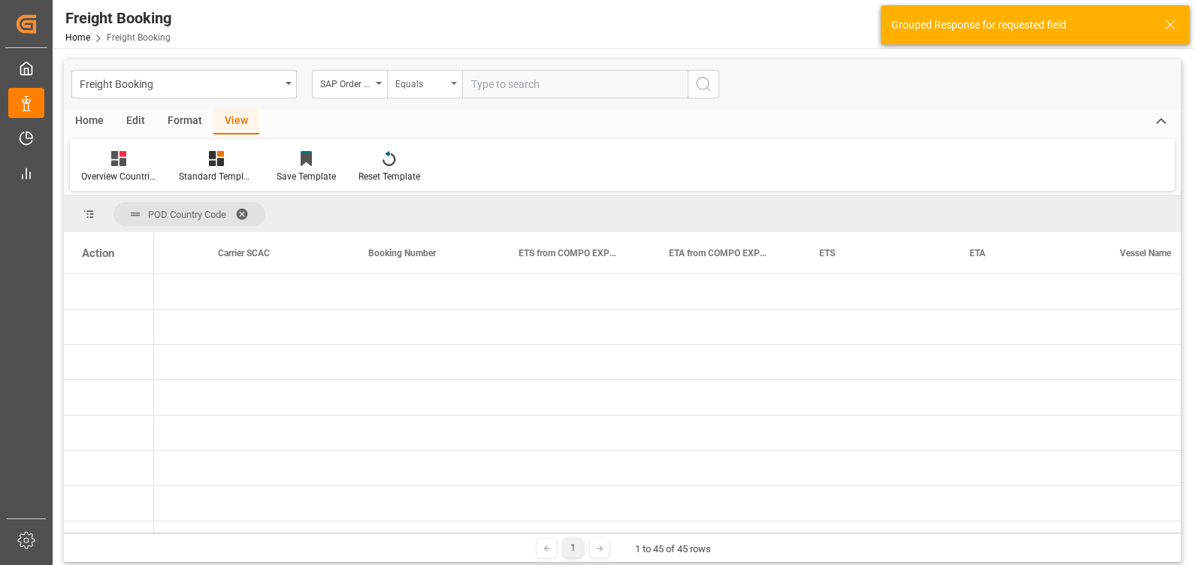
click at [436, 83] on div "Equals" at bounding box center [420, 82] width 51 height 17
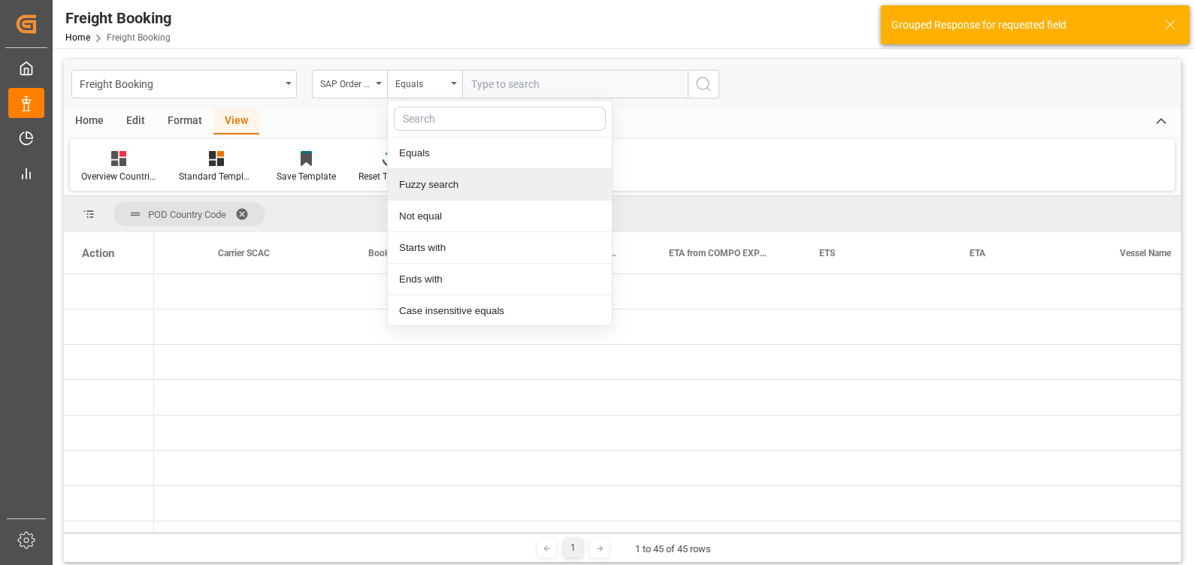
click at [401, 190] on div "Fuzzy search" at bounding box center [500, 185] width 224 height 32
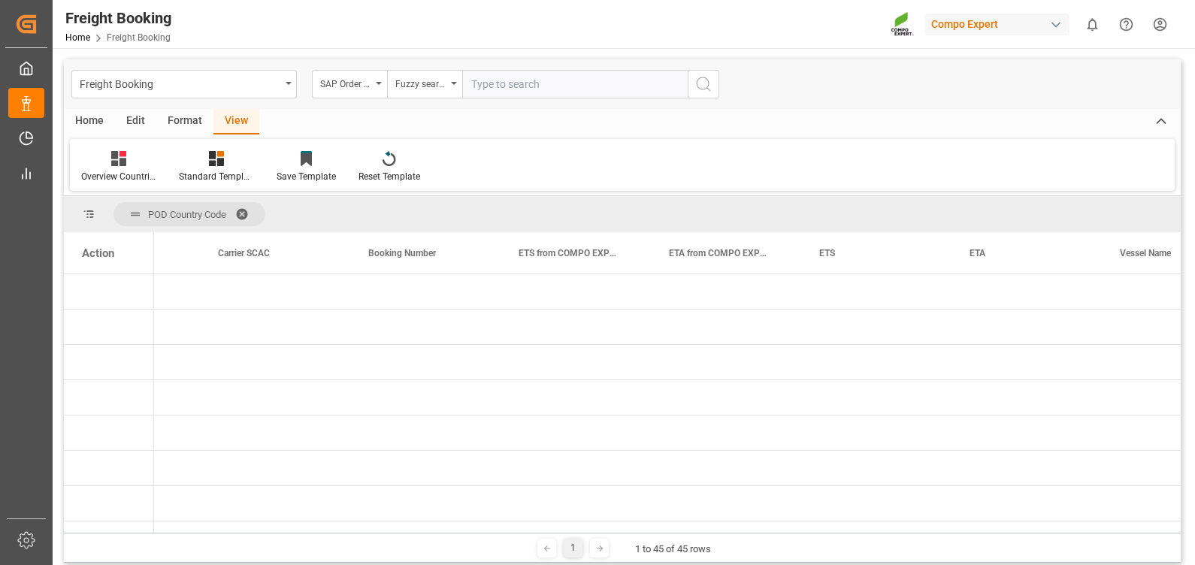
paste input "2000000276"
type input "2000000276"
click at [706, 85] on icon "search button" at bounding box center [703, 84] width 18 height 18
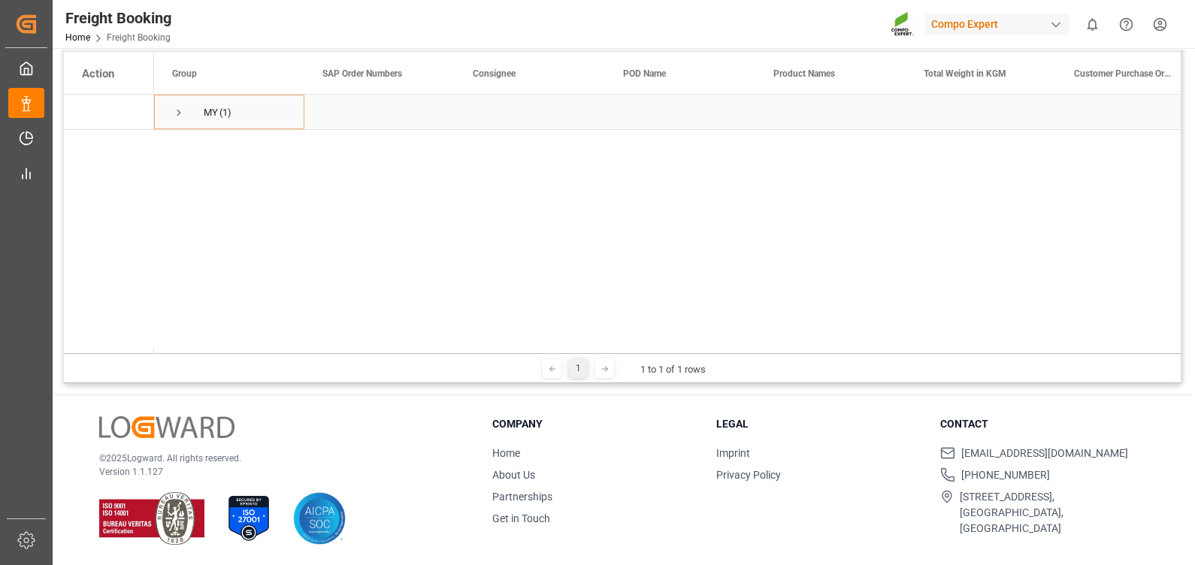
click at [177, 110] on span "Press SPACE to select this row." at bounding box center [179, 113] width 14 height 14
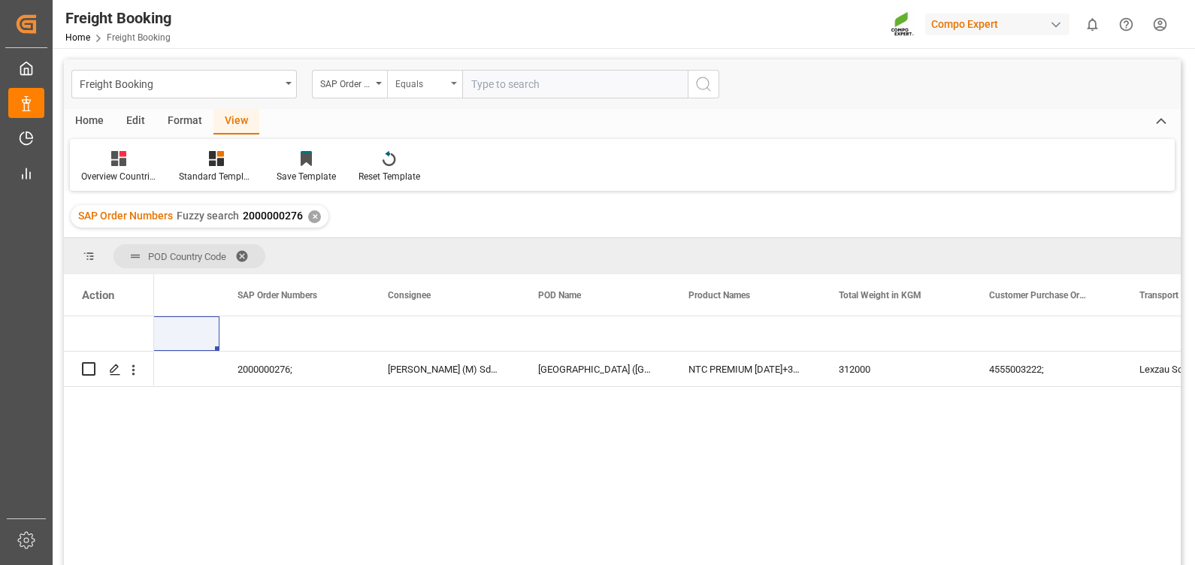
click at [440, 83] on div "Equals" at bounding box center [420, 82] width 51 height 17
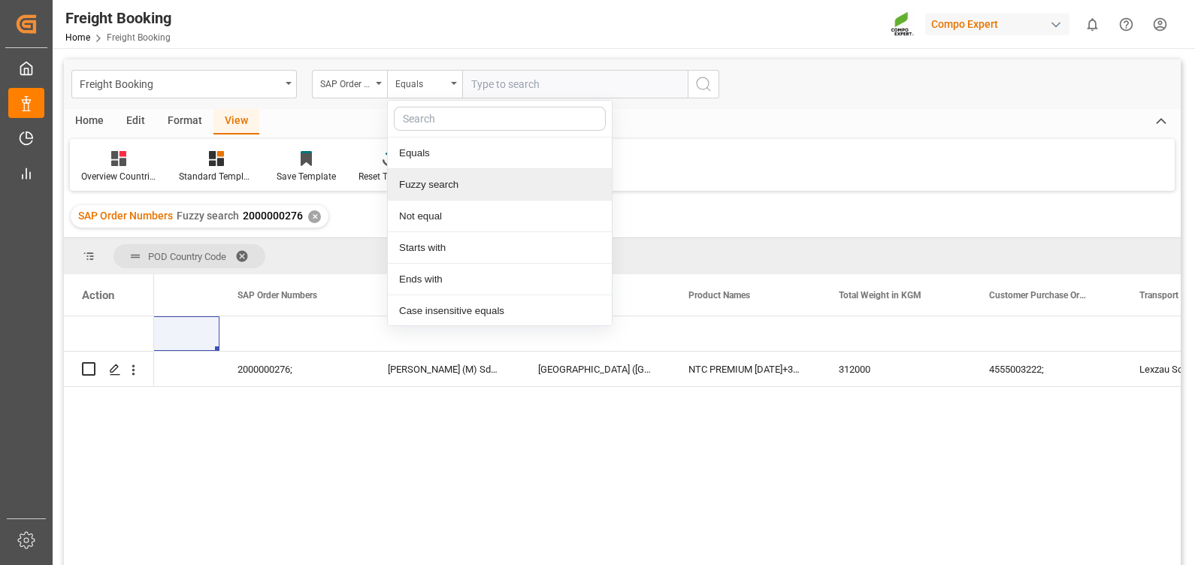
click at [416, 195] on div "Fuzzy search" at bounding box center [500, 185] width 224 height 32
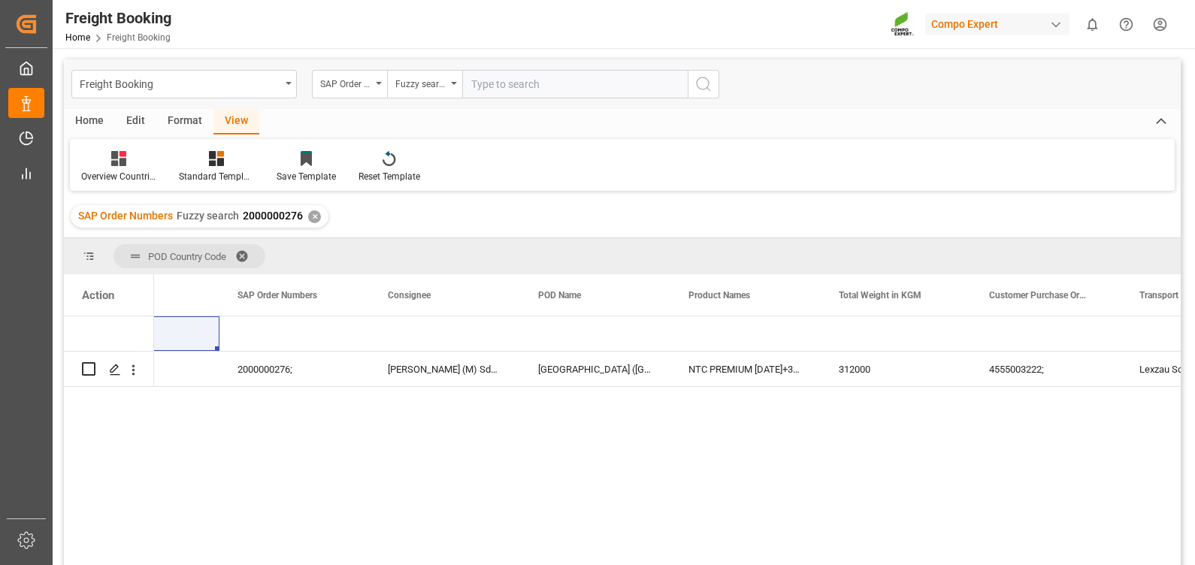
click at [490, 84] on input "text" at bounding box center [574, 84] width 225 height 29
paste input "2000000280"
type input "2000000280"
click at [708, 89] on icon "search button" at bounding box center [703, 84] width 18 height 18
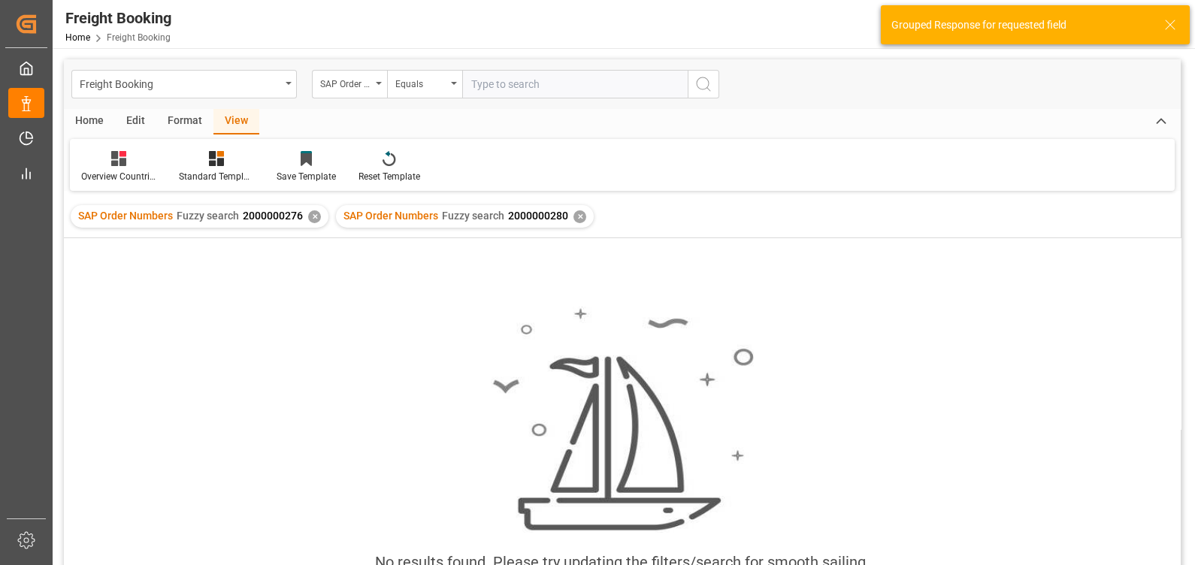
click at [310, 218] on div "✕" at bounding box center [314, 216] width 13 height 13
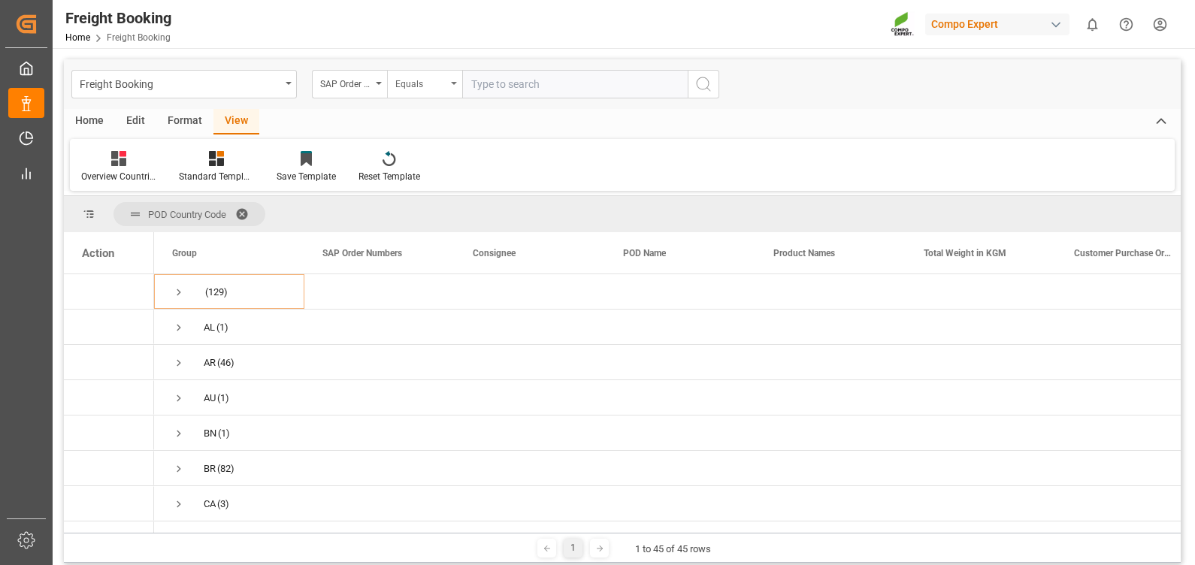
click at [444, 81] on div "Equals" at bounding box center [420, 82] width 51 height 17
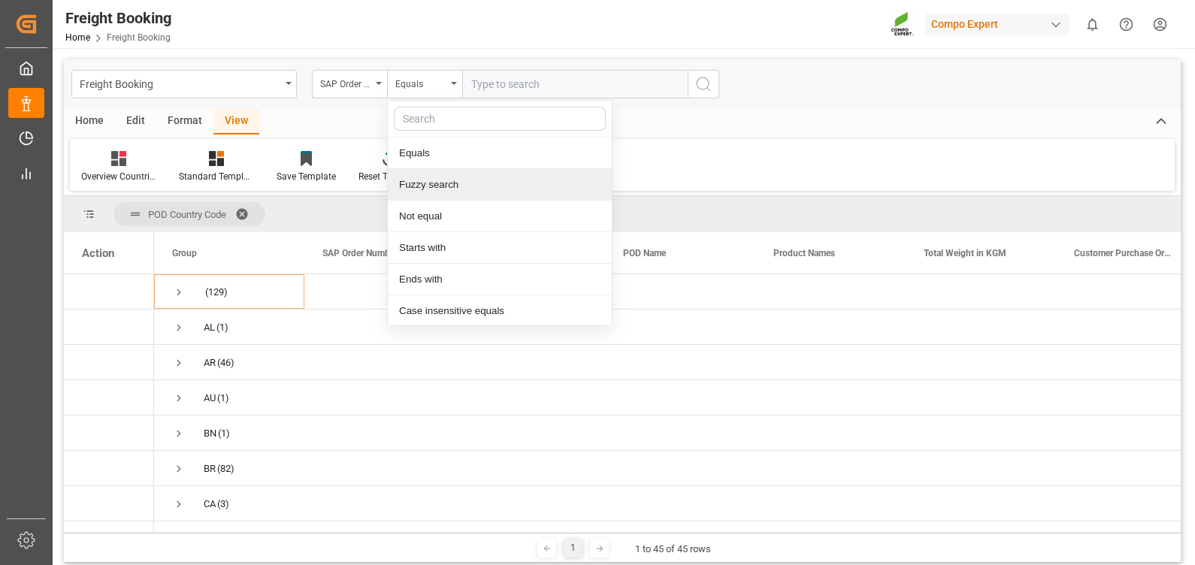
click at [422, 190] on div "Fuzzy search" at bounding box center [500, 185] width 224 height 32
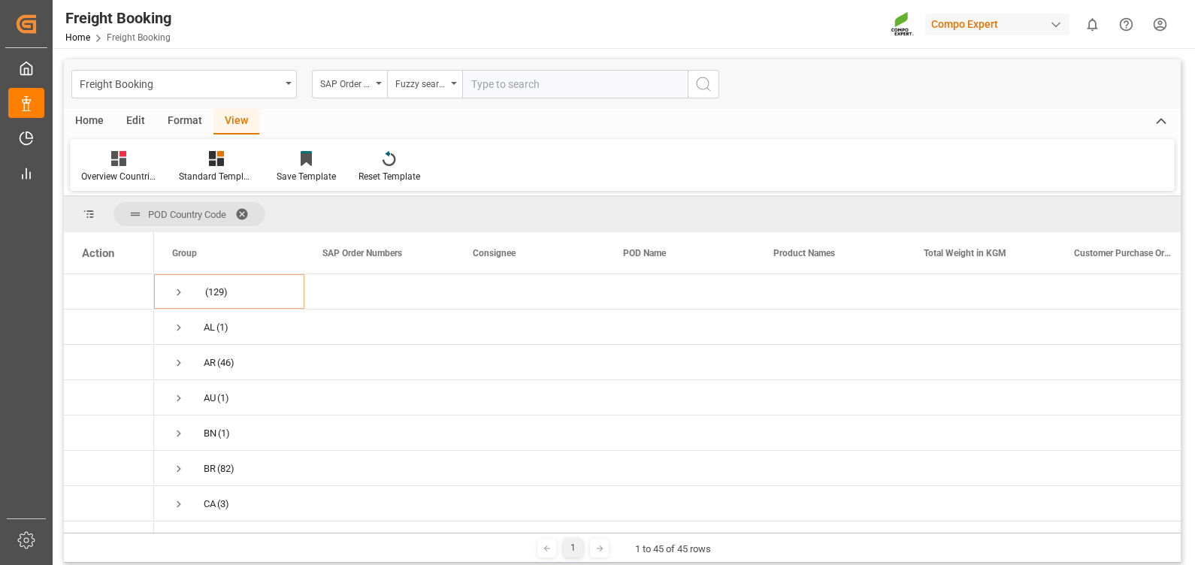
paste input "2000000280"
type input "2000000280"
click at [699, 83] on icon "search button" at bounding box center [703, 84] width 18 height 18
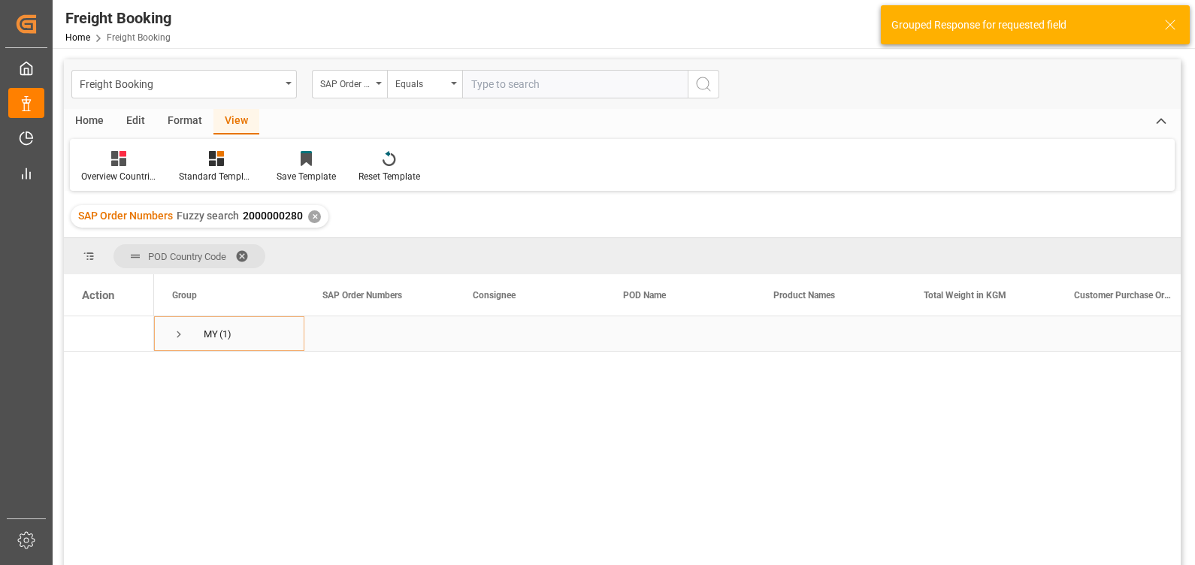
click at [174, 331] on span "Press SPACE to select this row." at bounding box center [179, 335] width 14 height 14
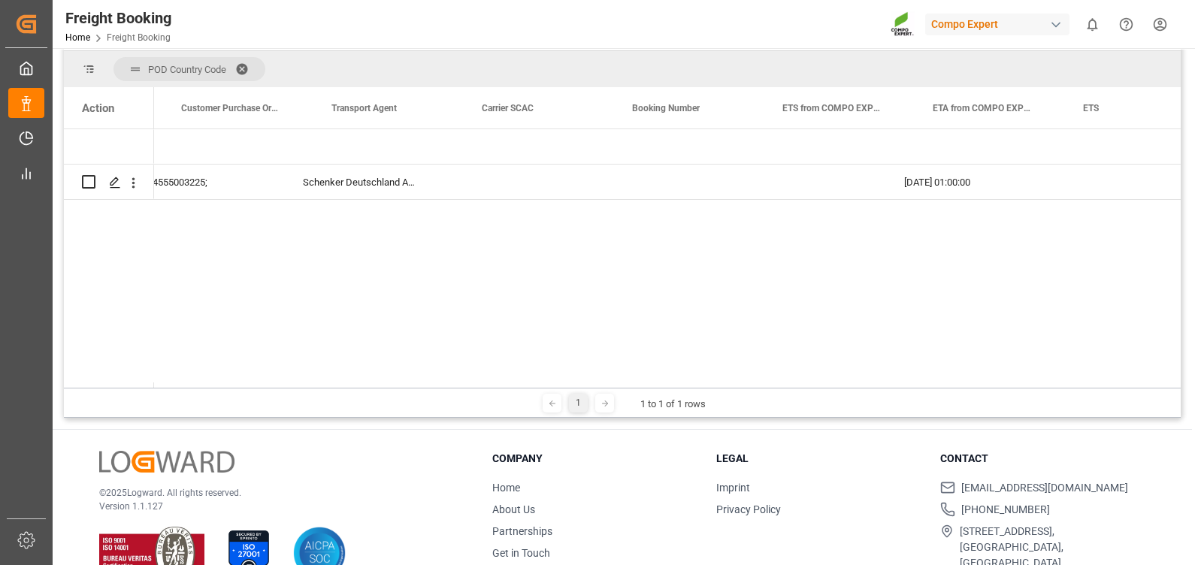
scroll to position [0, 953]
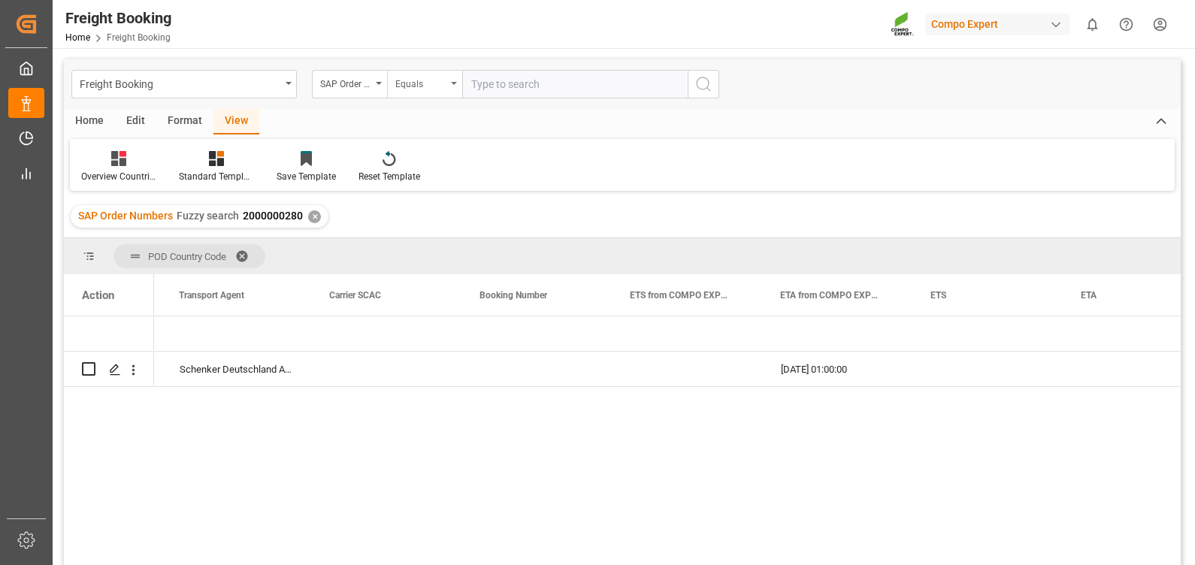
click at [429, 77] on div "Equals" at bounding box center [420, 82] width 51 height 17
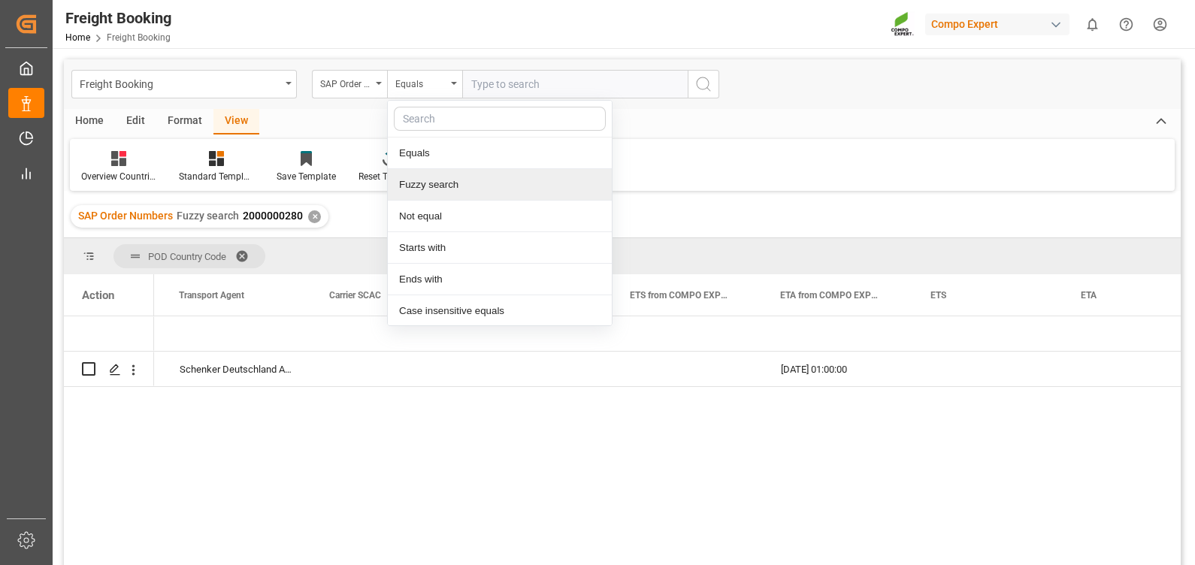
click at [413, 183] on div "Fuzzy search" at bounding box center [500, 185] width 224 height 32
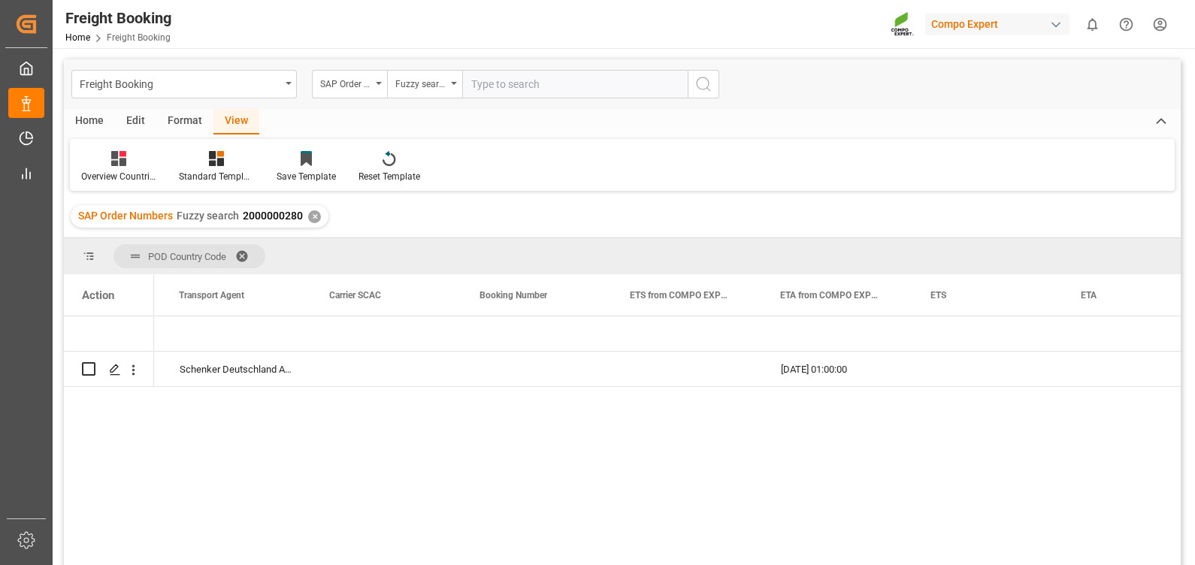
click at [488, 87] on input "text" at bounding box center [574, 84] width 225 height 29
paste input "2000000231"
type input "2000000231"
click at [699, 85] on icon "search button" at bounding box center [703, 84] width 18 height 18
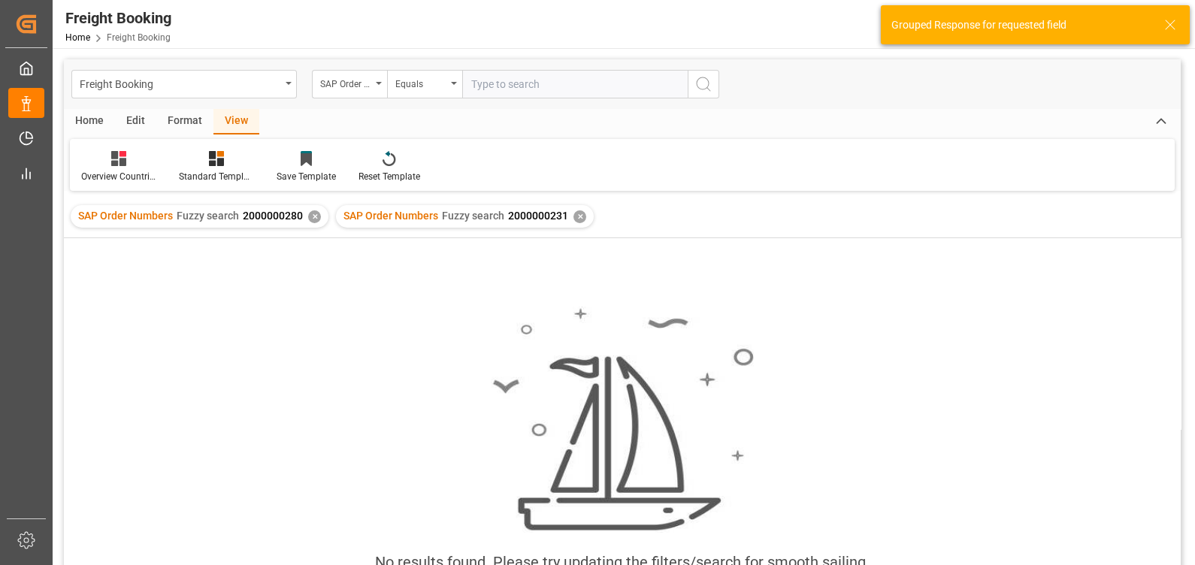
click at [310, 215] on div "✕" at bounding box center [314, 216] width 13 height 13
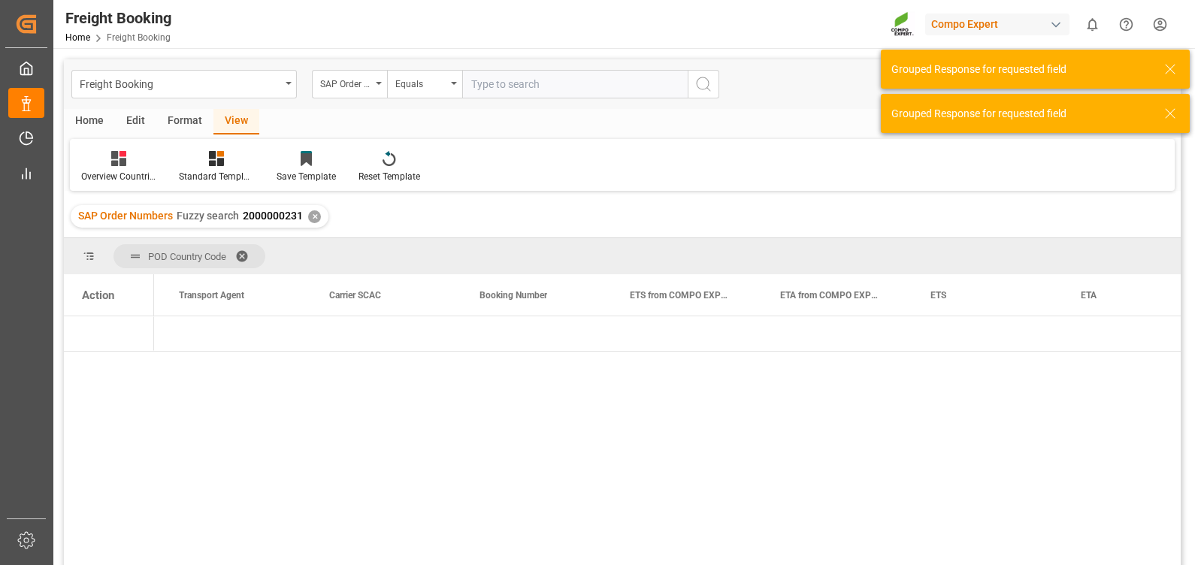
click at [329, 448] on div at bounding box center [667, 445] width 1027 height 259
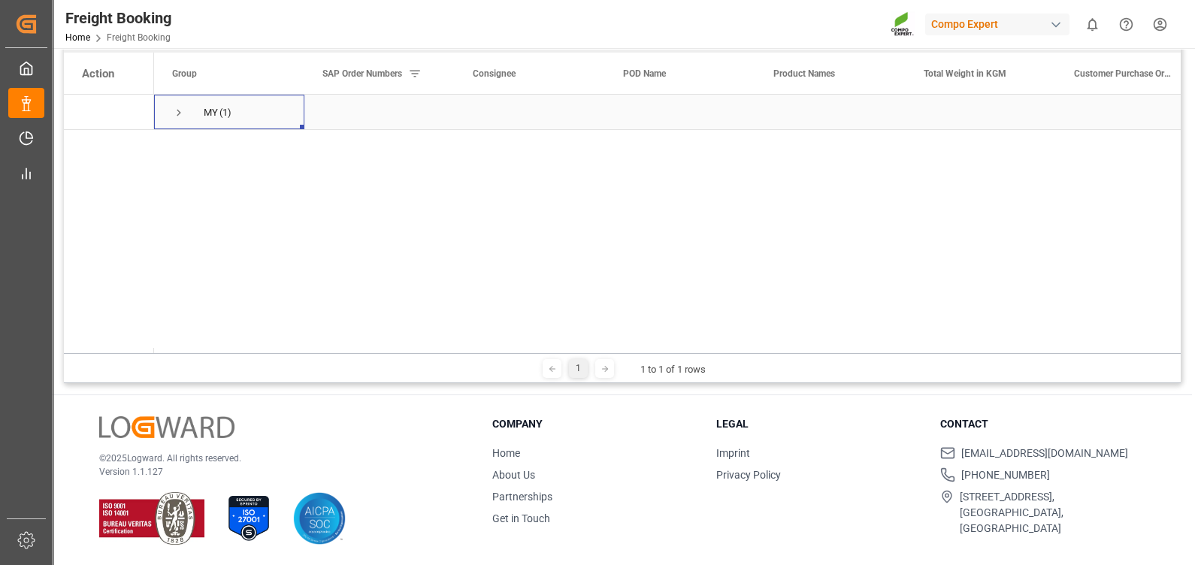
click at [177, 113] on span "Press SPACE to select this row." at bounding box center [179, 113] width 14 height 14
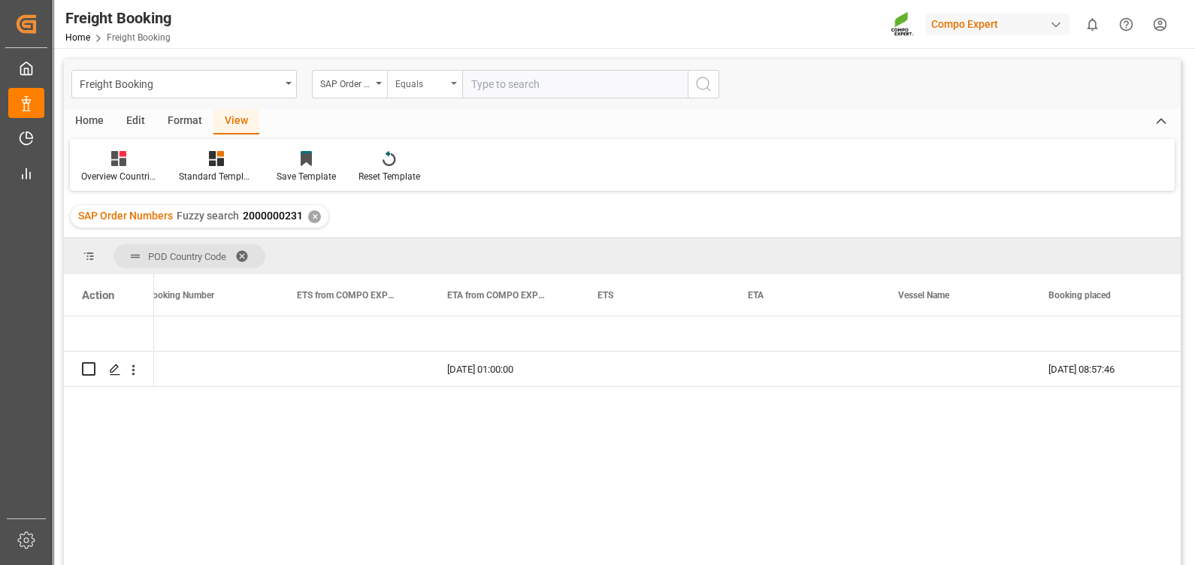
click at [410, 86] on div "Equals" at bounding box center [420, 82] width 51 height 17
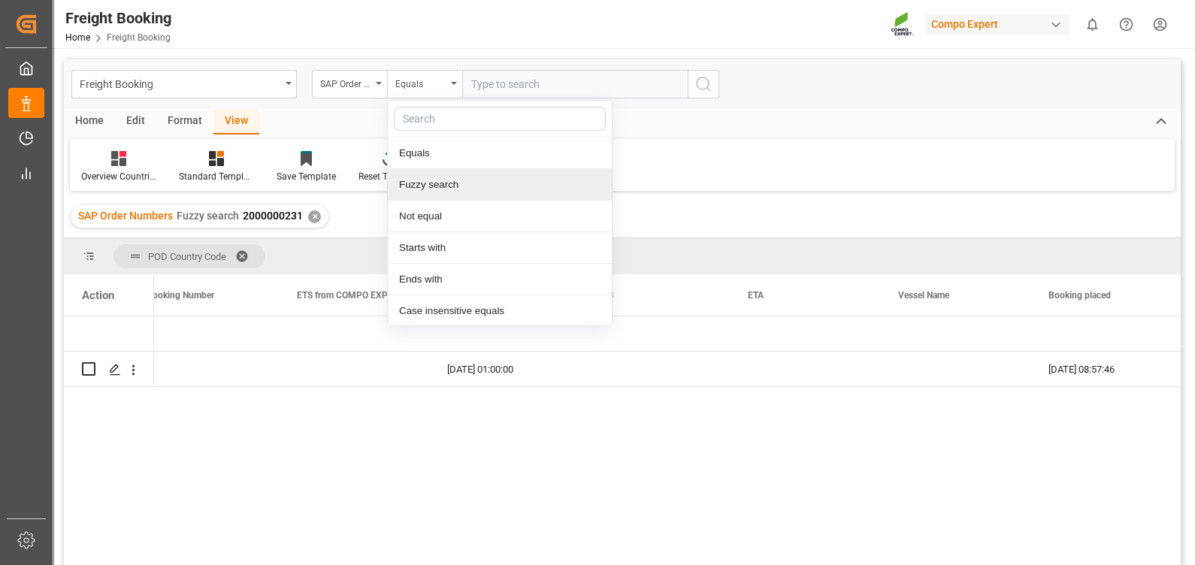
click at [438, 188] on div "Fuzzy search" at bounding box center [500, 185] width 224 height 32
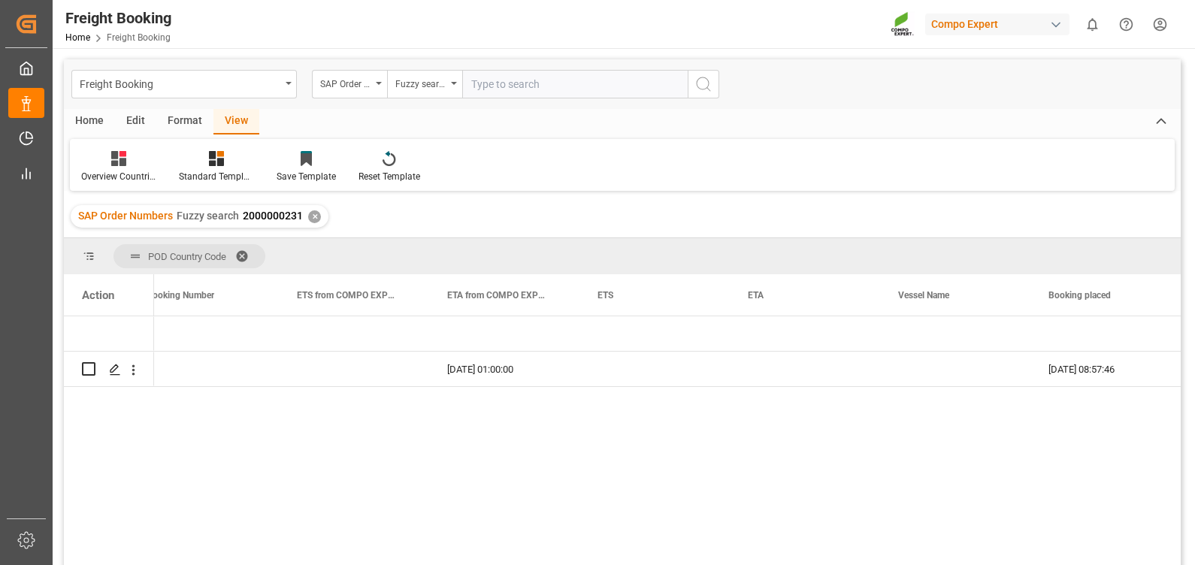
paste input "2000000032"
type input "2000000032"
click at [698, 83] on icon "search button" at bounding box center [703, 84] width 18 height 18
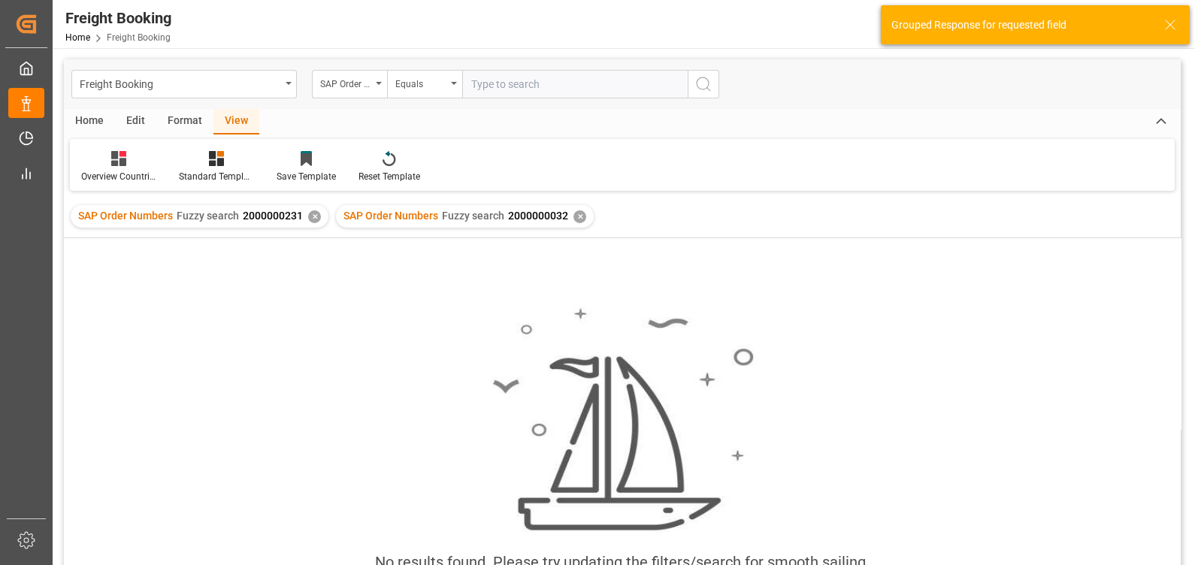
click at [310, 217] on div "✕" at bounding box center [314, 216] width 13 height 13
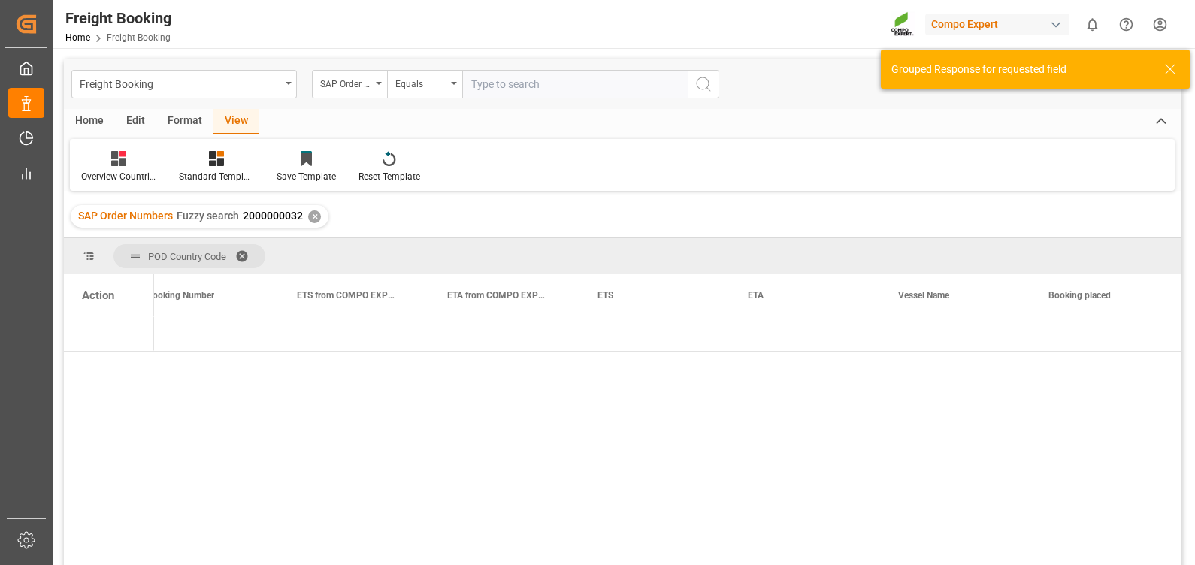
click at [532, 449] on div at bounding box center [667, 445] width 1027 height 259
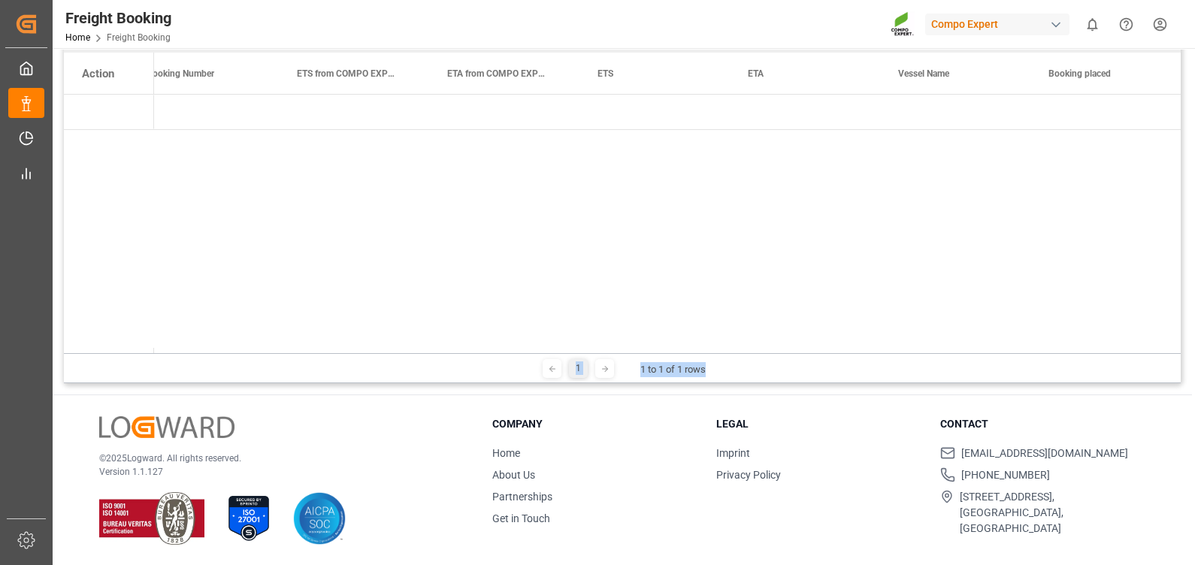
drag, startPoint x: 769, startPoint y: 353, endPoint x: 400, endPoint y: 350, distance: 369.0
click at [400, 350] on div "POD Country Code Drag here to set column labels Action Carrier SCAC Booking Num…" at bounding box center [622, 200] width 1117 height 367
drag, startPoint x: 749, startPoint y: 347, endPoint x: 65, endPoint y: 342, distance: 684.7
click at [65, 342] on div "Action Carrier SCAC Booking Number ETS from COMPO EXPERT" at bounding box center [622, 203] width 1117 height 301
click at [831, 306] on div at bounding box center [667, 224] width 1027 height 259
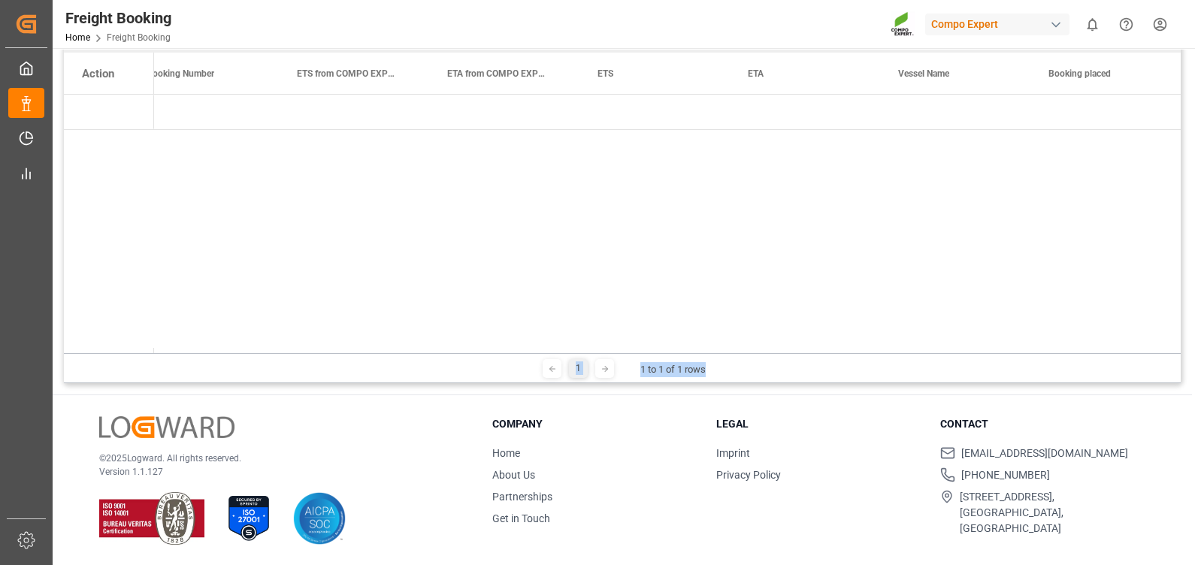
click at [755, 362] on div "1 1 to 1 of 1 rows" at bounding box center [622, 368] width 1117 height 30
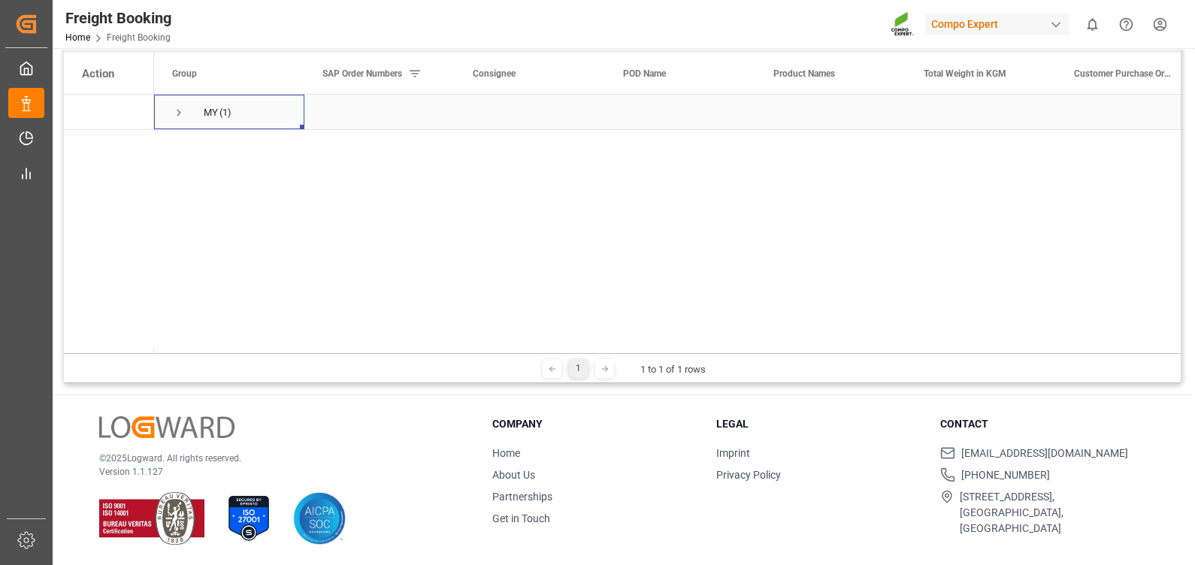
click at [177, 113] on span "Press SPACE to select this row." at bounding box center [179, 113] width 14 height 14
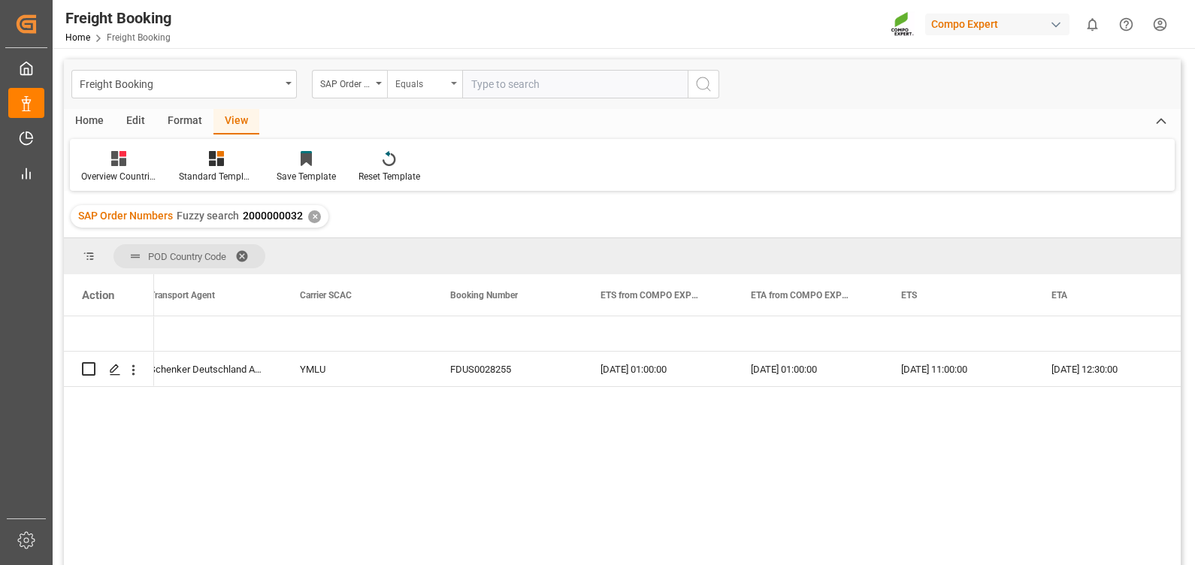
click at [447, 76] on div "Equals" at bounding box center [424, 84] width 75 height 29
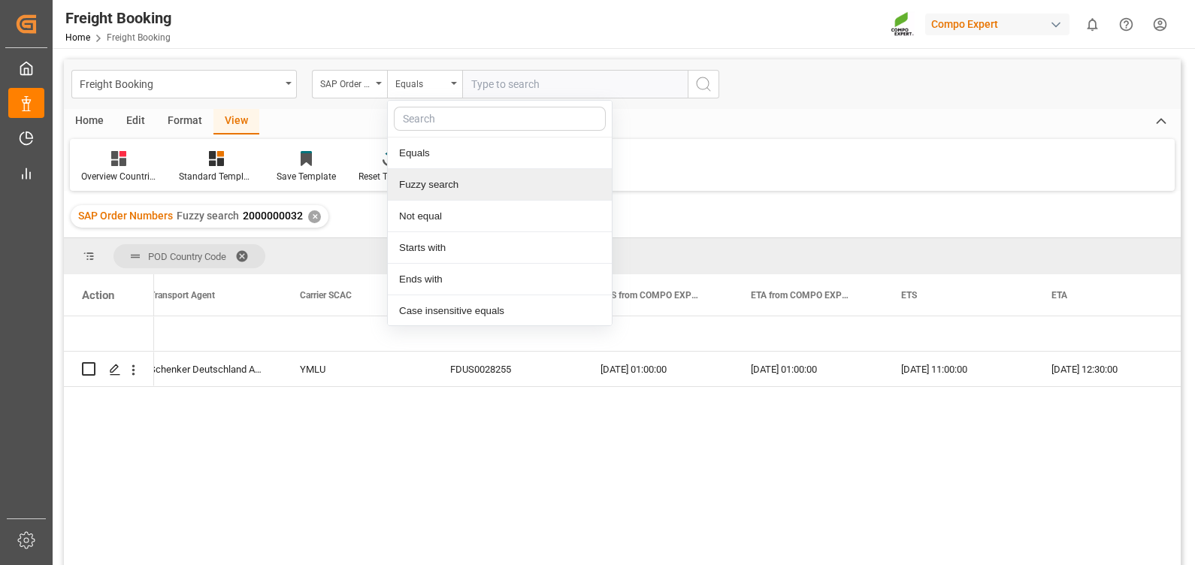
click at [425, 182] on div "Fuzzy search" at bounding box center [500, 185] width 224 height 32
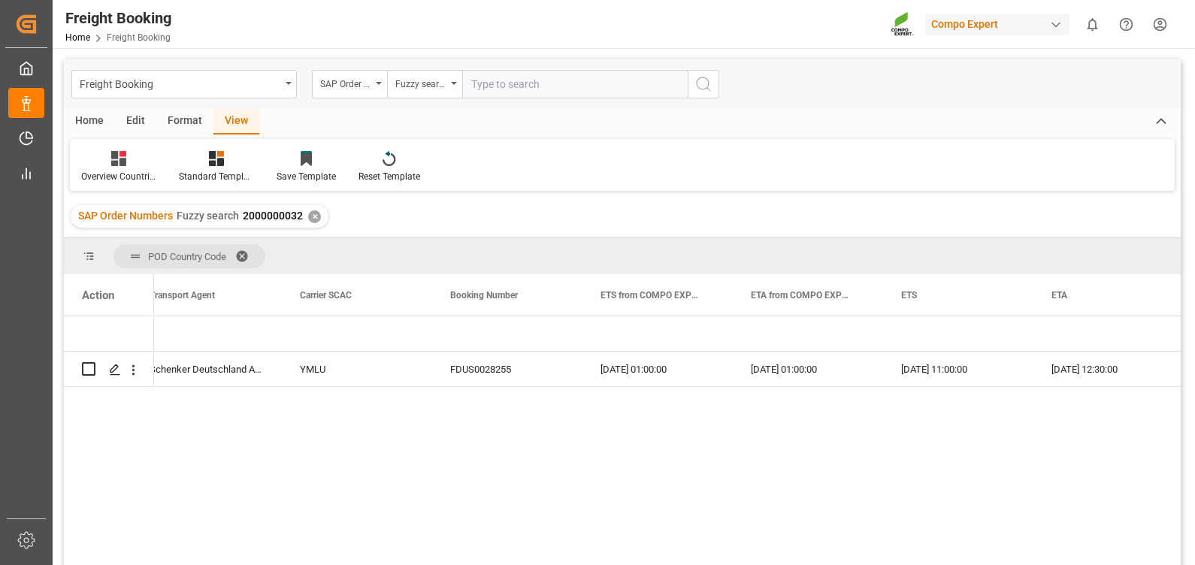
paste input "2000000240"
type input "2000000240"
click at [699, 76] on icon "search button" at bounding box center [703, 84] width 18 height 18
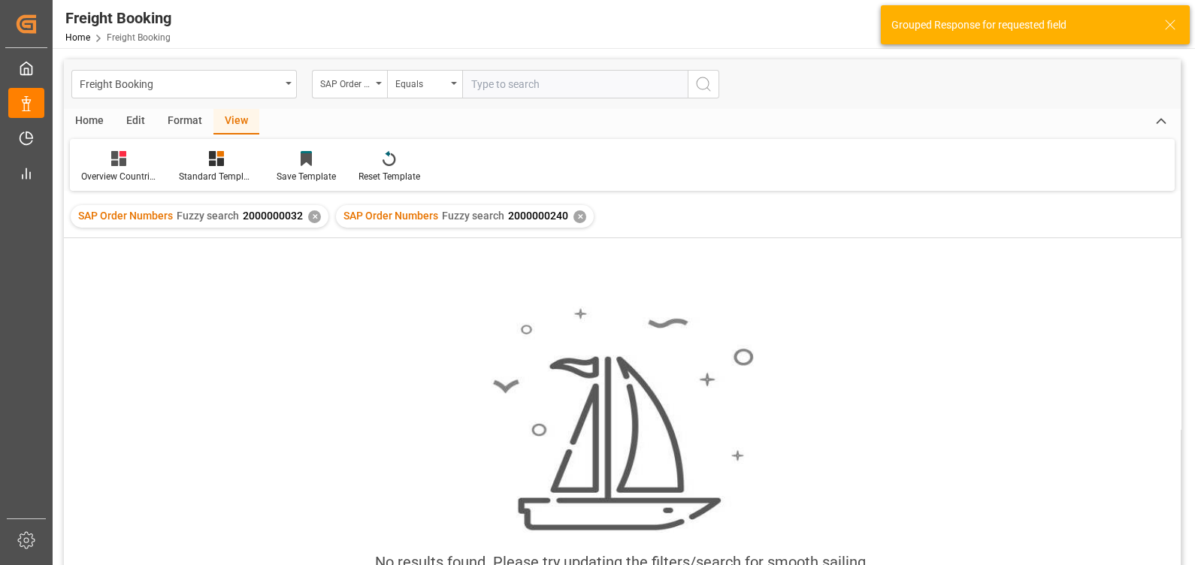
click at [312, 219] on div "✕" at bounding box center [314, 216] width 13 height 13
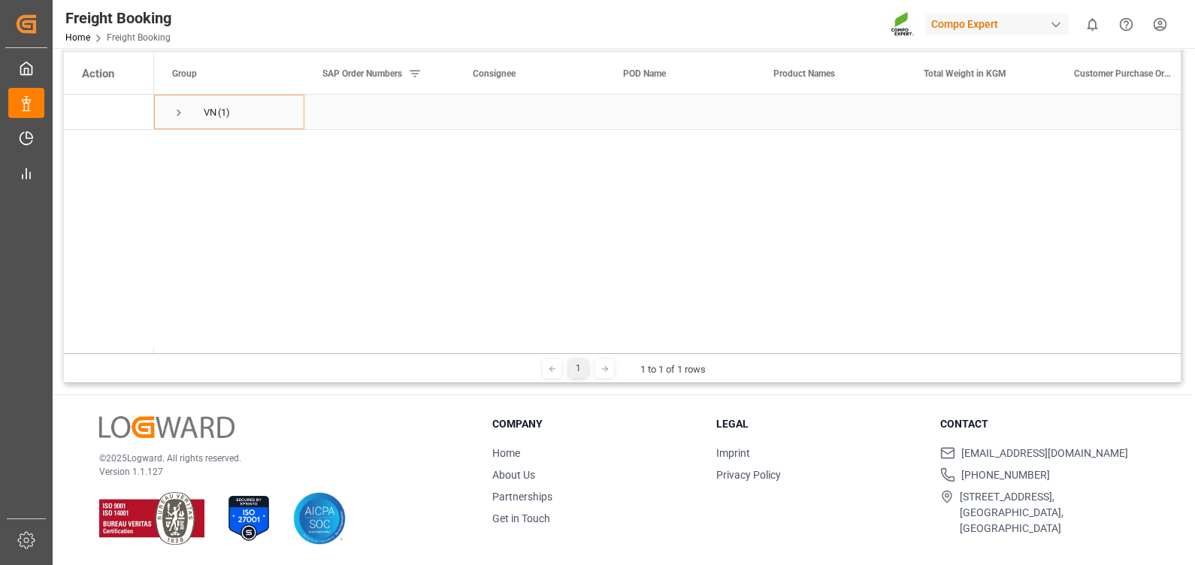
click at [179, 113] on span "Press SPACE to select this row." at bounding box center [179, 113] width 14 height 14
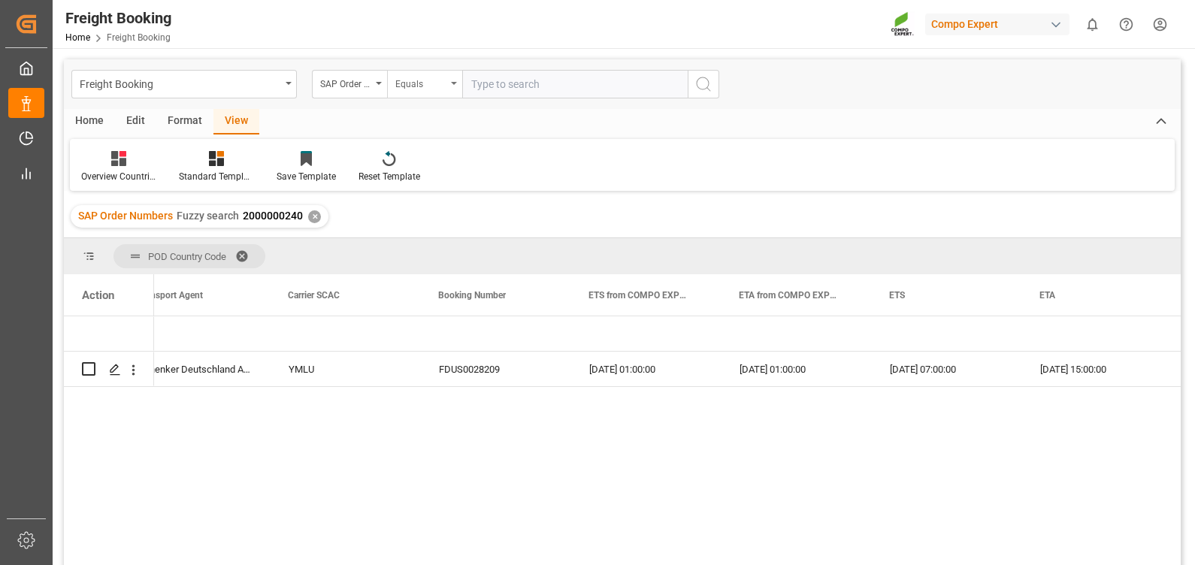
click at [417, 84] on div "Equals" at bounding box center [420, 82] width 51 height 17
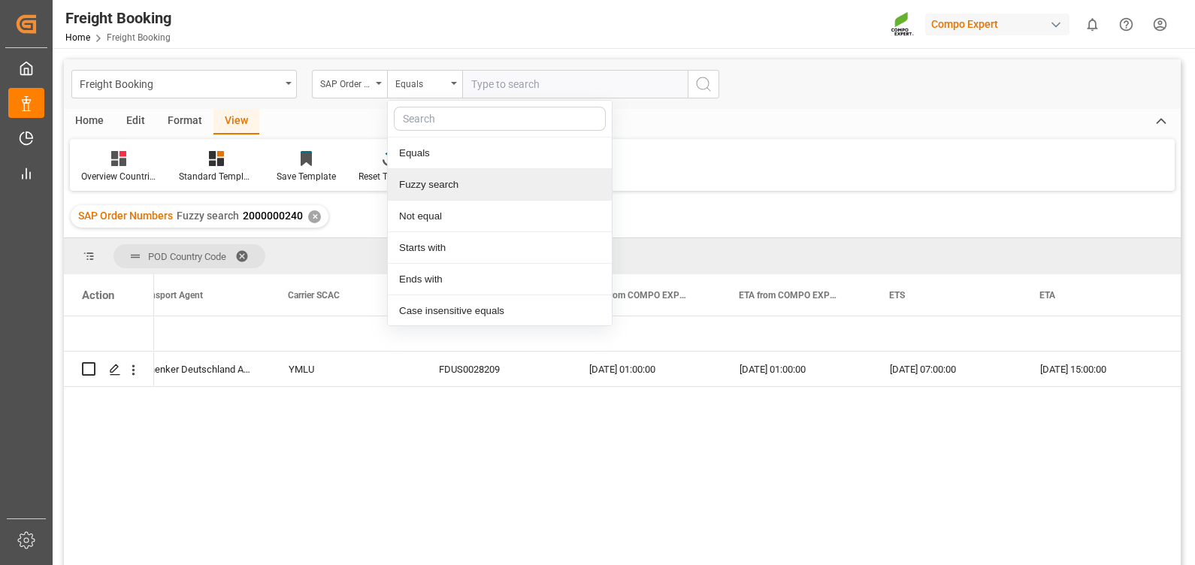
click at [421, 183] on div "Fuzzy search" at bounding box center [500, 185] width 224 height 32
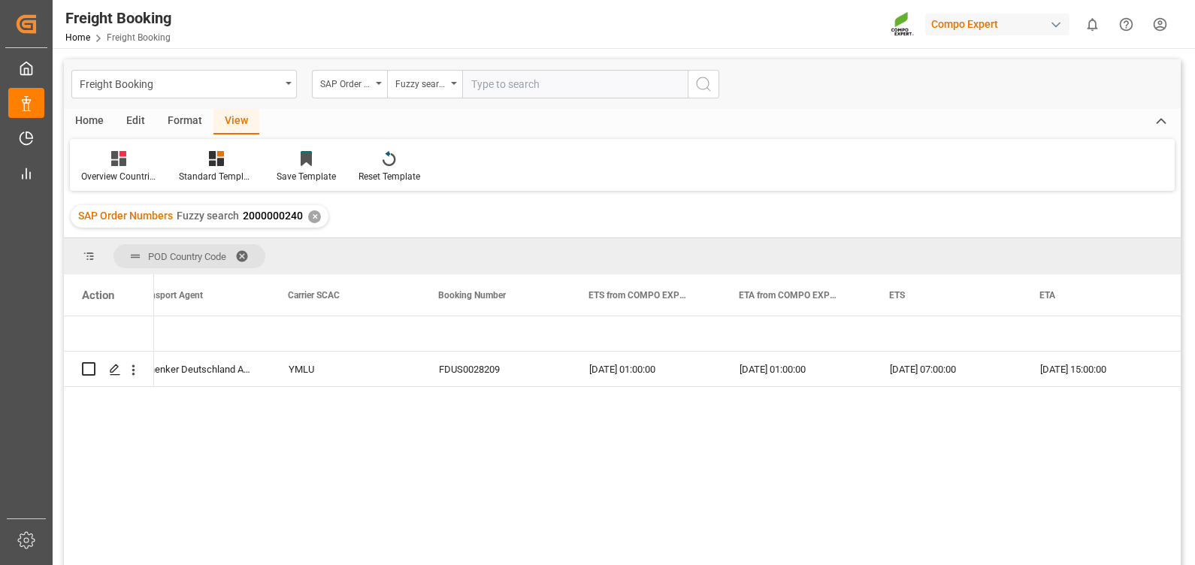
paste input "2000000017"
type input "2000000017"
click at [699, 83] on icon "search button" at bounding box center [703, 84] width 18 height 18
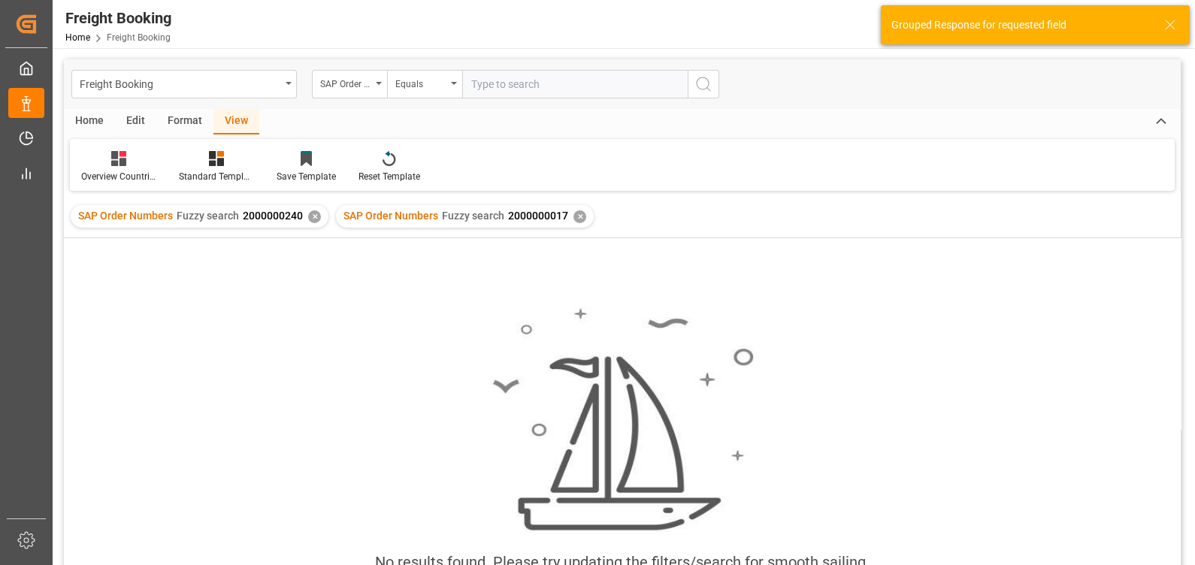
click at [308, 217] on div "✕" at bounding box center [314, 216] width 13 height 13
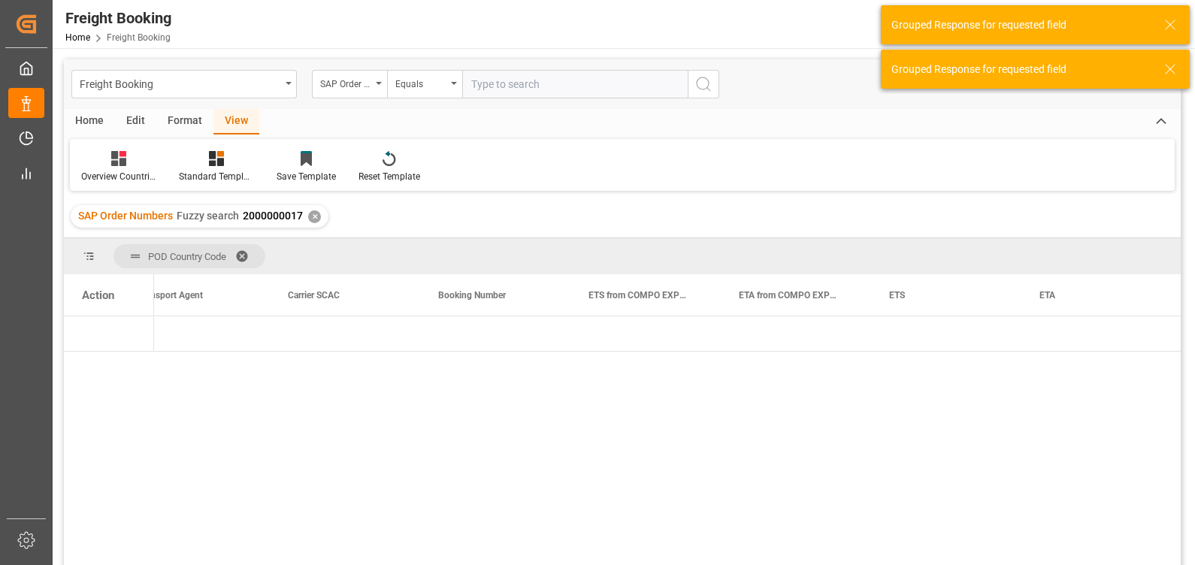
click at [628, 483] on div at bounding box center [667, 445] width 1027 height 259
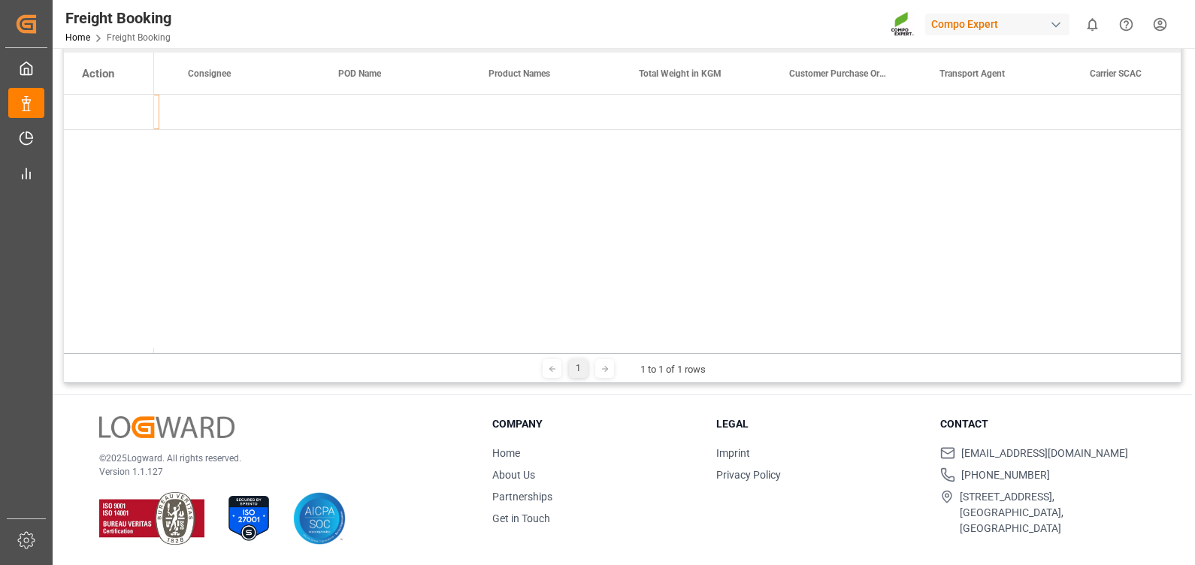
scroll to position [0, 34]
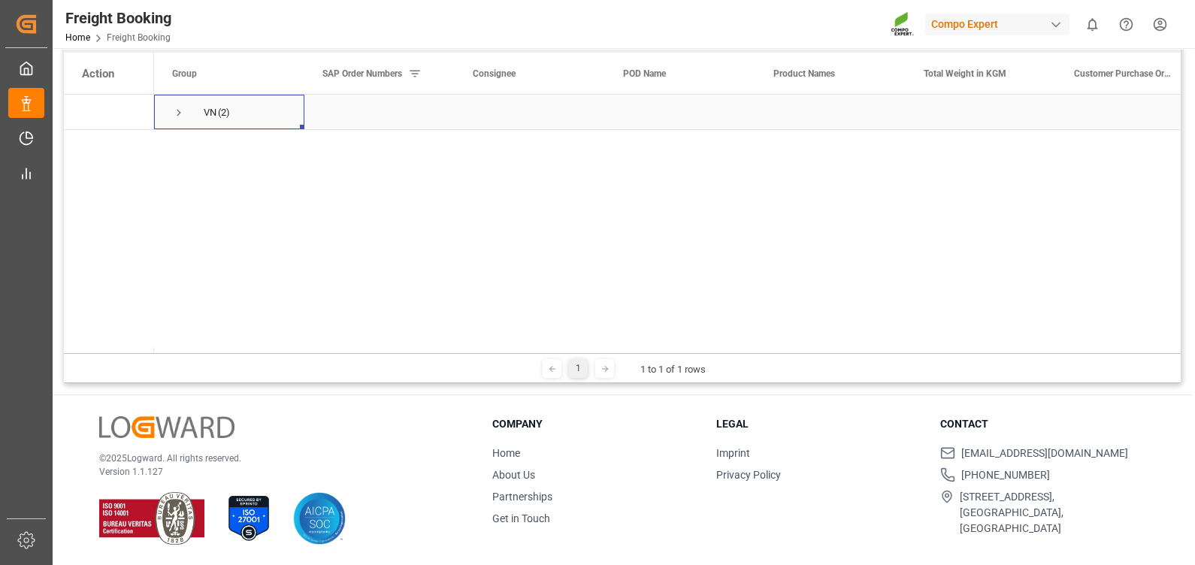
click at [178, 109] on span "Press SPACE to select this row." at bounding box center [179, 113] width 14 height 14
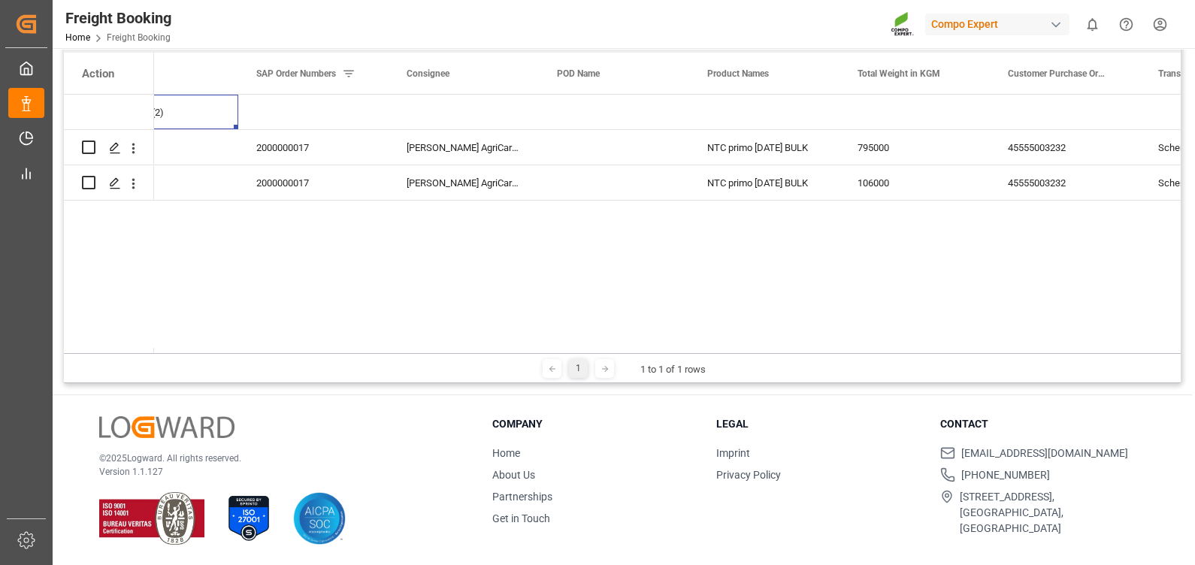
scroll to position [0, 63]
